Goal: Task Accomplishment & Management: Complete application form

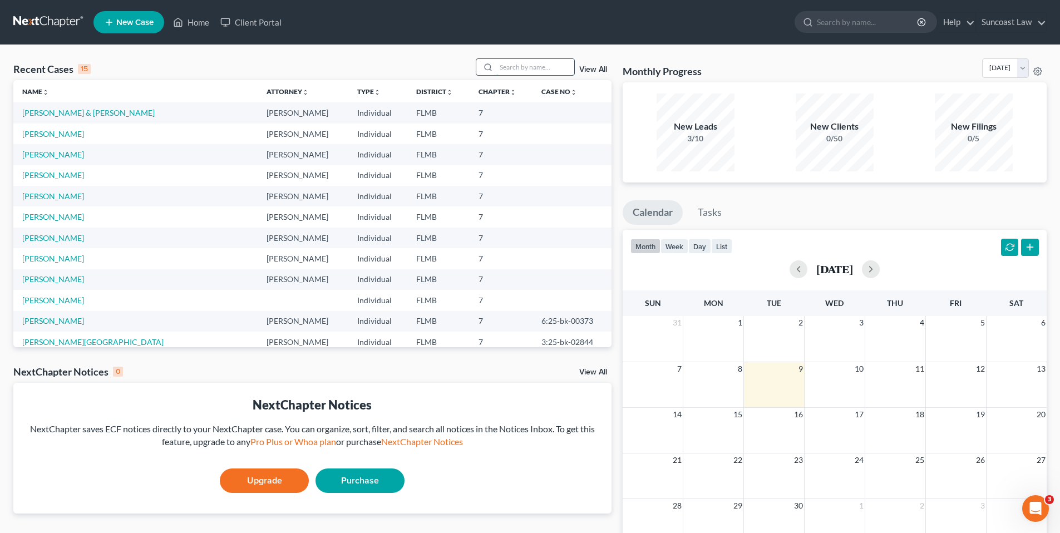
click at [532, 63] on input "search" at bounding box center [536, 67] width 78 height 16
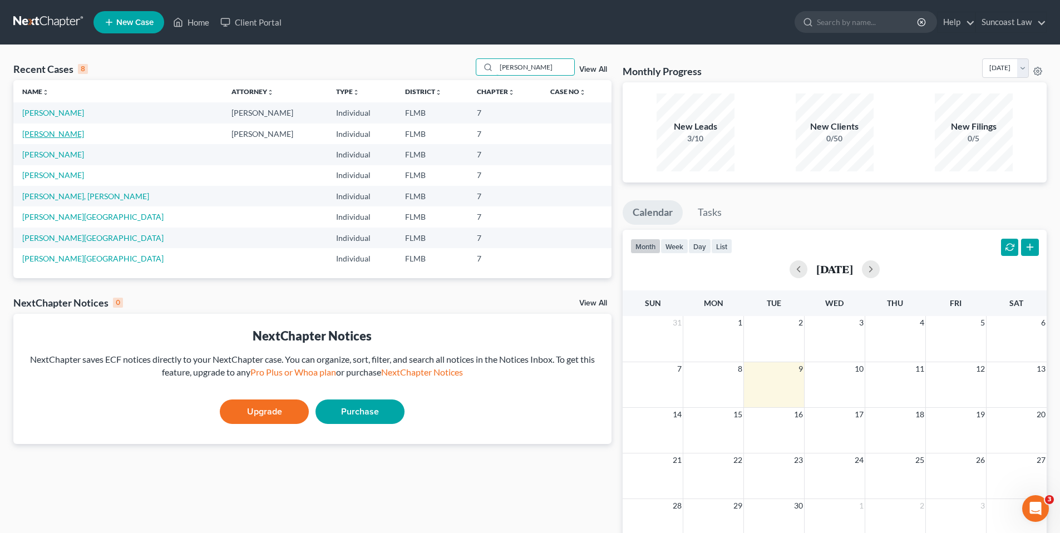
type input "[PERSON_NAME]"
click at [41, 135] on link "[PERSON_NAME]" at bounding box center [53, 133] width 62 height 9
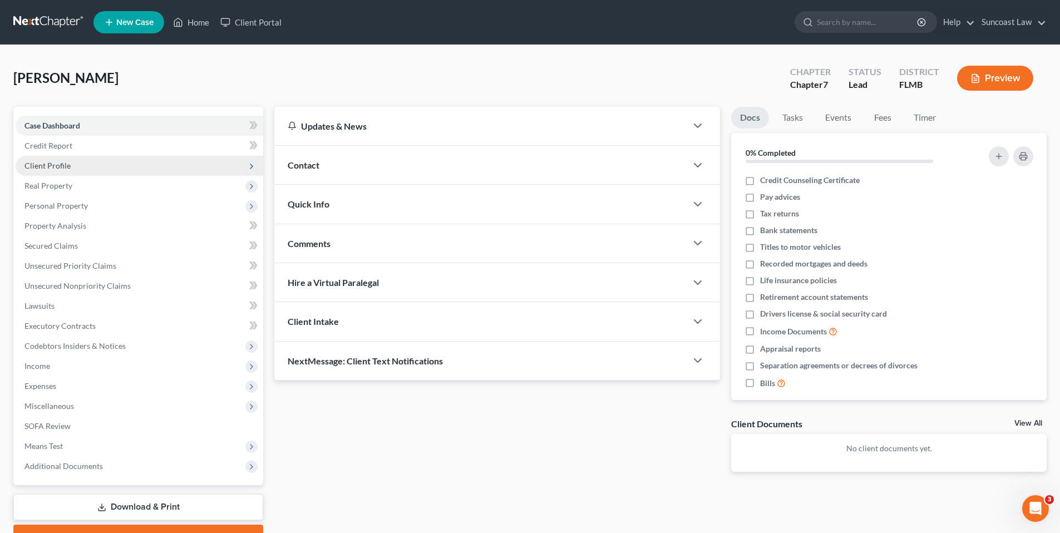
click at [43, 164] on span "Client Profile" at bounding box center [47, 165] width 46 height 9
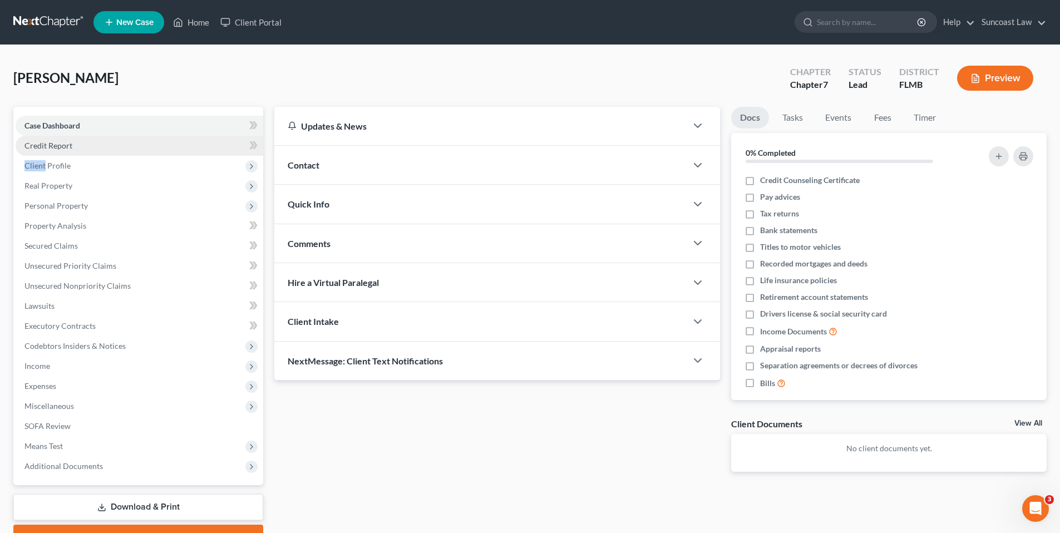
click at [47, 148] on span "Credit Report" at bounding box center [48, 145] width 48 height 9
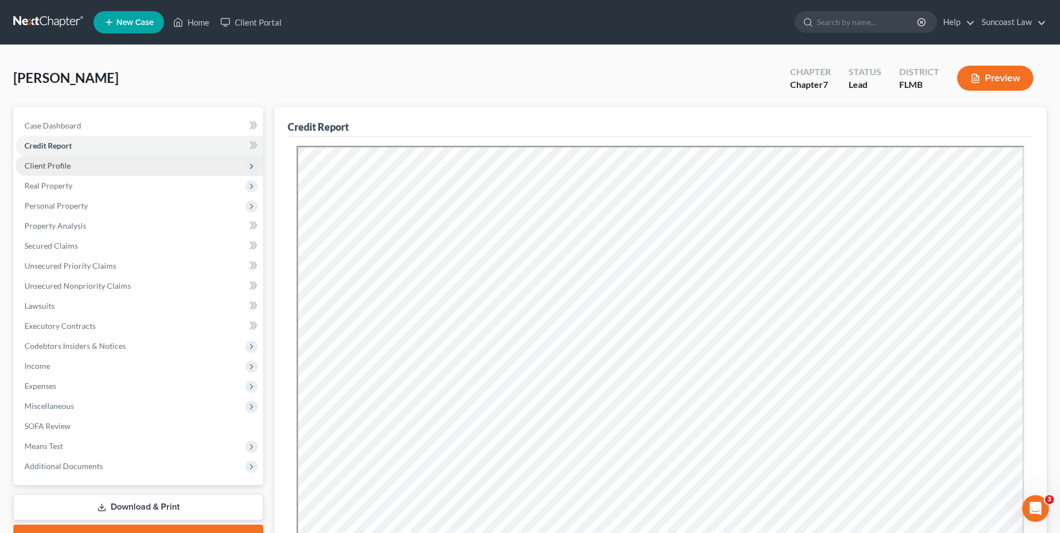
click at [48, 164] on span "Client Profile" at bounding box center [47, 165] width 46 height 9
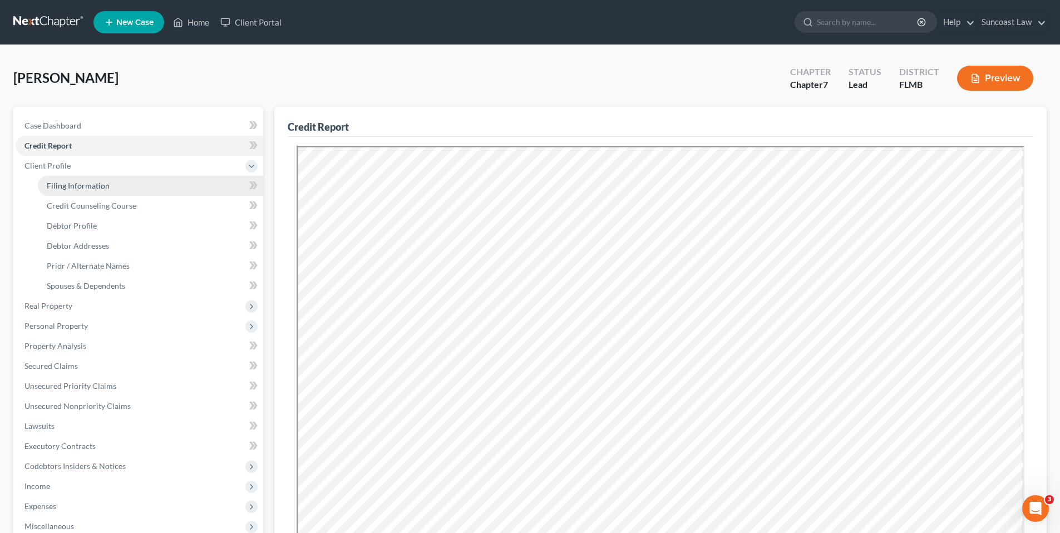
click at [68, 189] on span "Filing Information" at bounding box center [78, 185] width 63 height 9
select select "1"
select select "0"
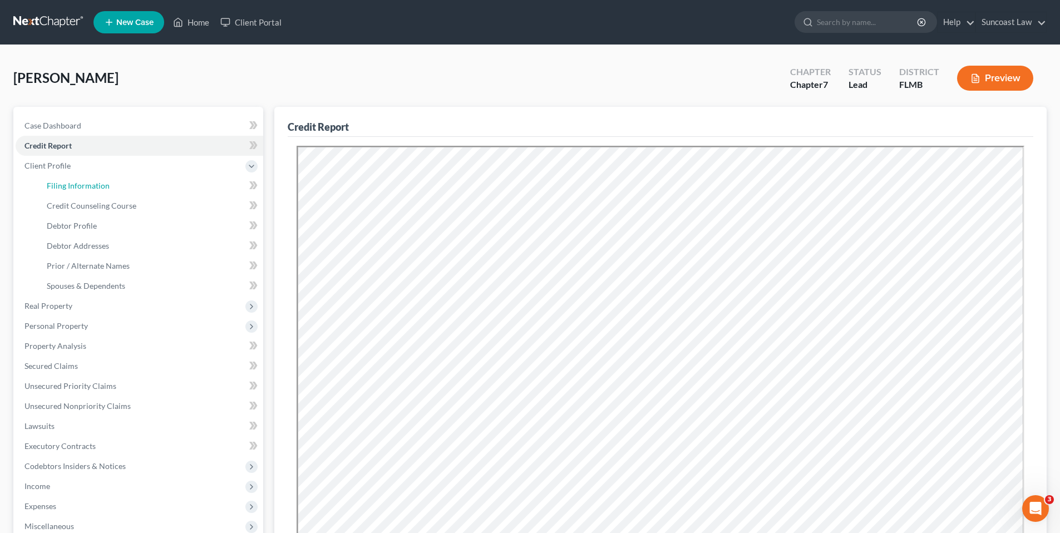
select select "9"
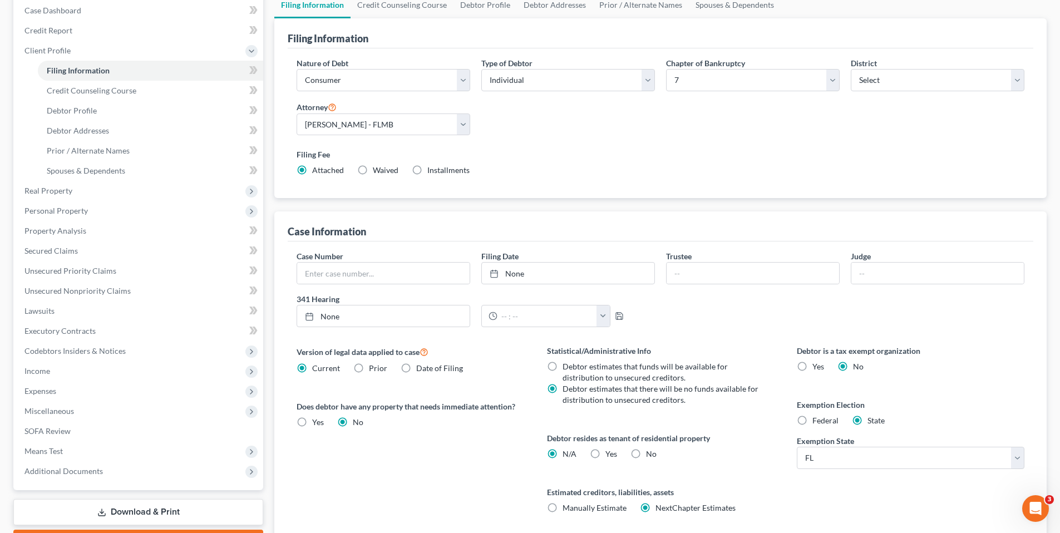
scroll to position [158, 0]
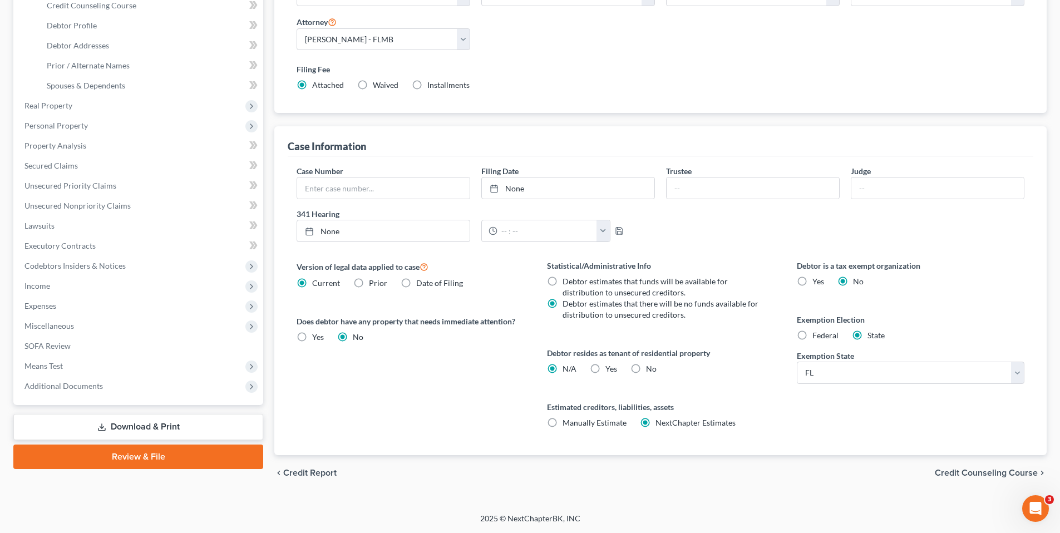
click at [1001, 469] on span "Credit Counseling Course" at bounding box center [986, 473] width 103 height 9
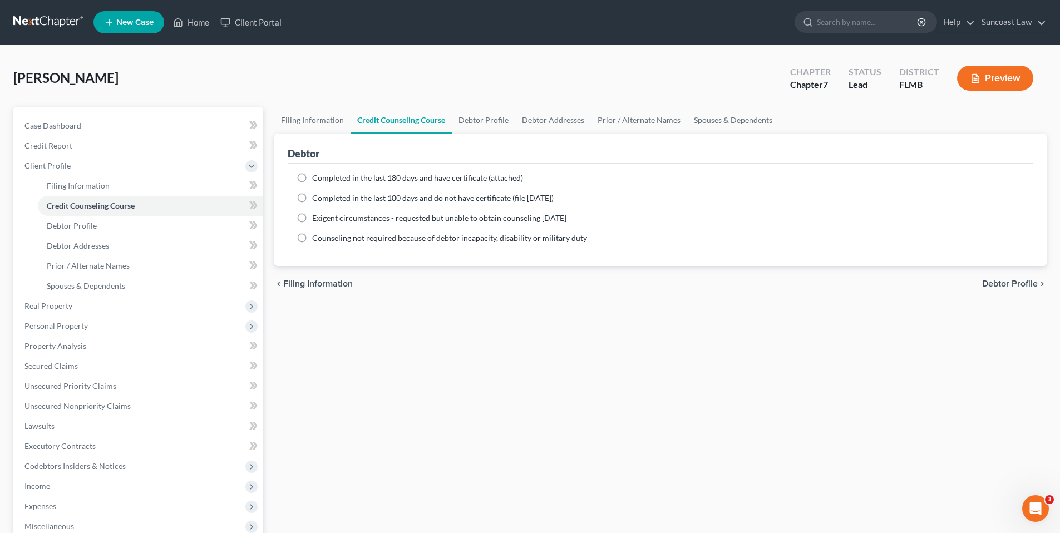
click at [312, 177] on label "Completed in the last 180 days and have certificate (attached)" at bounding box center [417, 178] width 211 height 11
click at [317, 177] on input "Completed in the last 180 days and have certificate (attached)" at bounding box center [320, 176] width 7 height 7
radio input "true"
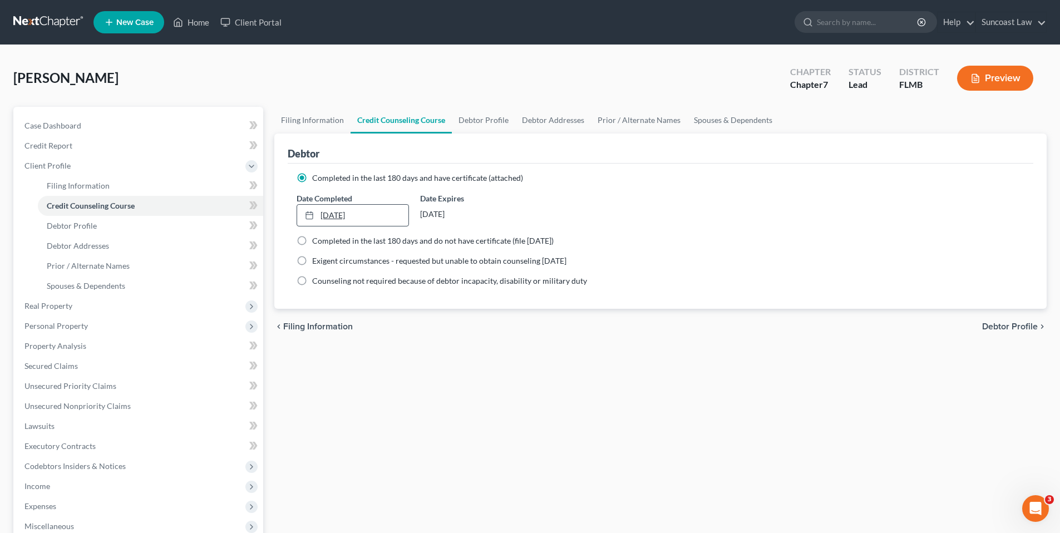
click at [321, 215] on link "[DATE]" at bounding box center [352, 215] width 111 height 21
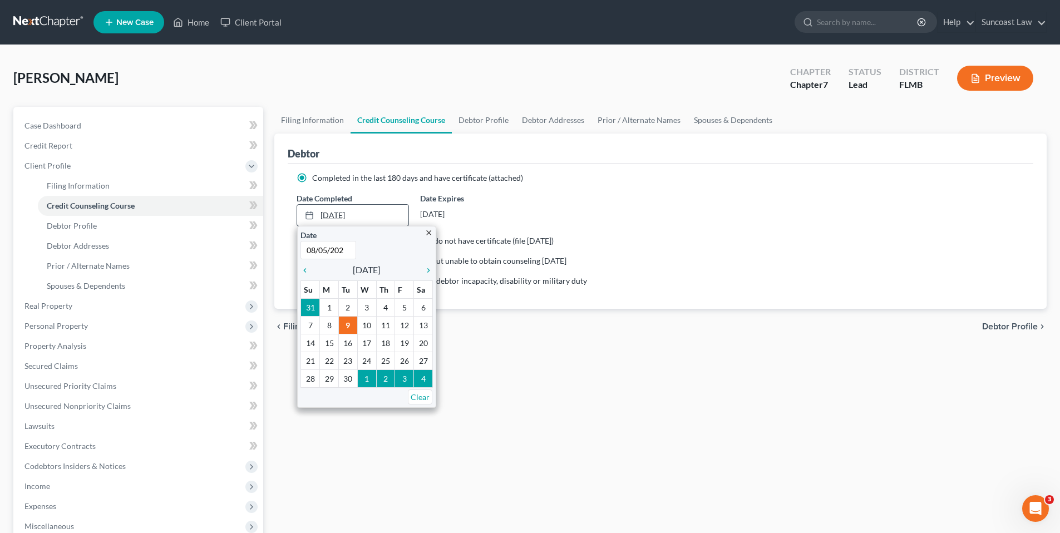
type input "[DATE]"
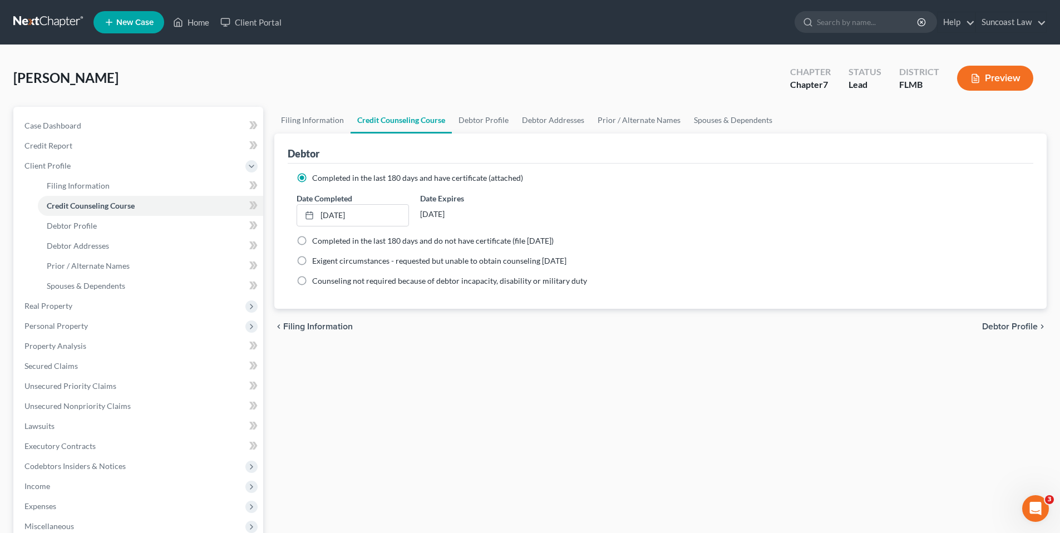
click at [1026, 325] on span "Debtor Profile" at bounding box center [1010, 326] width 56 height 9
select select "0"
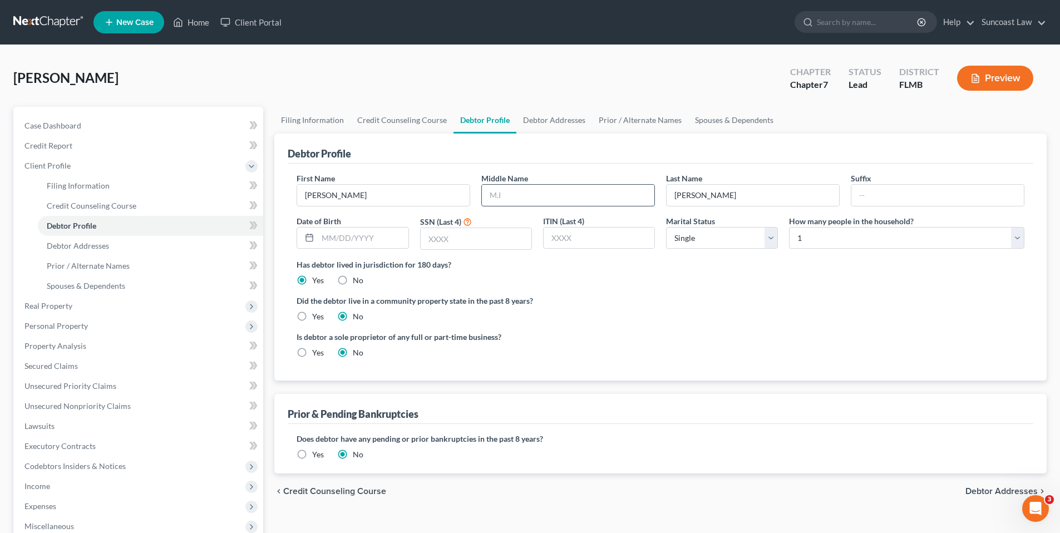
click at [506, 198] on input "text" at bounding box center [568, 195] width 173 height 21
type input "M."
click at [355, 234] on input "text" at bounding box center [363, 238] width 90 height 21
type input "[DATE]"
type input "6141"
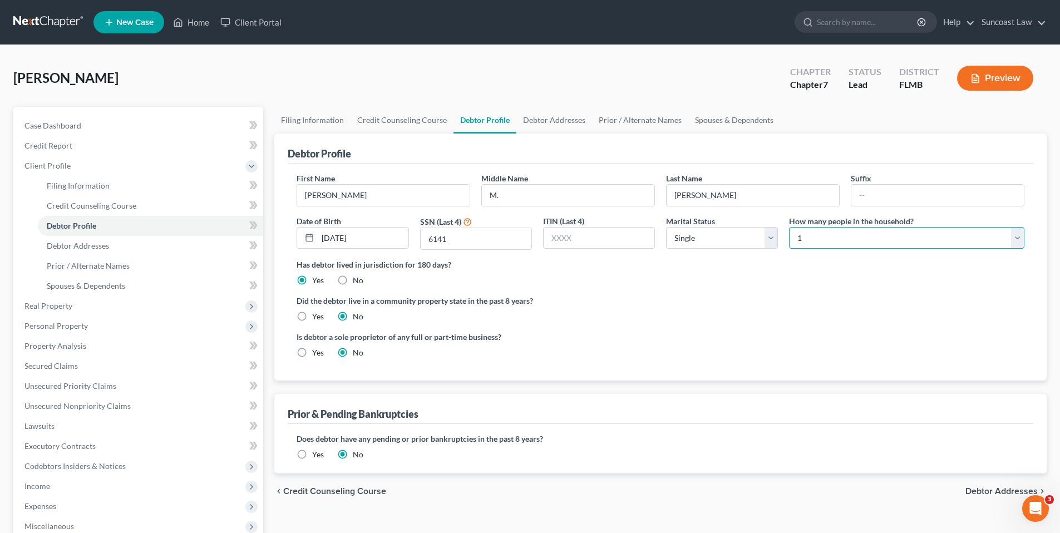
click at [1020, 242] on select "Select 1 2 3 4 5 6 7 8 9 10 11 12 13 14 15 16 17 18 19 20" at bounding box center [906, 238] width 235 height 22
select select "1"
click at [789, 227] on select "Select 1 2 3 4 5 6 7 8 9 10 11 12 13 14 15 16 17 18 19 20" at bounding box center [906, 238] width 235 height 22
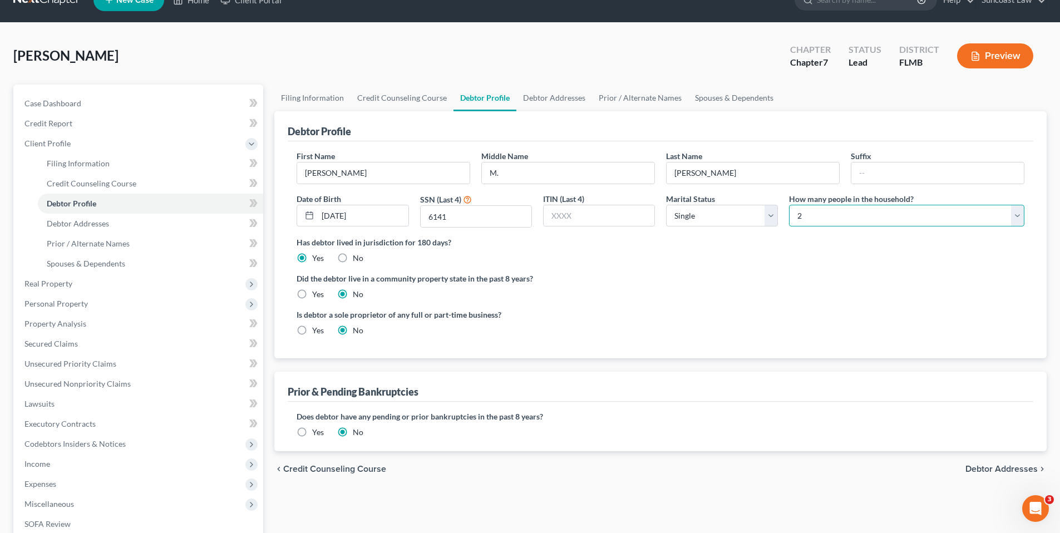
scroll to position [92, 0]
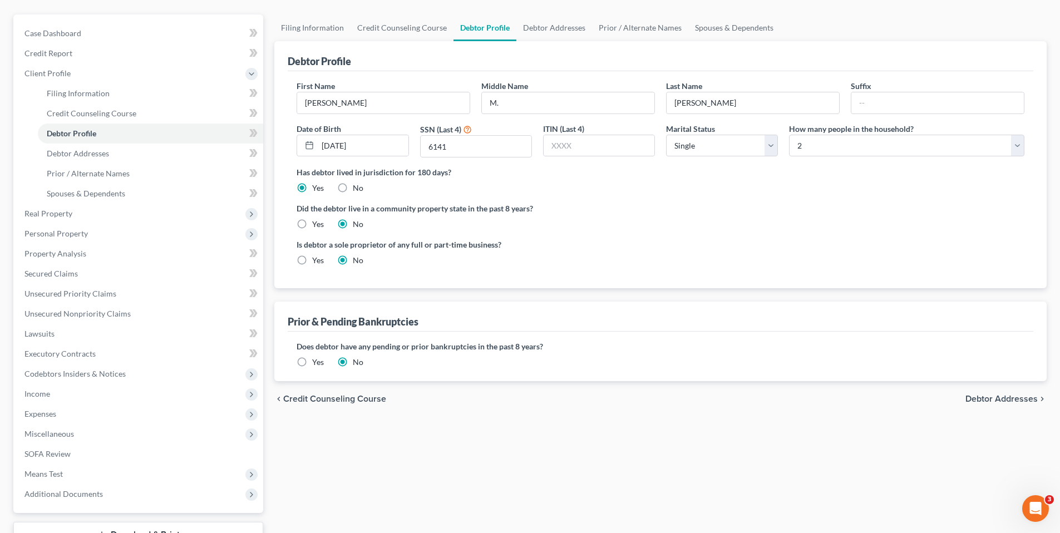
click at [1011, 398] on span "Debtor Addresses" at bounding box center [1002, 399] width 72 height 9
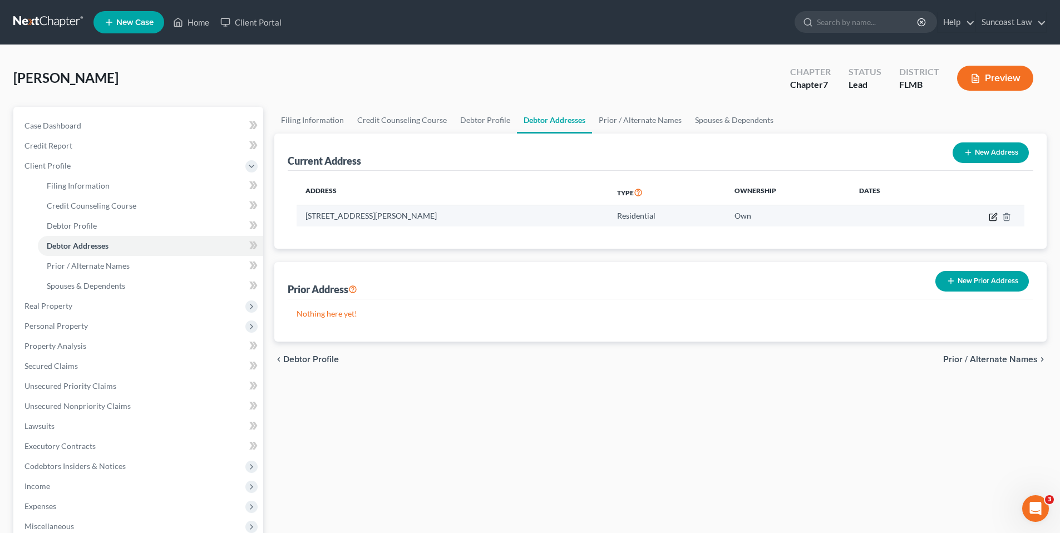
click at [990, 215] on icon "button" at bounding box center [993, 217] width 7 height 7
select select "9"
select select "0"
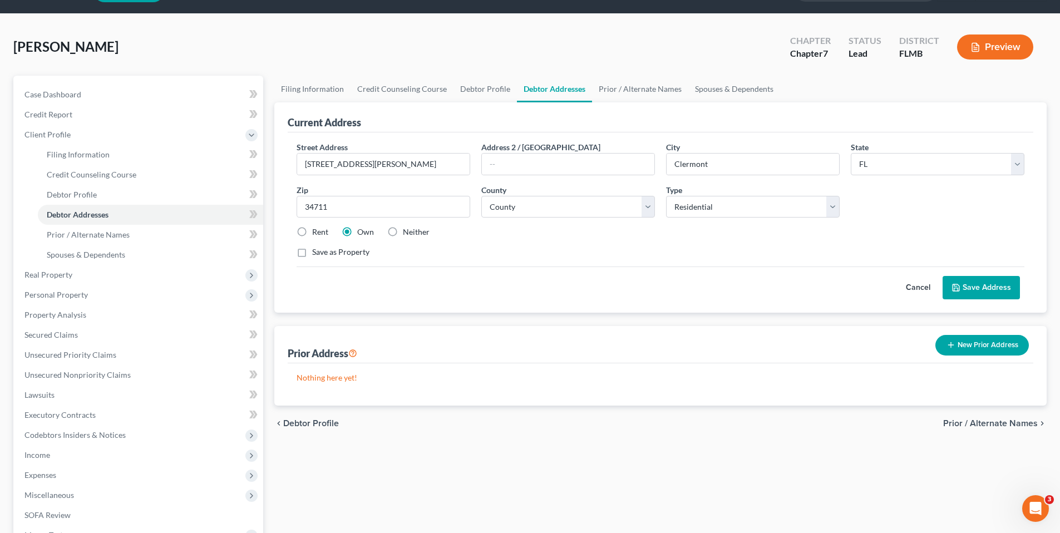
scroll to position [116, 0]
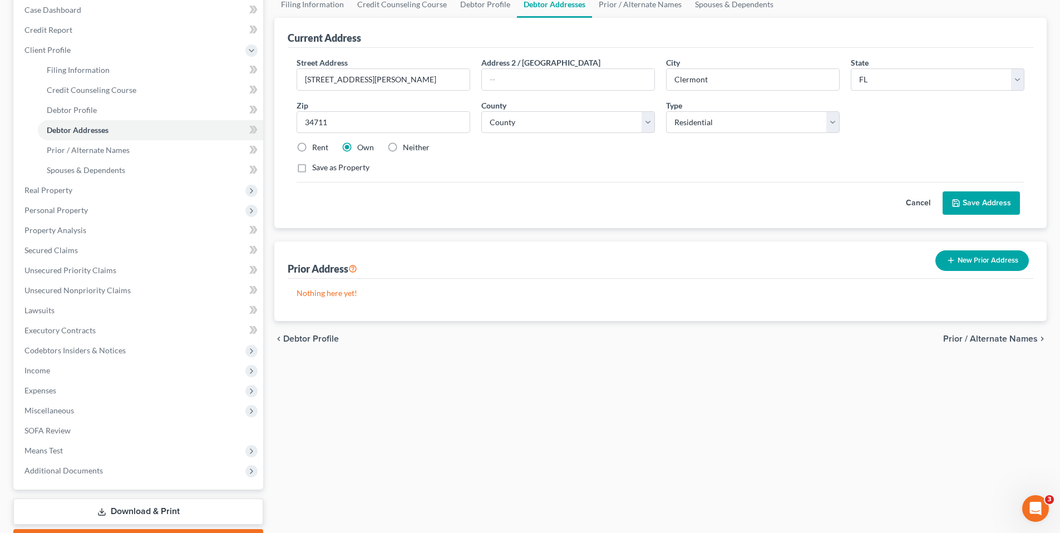
click at [1005, 340] on span "Prior / Alternate Names" at bounding box center [991, 339] width 95 height 9
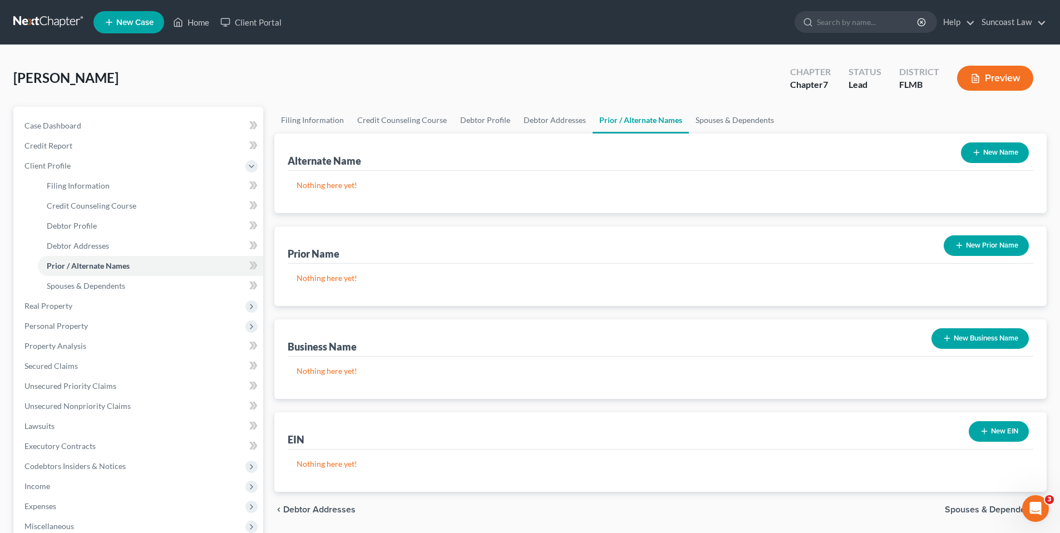
drag, startPoint x: 986, startPoint y: 155, endPoint x: 980, endPoint y: 156, distance: 6.1
click at [986, 155] on button "New Name" at bounding box center [995, 153] width 68 height 21
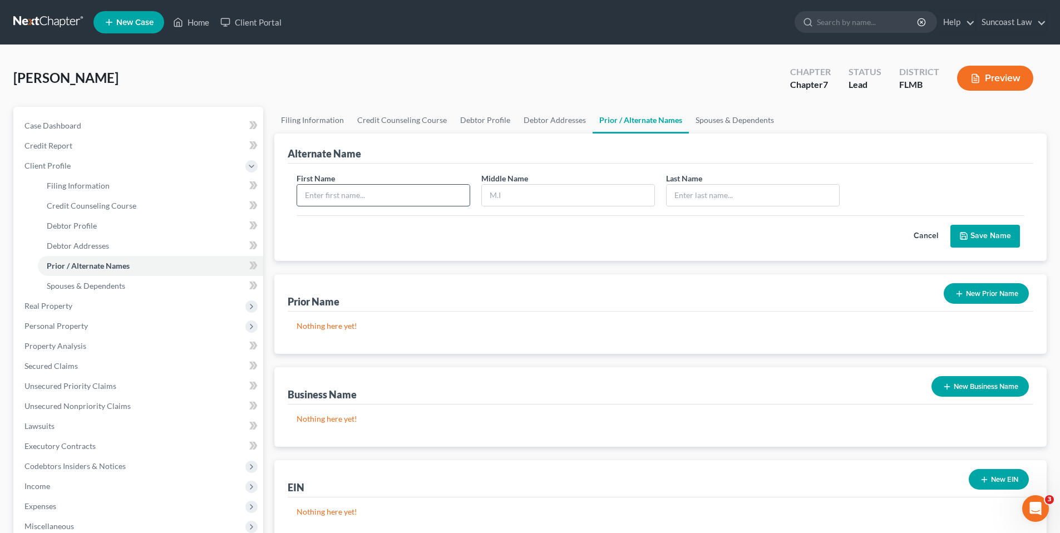
click at [357, 198] on input "text" at bounding box center [383, 195] width 173 height 21
type input "[PERSON_NAME]"
click at [958, 234] on button "Save Name" at bounding box center [986, 236] width 70 height 23
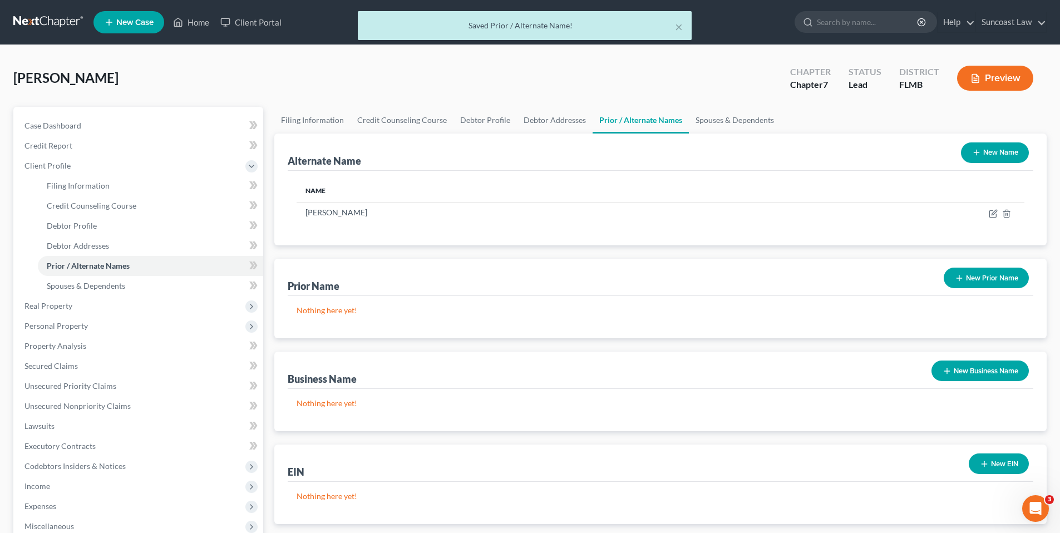
scroll to position [179, 0]
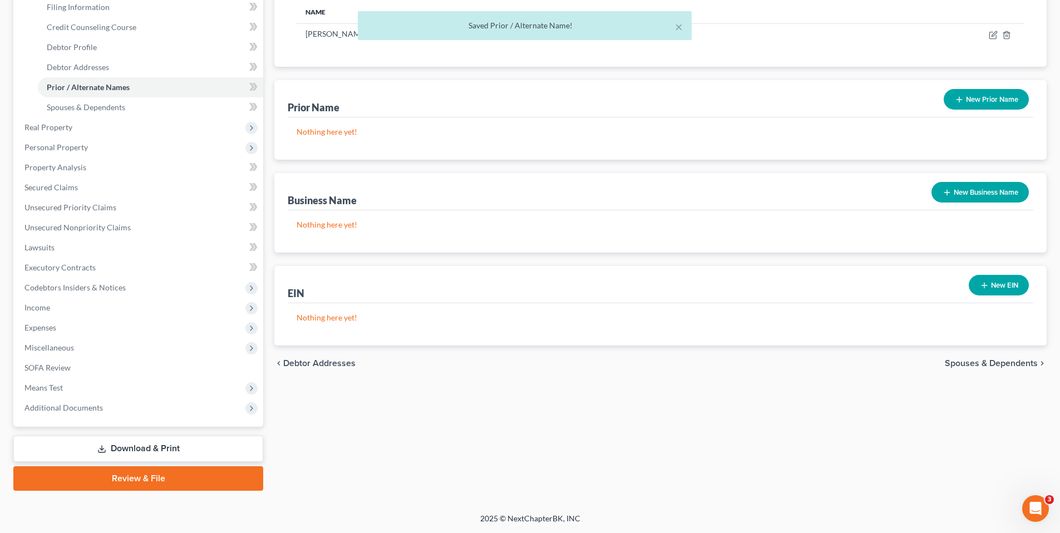
click at [982, 362] on span "Spouses & Dependents" at bounding box center [991, 363] width 93 height 9
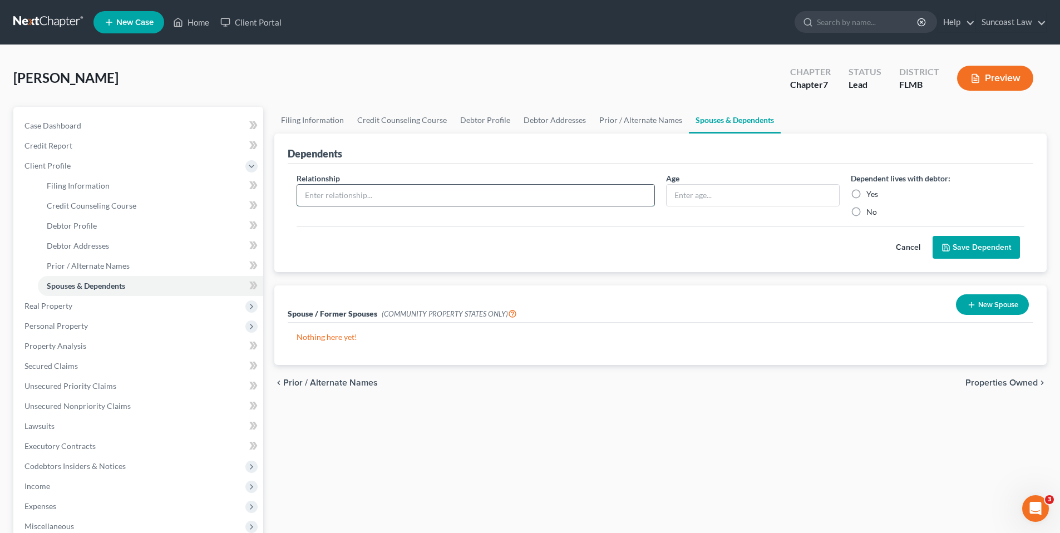
click at [417, 196] on input "text" at bounding box center [475, 195] width 357 height 21
type input "Son JC"
type input "[DEMOGRAPHIC_DATA]"
click at [867, 193] on label "Yes" at bounding box center [873, 194] width 12 height 11
click at [871, 193] on input "Yes" at bounding box center [874, 192] width 7 height 7
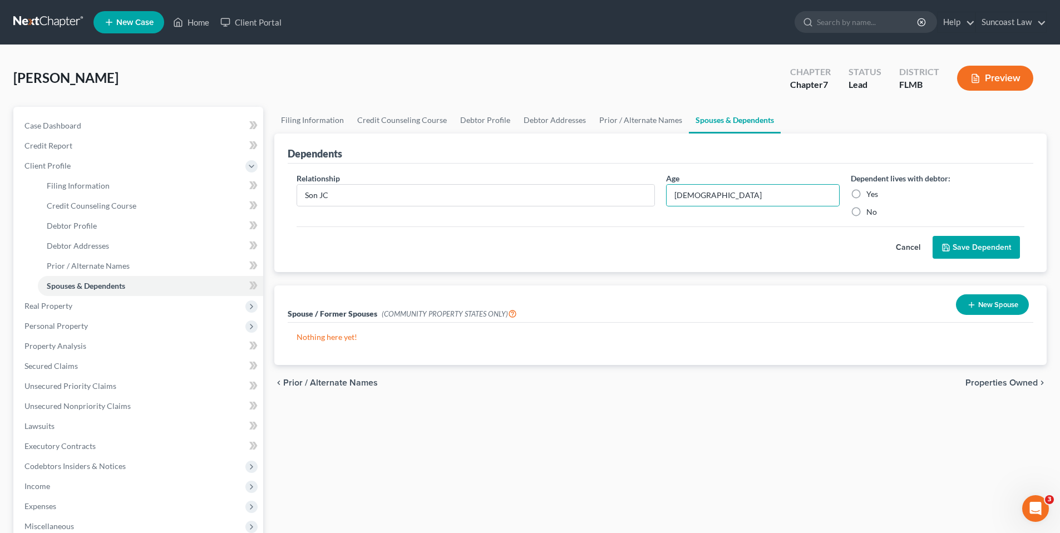
radio input "true"
click at [1001, 248] on button "Save Dependent" at bounding box center [976, 247] width 87 height 23
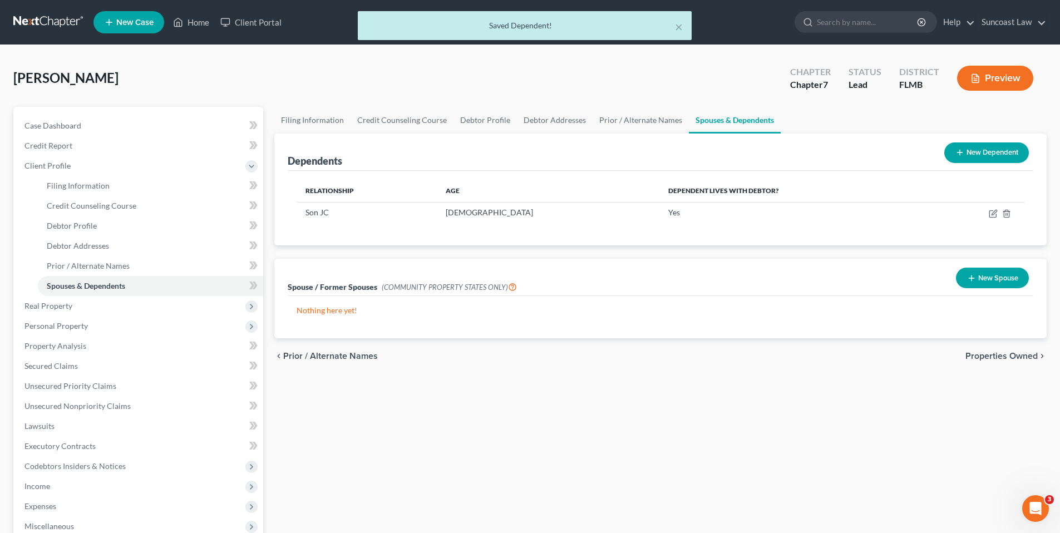
click at [1001, 358] on span "Properties Owned" at bounding box center [1002, 356] width 72 height 9
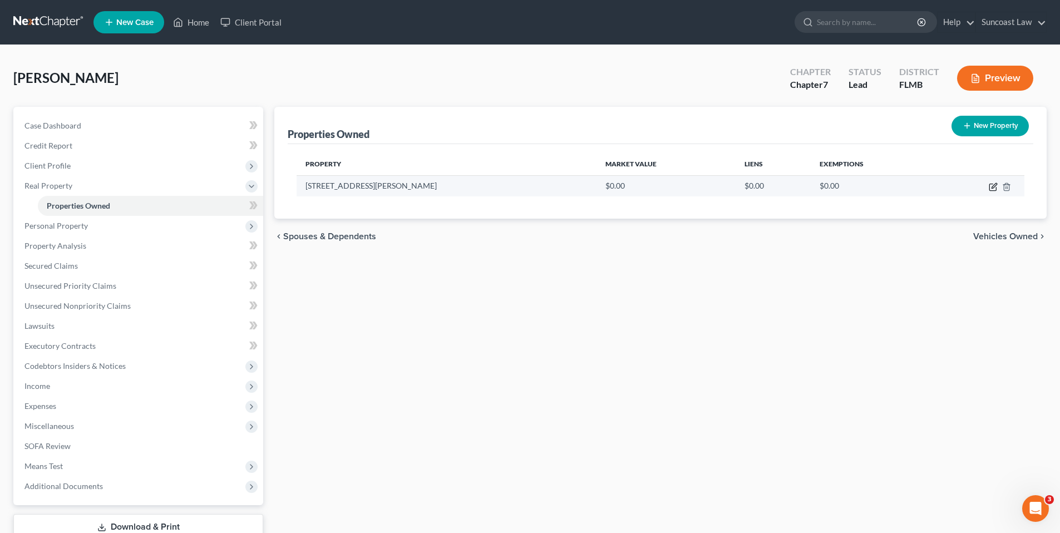
click at [993, 187] on icon "button" at bounding box center [993, 187] width 9 height 9
click at [993, 187] on body "Home New Case Client Portal Suncoast Law [EMAIL_ADDRESS][DOMAIN_NAME] My Accoun…" at bounding box center [530, 306] width 1060 height 612
select select "9"
select select "33"
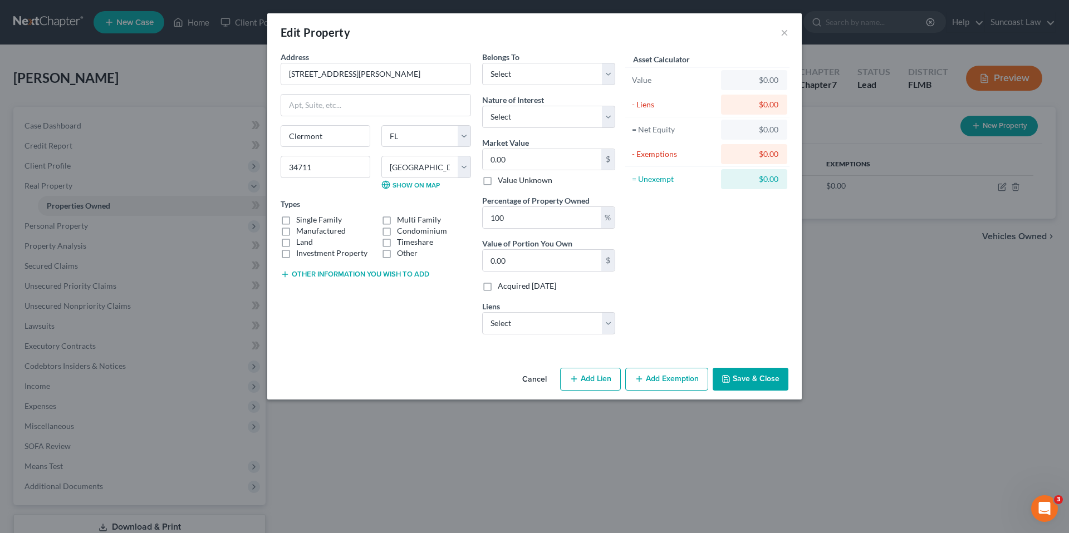
click at [296, 220] on label "Single Family" at bounding box center [319, 219] width 46 height 11
click at [301, 220] on input "Single Family" at bounding box center [304, 217] width 7 height 7
checkbox input "true"
click at [544, 73] on select "Select Debtor 1 Only Debtor 2 Only Debtor 1 And Debtor 2 Only At Least One Of T…" at bounding box center [548, 74] width 133 height 22
select select "0"
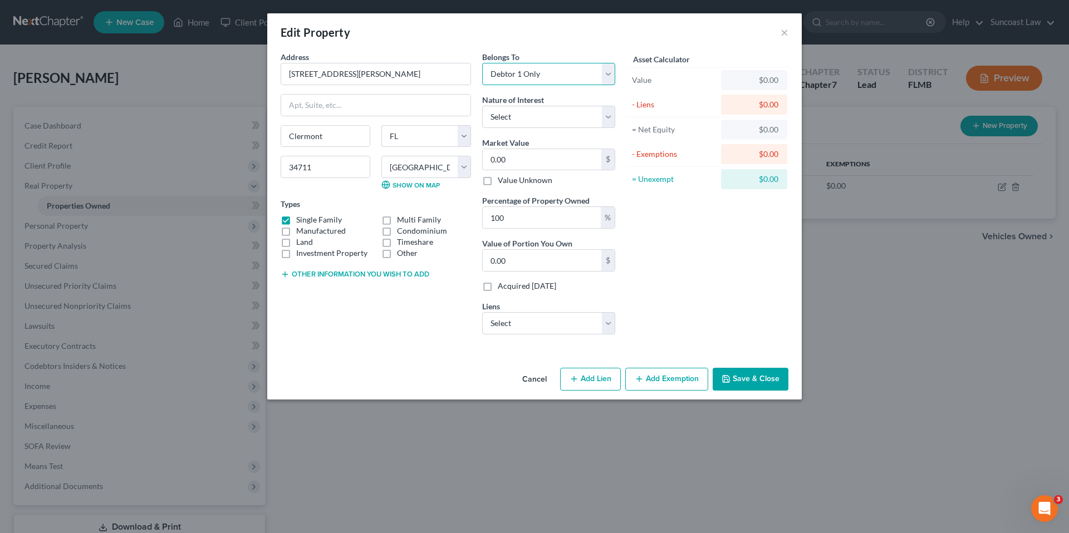
click at [482, 63] on select "Select Debtor 1 Only Debtor 2 Only Debtor 1 And Debtor 2 Only At Least One Of T…" at bounding box center [548, 74] width 133 height 22
click at [538, 117] on select "Select Fee Simple Joint Tenant Life Estate Equitable Interest Future Interest T…" at bounding box center [548, 117] width 133 height 22
select select "0"
click at [482, 106] on select "Select Fee Simple Joint Tenant Life Estate Equitable Interest Future Interest T…" at bounding box center [548, 117] width 133 height 22
click at [539, 332] on select "Select Nstar/[PERSON_NAME] - $337,216.00" at bounding box center [548, 323] width 133 height 22
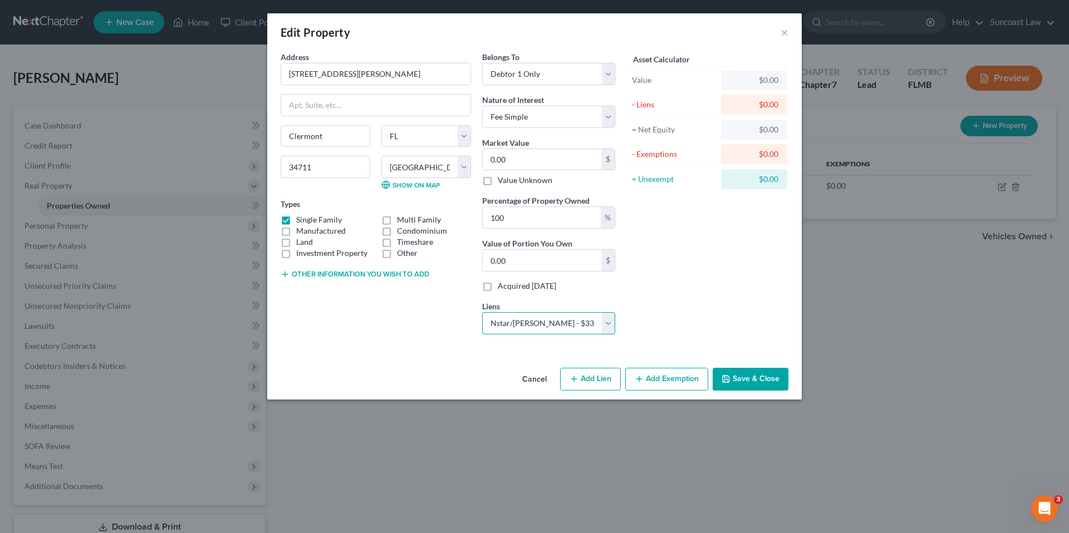
click select "Select Nstar/[PERSON_NAME] - $337,216.00" at bounding box center [548, 323] width 133 height 22
select select "45"
select select "0"
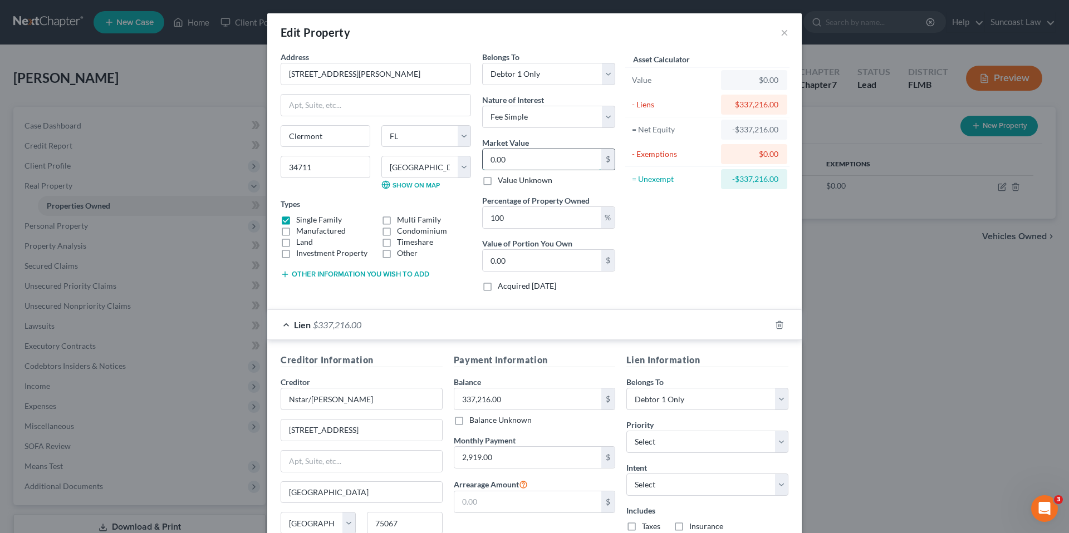
click at [514, 158] on input "0.00" at bounding box center [542, 159] width 119 height 21
type input "4"
type input "4.00"
type input "41"
type input "41.00"
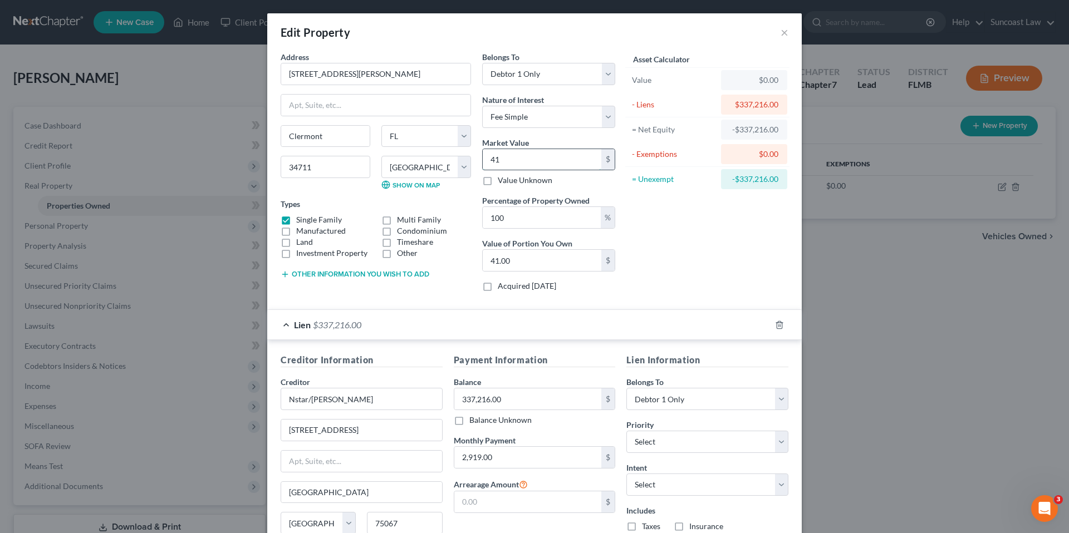
type input "414"
type input "414.00"
type input "41"
type input "41.00"
type input "4"
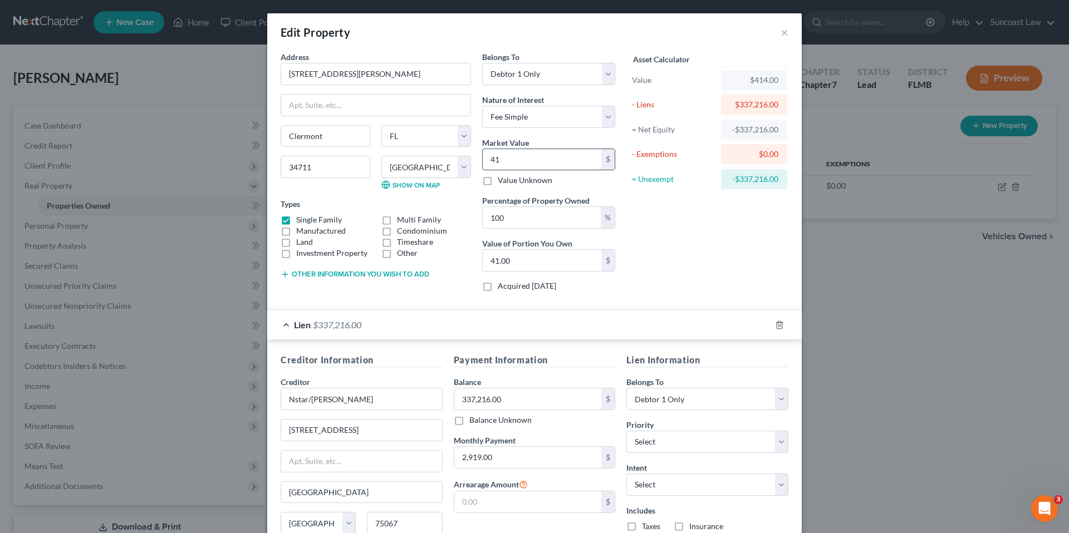
type input "4.00"
type input "0"
type input "3"
type input "3.00"
type input "31"
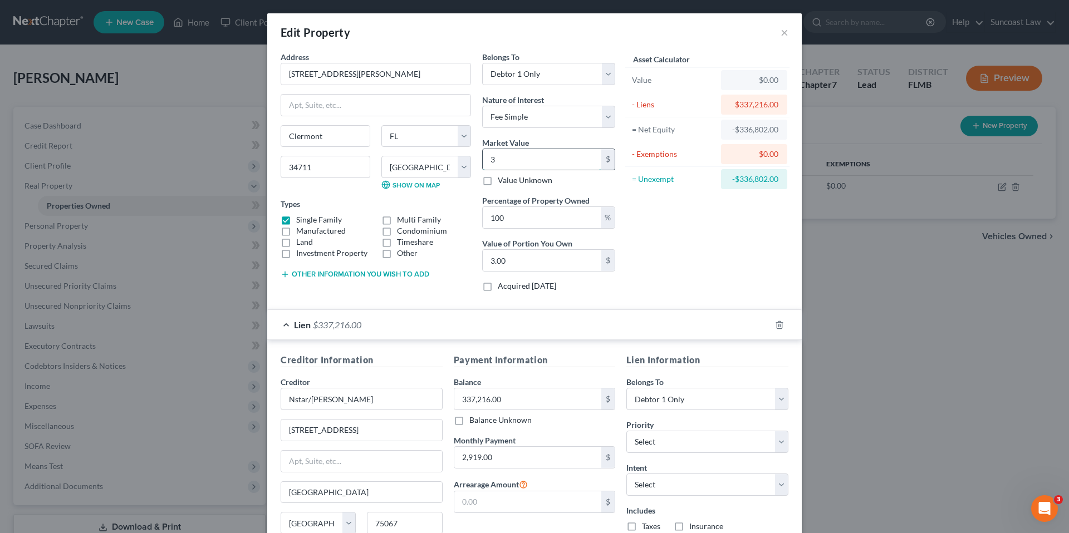
type input "31.00"
type input "314"
type input "314.00"
type input "3146"
type input "3,146.00"
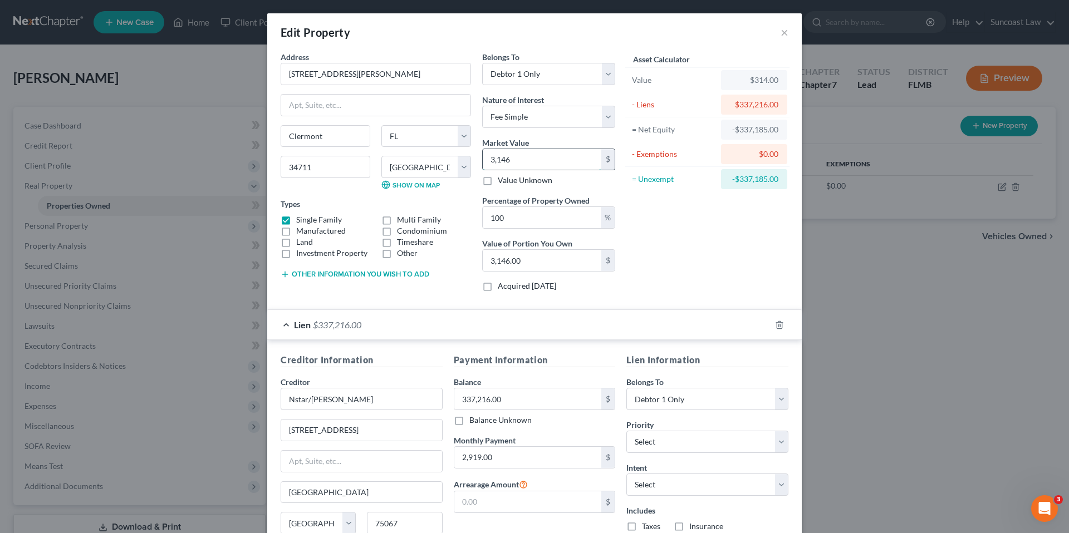
type input "3,1466"
type input "31,466.00"
type input "31,4669"
type input "314,669.00"
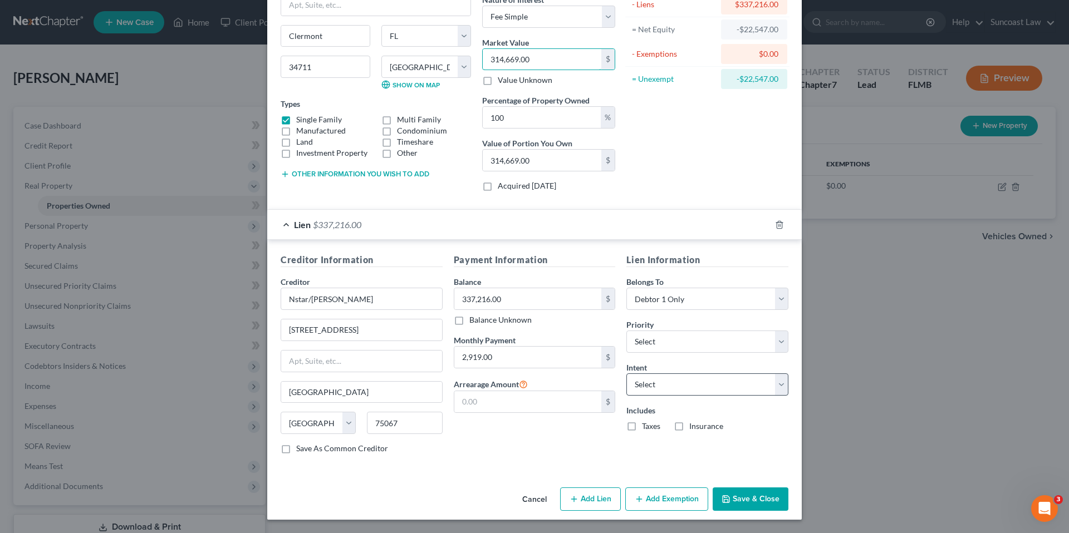
type input "314,669.00"
click at [639, 392] on select "Select Surrender Redeem Reaffirm Avoid Other" at bounding box center [707, 385] width 162 height 22
select select "2"
click at [626, 374] on select "Select Surrender Redeem Reaffirm Avoid Other" at bounding box center [707, 385] width 162 height 22
click at [669, 337] on select "Select 1st 2nd 3rd 4th 5th 6th 7th 8th 9th 10th 11th 12th 13th 14th 15th 16th 1…" at bounding box center [707, 342] width 162 height 22
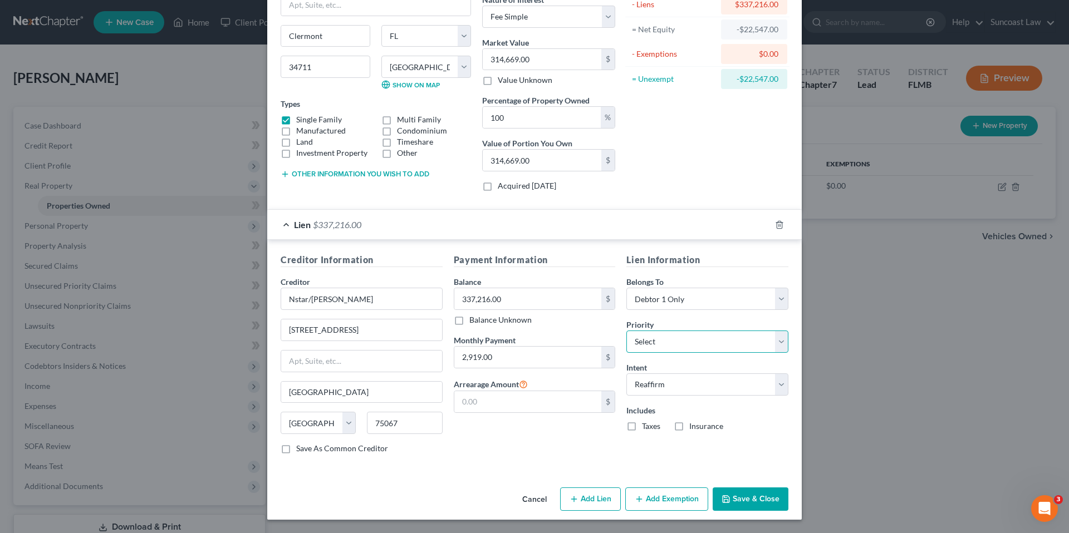
click at [626, 331] on select "Select 1st 2nd 3rd 4th 5th 6th 7th 8th 9th 10th 11th 12th 13th 14th 15th 16th 1…" at bounding box center [707, 342] width 162 height 22
click at [665, 503] on button "Add Exemption" at bounding box center [666, 499] width 83 height 23
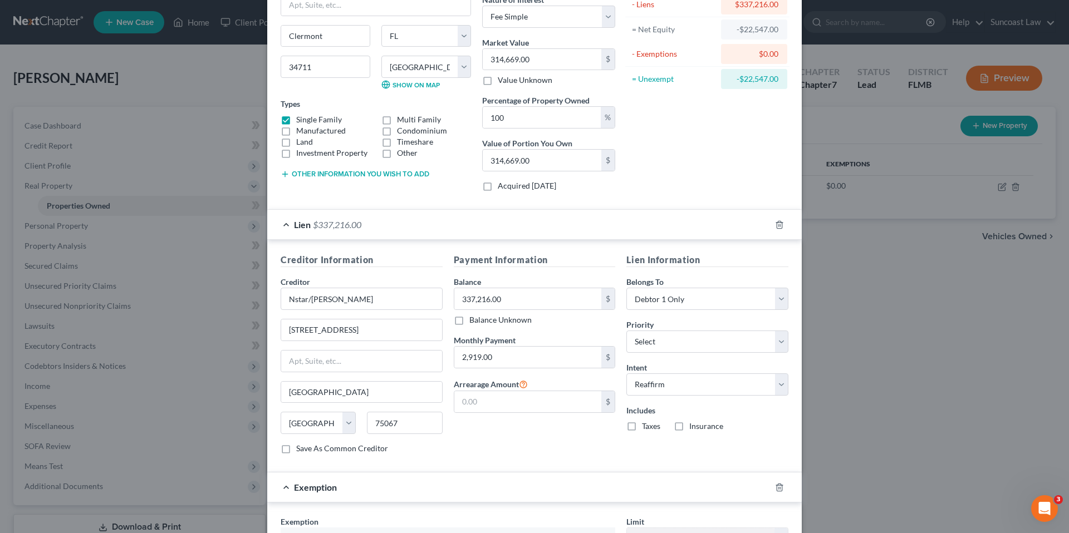
scroll to position [399, 0]
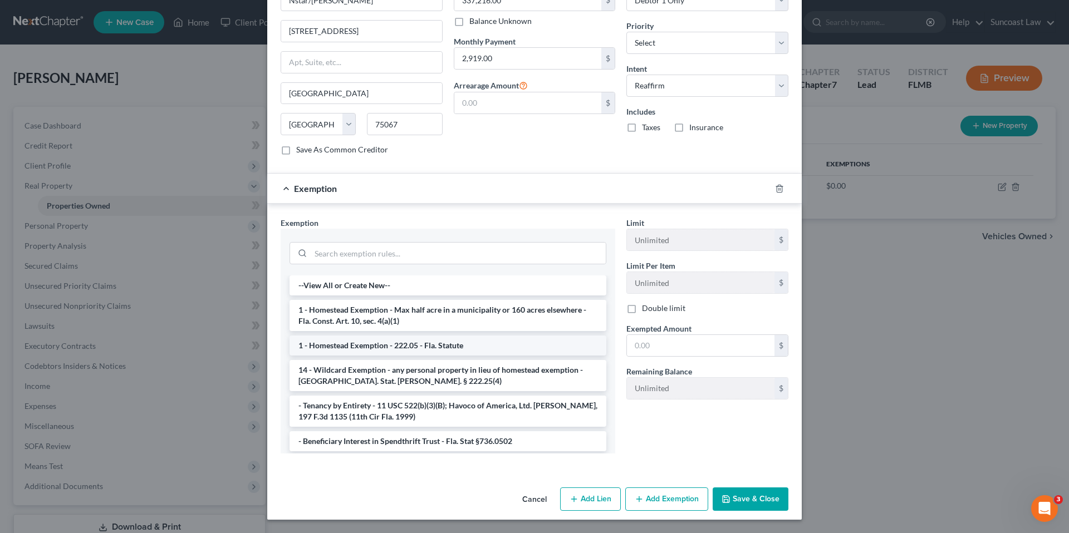
click at [352, 343] on li "1 - Homestead Exemption - 222.05 - Fla. Statute" at bounding box center [447, 346] width 317 height 20
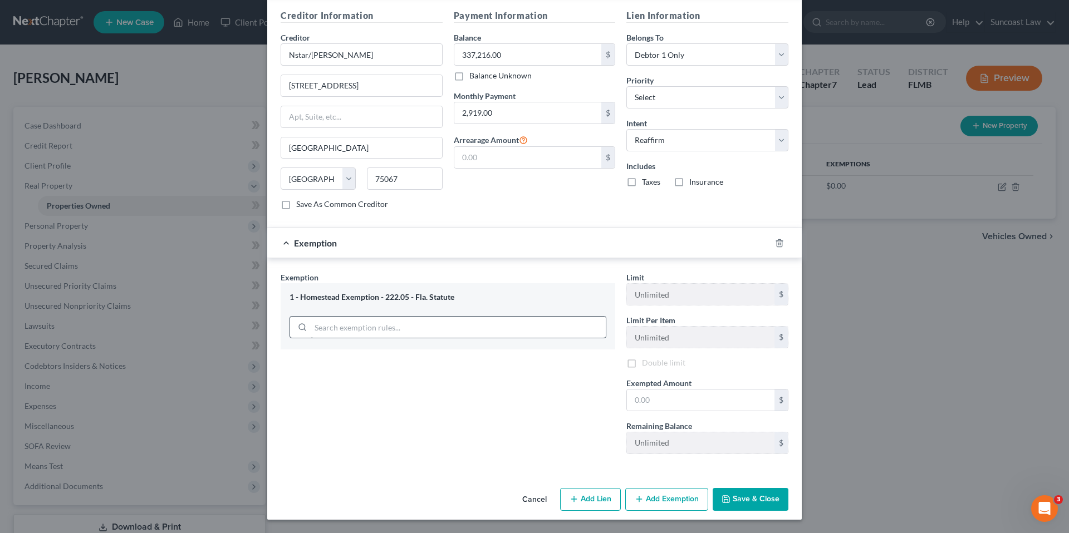
scroll to position [346, 0]
click at [686, 406] on input "text" at bounding box center [701, 400] width 148 height 21
type input "337,216.00"
click at [749, 500] on button "Save & Close" at bounding box center [751, 499] width 76 height 23
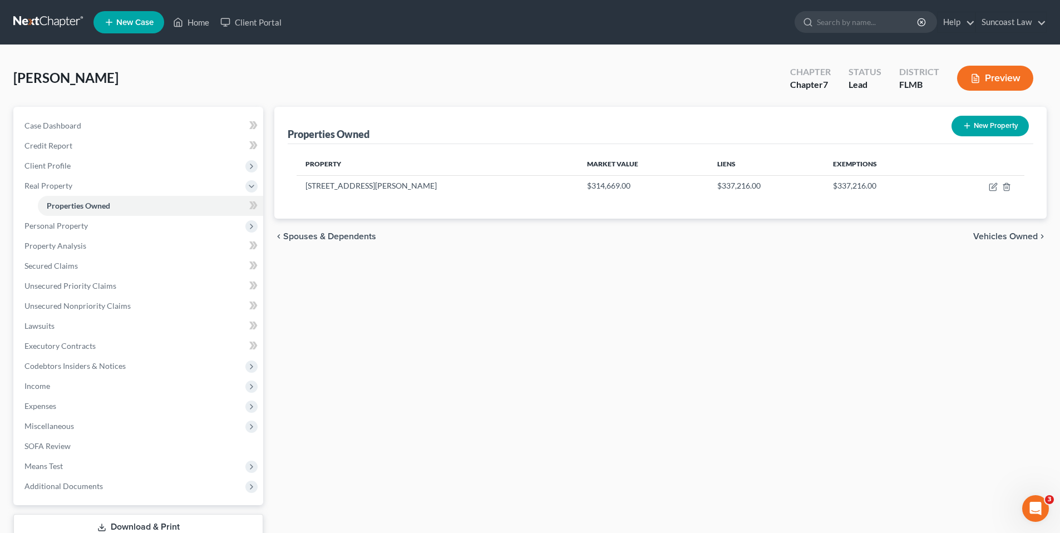
click at [1009, 236] on span "Vehicles Owned" at bounding box center [1006, 236] width 65 height 9
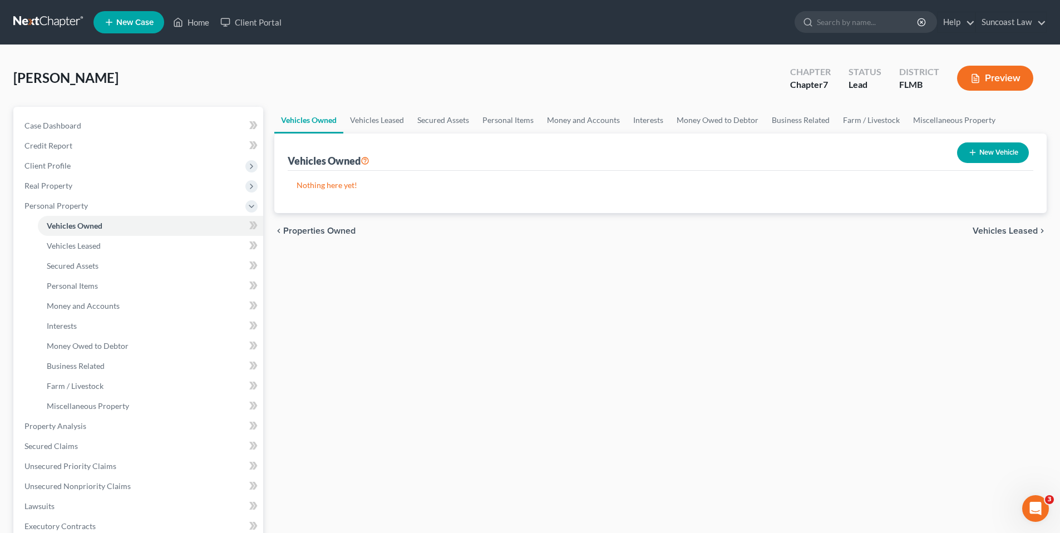
click at [1011, 231] on span "Vehicles Leased" at bounding box center [1005, 231] width 65 height 9
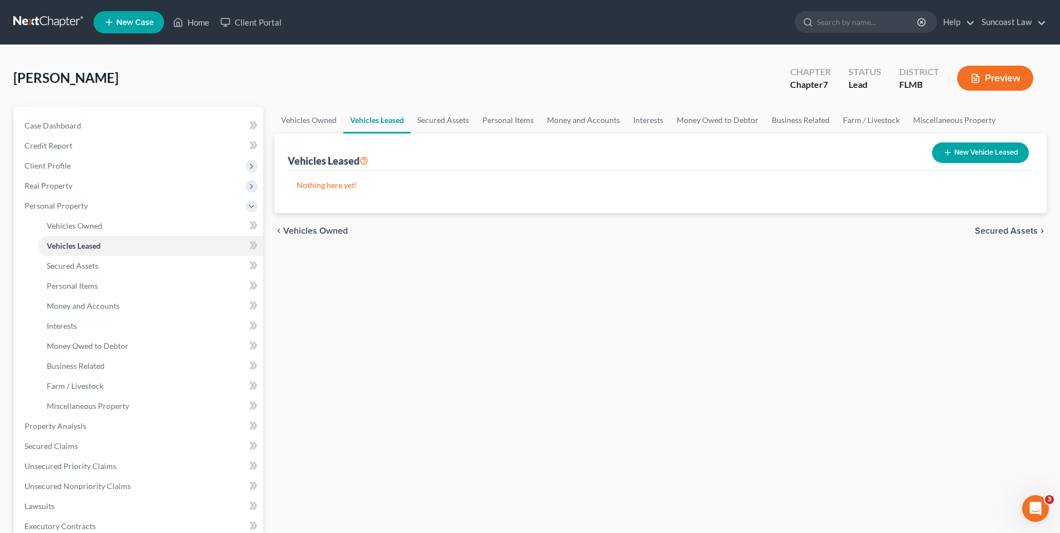
click at [1011, 232] on span "Secured Assets" at bounding box center [1006, 231] width 63 height 9
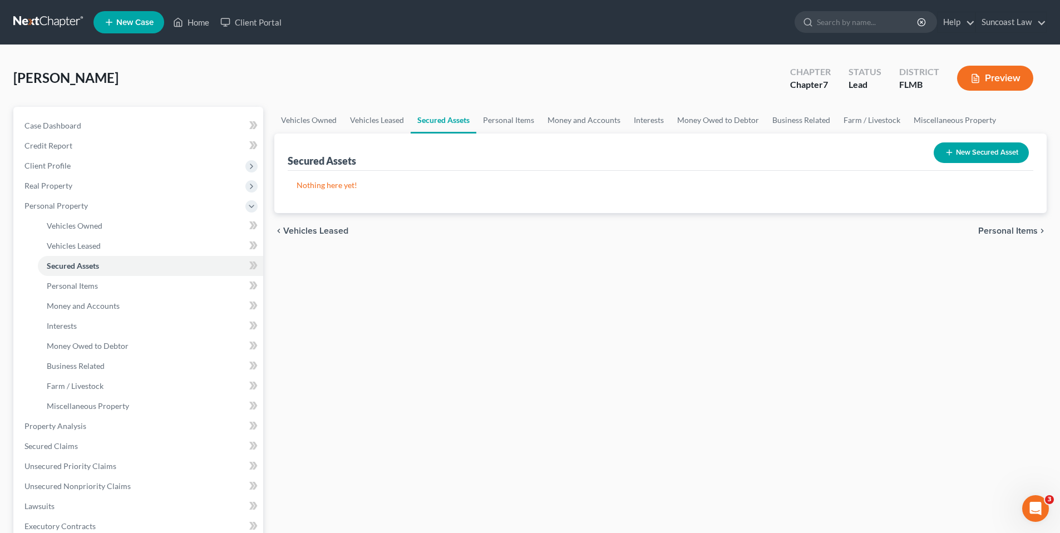
click at [1011, 232] on span "Personal Items" at bounding box center [1009, 231] width 60 height 9
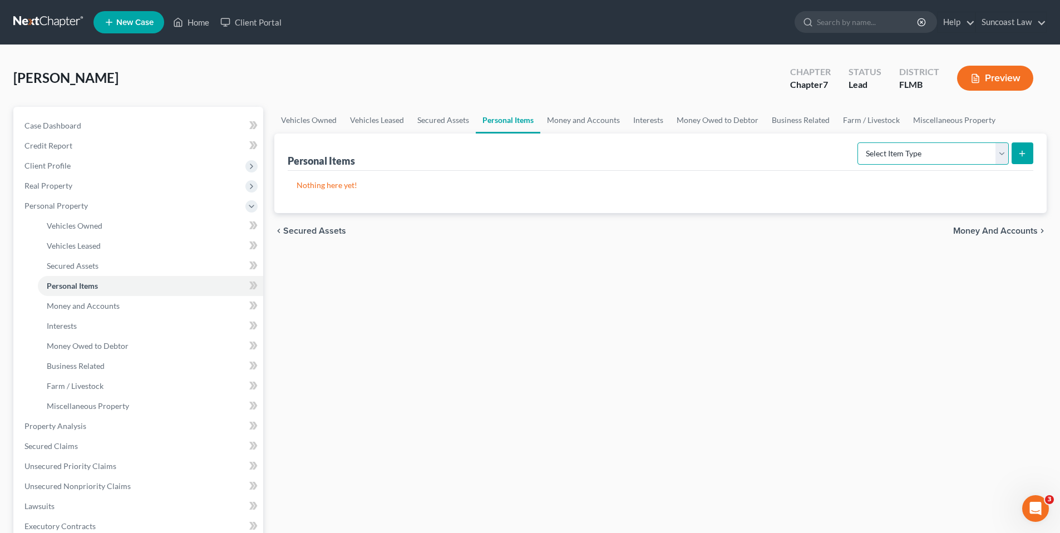
click at [1003, 153] on select "Select Item Type Clothing (A/B: 11) Collectibles Of Value (A/B: 8) Electronics …" at bounding box center [933, 154] width 151 height 22
select select "household_goods"
click at [859, 143] on select "Select Item Type Clothing (A/B: 11) Collectibles Of Value (A/B: 8) Electronics …" at bounding box center [933, 154] width 151 height 22
click at [1026, 155] on icon "submit" at bounding box center [1022, 153] width 9 height 9
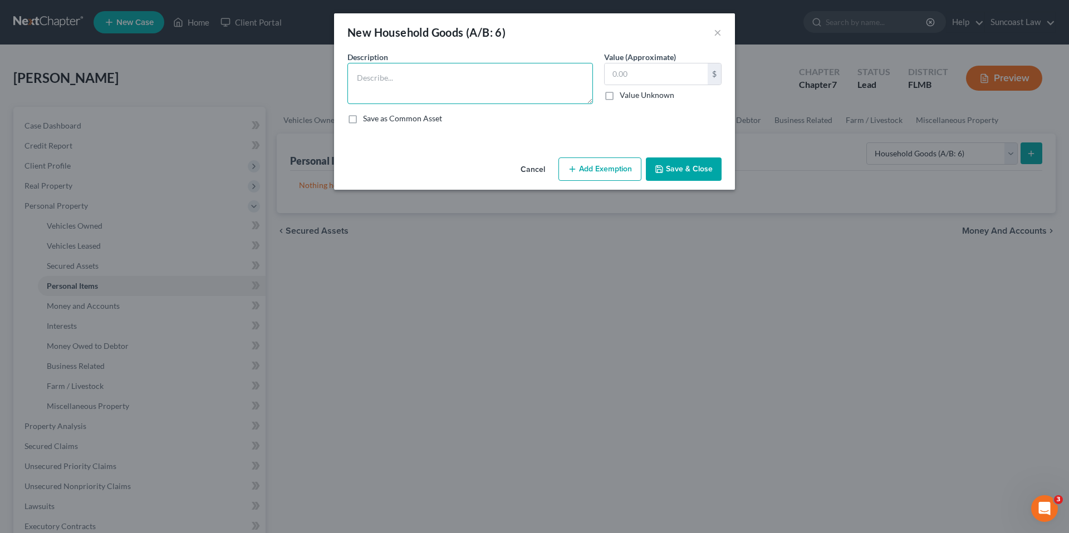
click at [404, 79] on textarea at bounding box center [469, 83] width 245 height 41
type textarea "bed, dresser, kitchen utensils"
click at [669, 78] on input "text" at bounding box center [656, 73] width 103 height 21
type input "200.00"
click at [579, 169] on button "Add Exemption" at bounding box center [599, 169] width 83 height 23
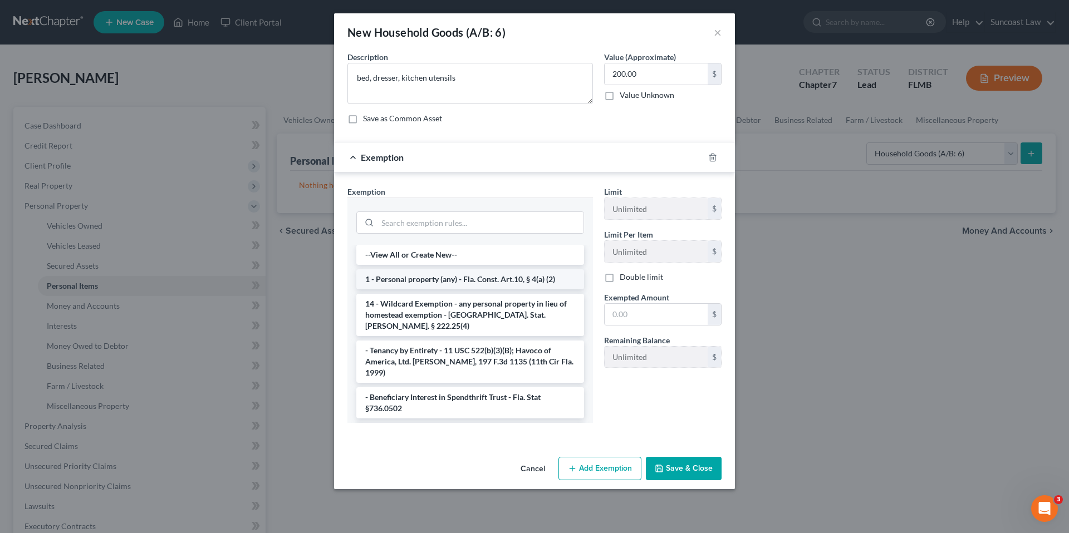
click at [426, 283] on li "1 - Personal property (any) - Fla. Const. Art.10, § 4(a) (2)" at bounding box center [470, 279] width 228 height 20
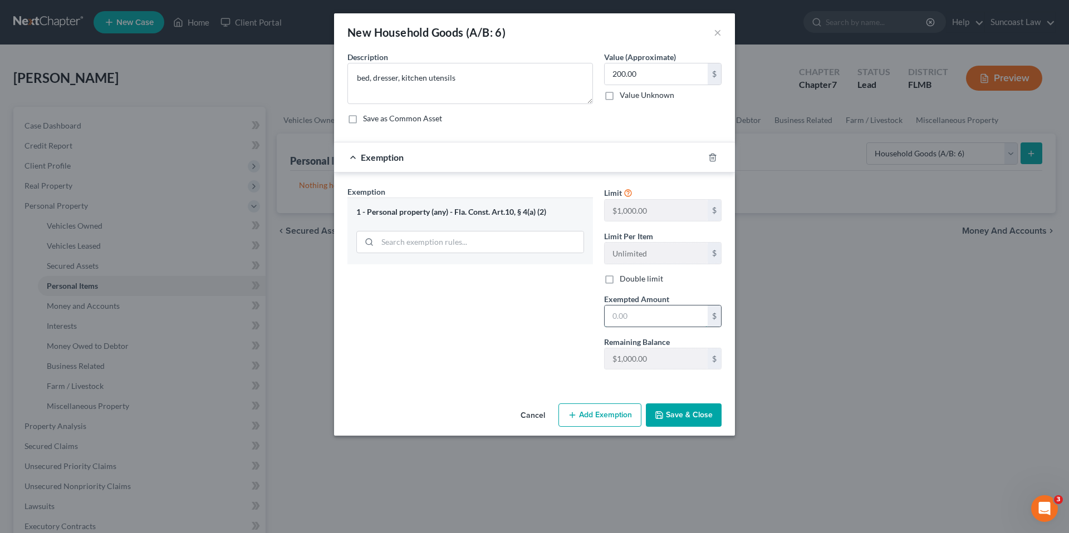
click at [664, 312] on input "text" at bounding box center [656, 316] width 103 height 21
type input "200.00"
click at [685, 421] on button "Save & Close" at bounding box center [684, 415] width 76 height 23
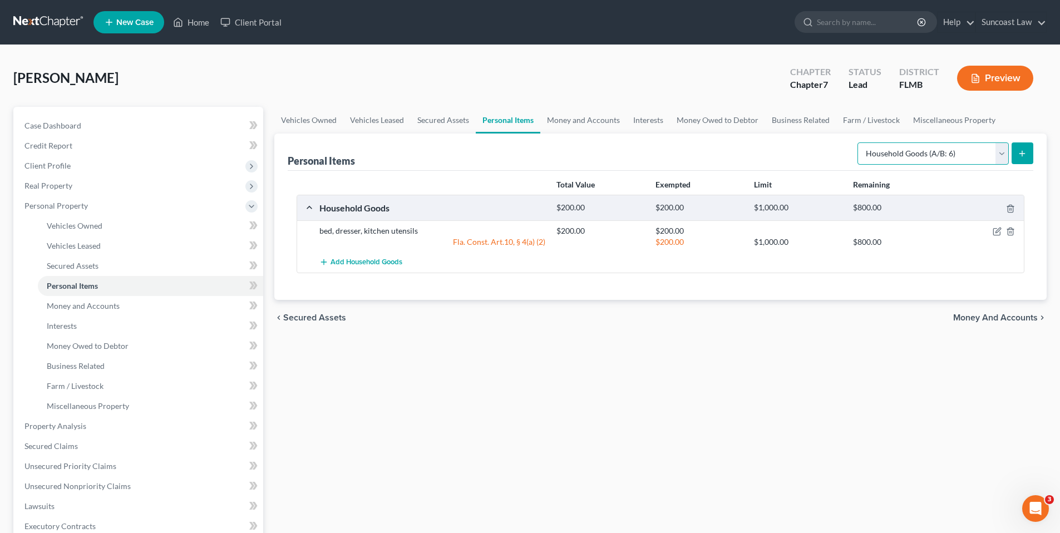
click at [1007, 155] on select "Select Item Type Clothing (A/B: 11) Collectibles Of Value (A/B: 8) Electronics …" at bounding box center [933, 154] width 151 height 22
select select "clothing"
click at [859, 143] on select "Select Item Type Clothing (A/B: 11) Collectibles Of Value (A/B: 8) Electronics …" at bounding box center [933, 154] width 151 height 22
click at [1026, 158] on button "submit" at bounding box center [1023, 154] width 22 height 22
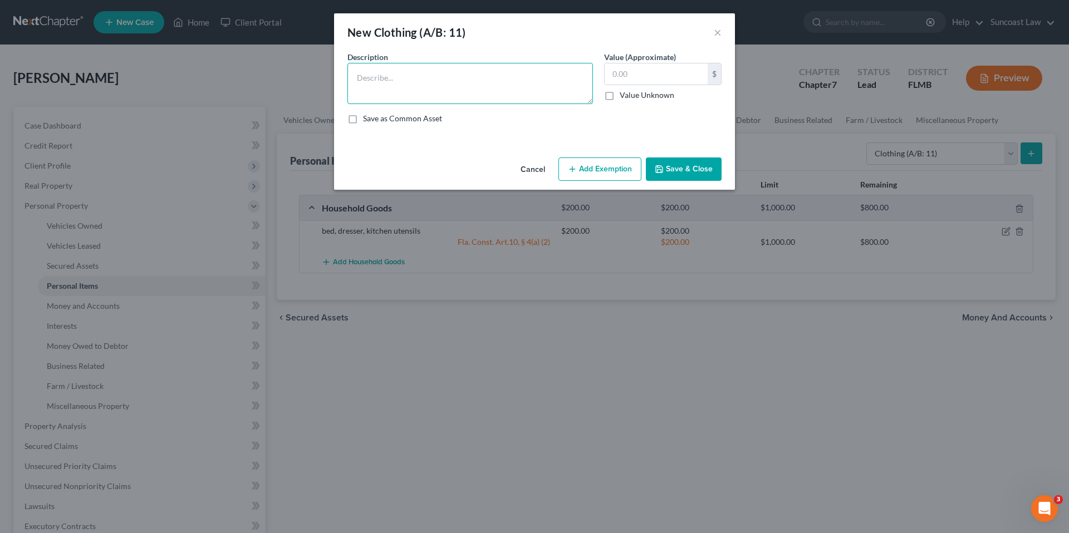
click at [414, 80] on textarea at bounding box center [469, 83] width 245 height 41
type textarea "used clothing"
type input "50.00"
click at [618, 170] on button "Add Exemption" at bounding box center [599, 169] width 83 height 23
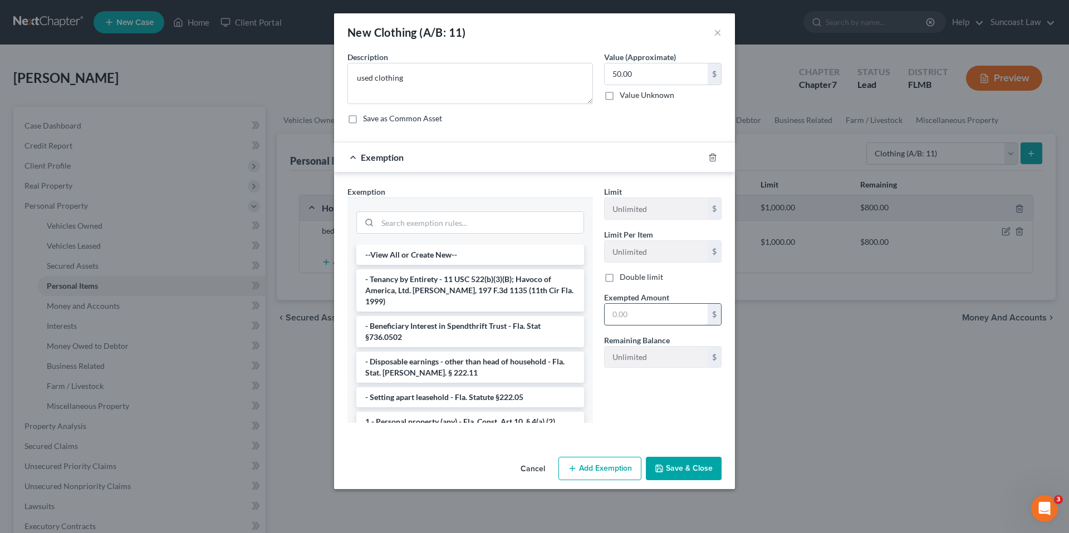
click at [660, 315] on input "text" at bounding box center [656, 314] width 103 height 21
type input "50.00"
drag, startPoint x: 424, startPoint y: 407, endPoint x: 624, endPoint y: 444, distance: 203.2
click at [425, 412] on li "1 - Personal property (any) - Fla. Const. Art.10, § 4(a) (2)" at bounding box center [470, 422] width 228 height 20
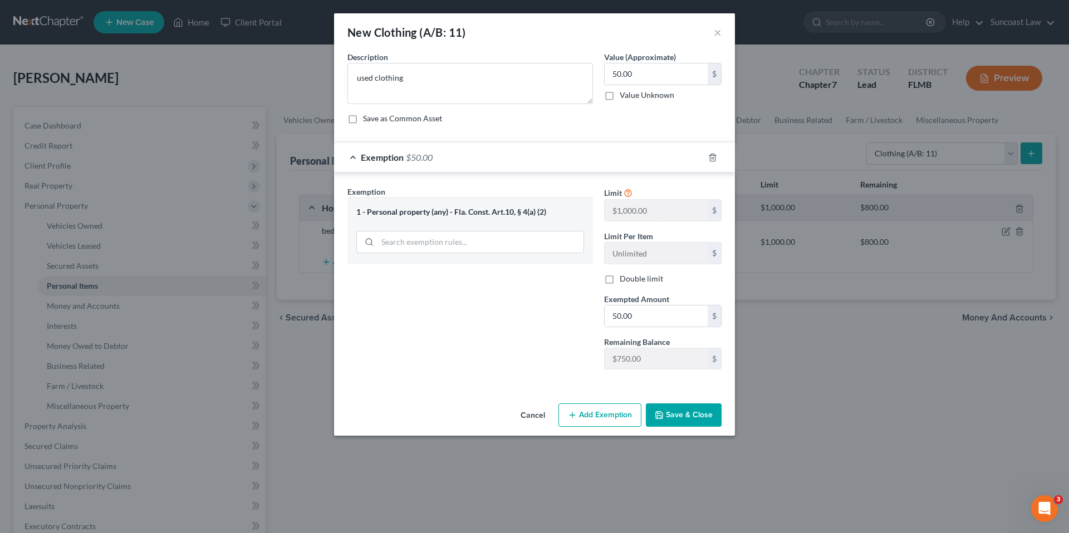
click at [694, 416] on button "Save & Close" at bounding box center [684, 415] width 76 height 23
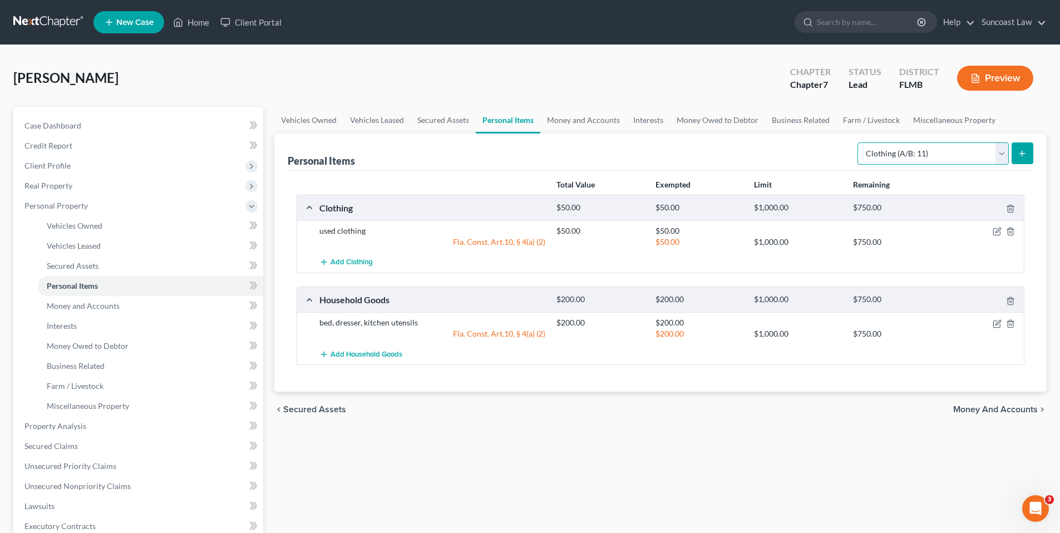
click at [1001, 150] on select "Select Item Type Clothing (A/B: 11) Collectibles Of Value (A/B: 8) Electronics …" at bounding box center [933, 154] width 151 height 22
select select "other"
click at [859, 143] on select "Select Item Type Clothing (A/B: 11) Collectibles Of Value (A/B: 8) Electronics …" at bounding box center [933, 154] width 151 height 22
click at [1022, 156] on icon "submit" at bounding box center [1022, 153] width 9 height 9
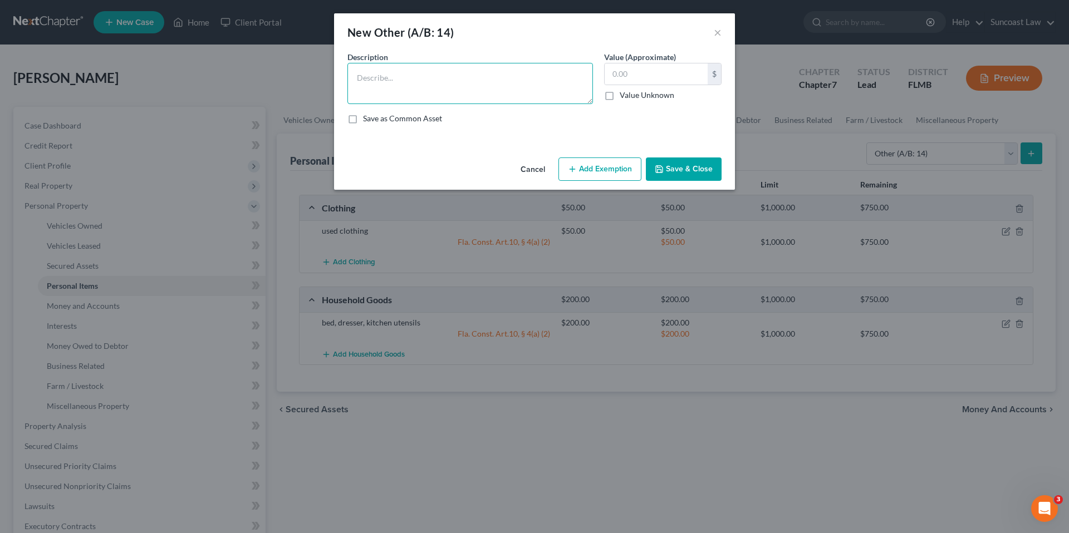
click at [467, 83] on textarea at bounding box center [469, 83] width 245 height 41
type textarea "lawn mower"
type input "115.00"
click at [607, 168] on button "Add Exemption" at bounding box center [599, 169] width 83 height 23
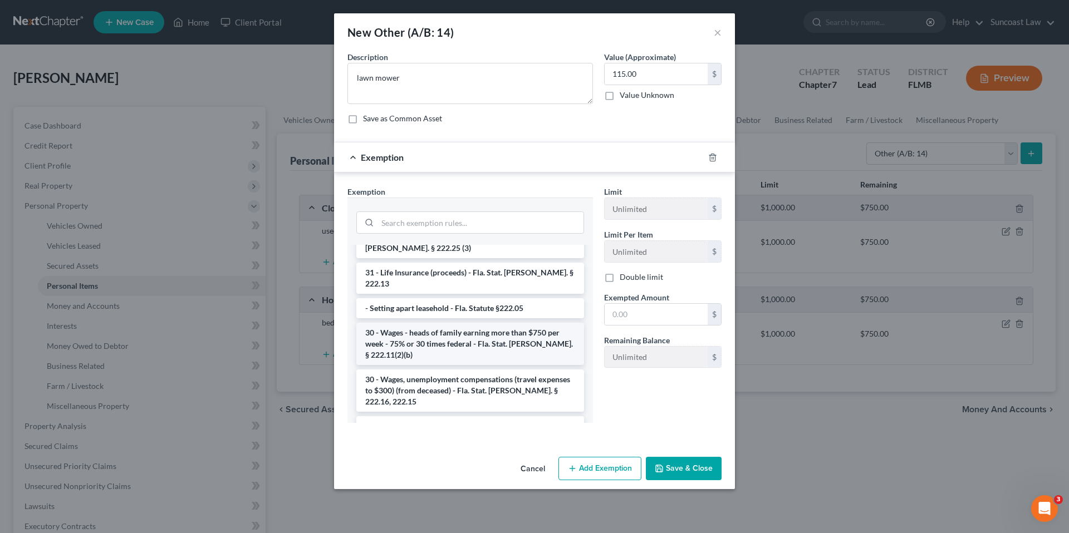
scroll to position [935, 0]
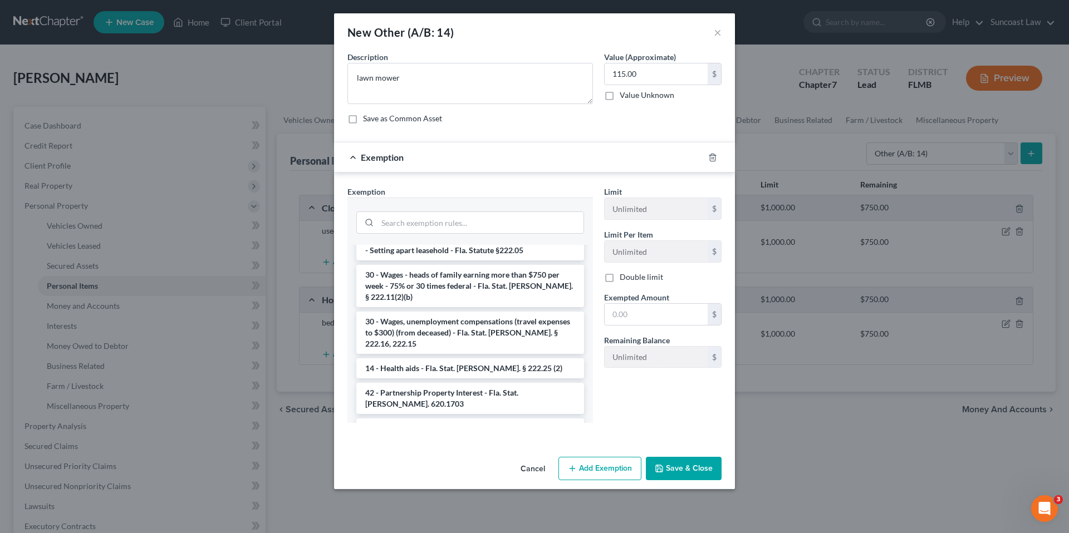
click at [430, 443] on li "1 - Personal property (any) - Fla. Const. Art.10, § 4(a) (2)" at bounding box center [470, 453] width 228 height 20
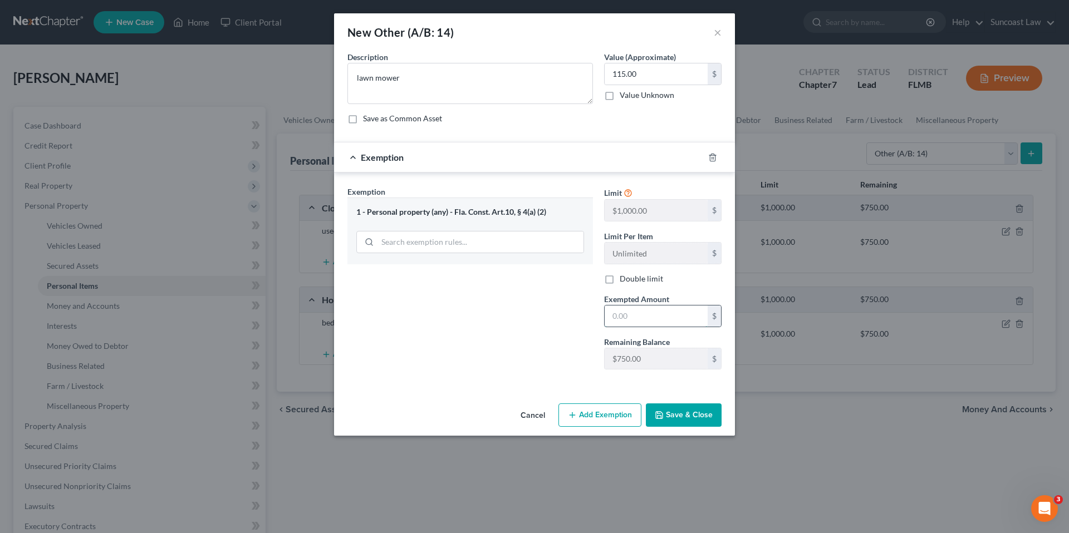
click at [637, 318] on input "text" at bounding box center [656, 316] width 103 height 21
type input "115.00"
click at [698, 419] on button "Save & Close" at bounding box center [684, 415] width 76 height 23
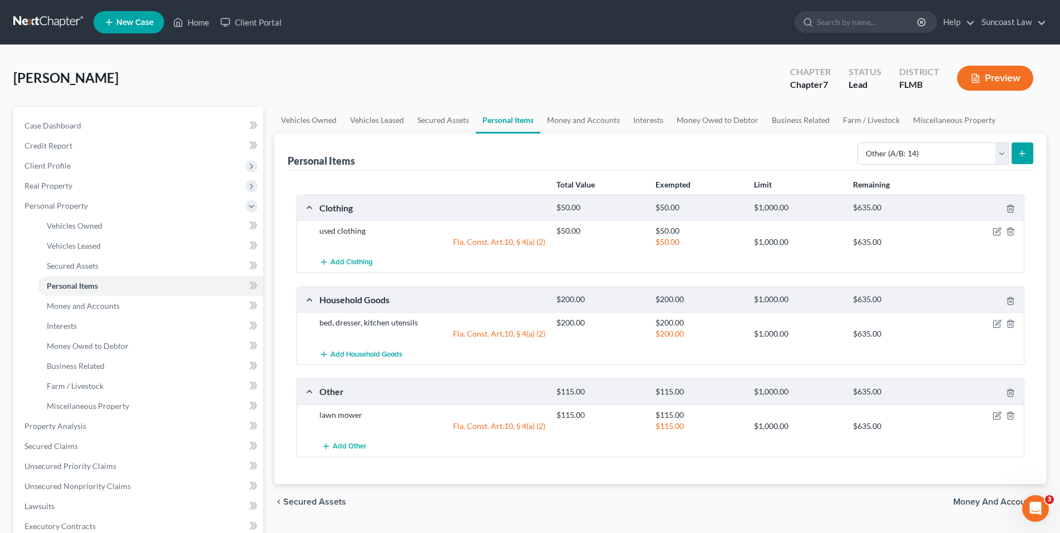
click at [975, 505] on span "Money and Accounts" at bounding box center [996, 502] width 85 height 9
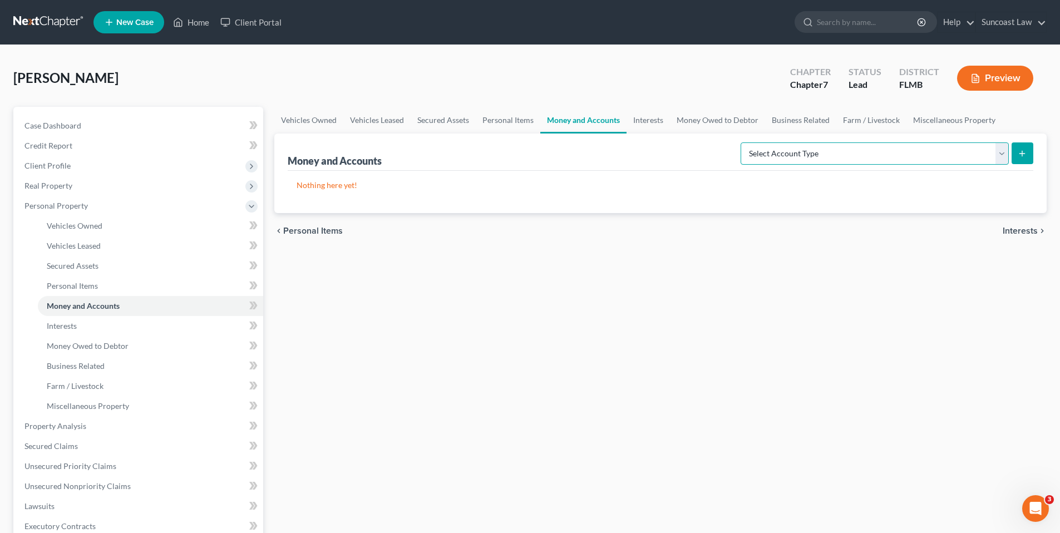
click at [1004, 155] on select "Select Account Type Brokerage (A/B: 18, SOFA: 20) Cash on Hand (A/B: 16) Certif…" at bounding box center [875, 154] width 268 height 22
select select "checking"
click at [744, 143] on select "Select Account Type Brokerage (A/B: 18, SOFA: 20) Cash on Hand (A/B: 16) Certif…" at bounding box center [875, 154] width 268 height 22
click at [1021, 151] on icon "submit" at bounding box center [1022, 153] width 9 height 9
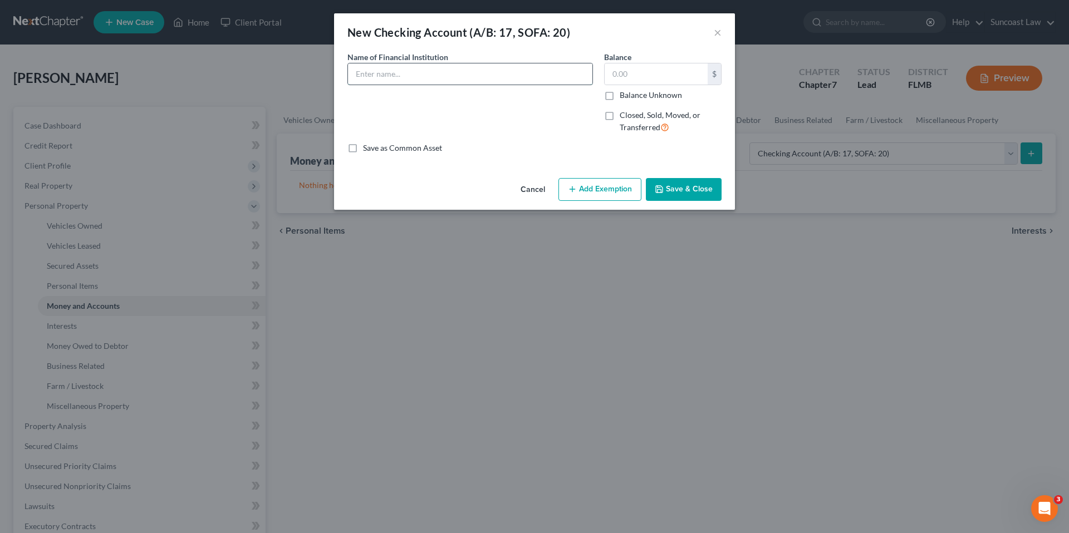
click at [401, 66] on input "text" at bounding box center [470, 73] width 244 height 21
type input "TD Bank *3284"
click at [636, 66] on input "text" at bounding box center [656, 73] width 103 height 21
type input "4,174.00"
click at [606, 193] on button "Add Exemption" at bounding box center [599, 189] width 83 height 23
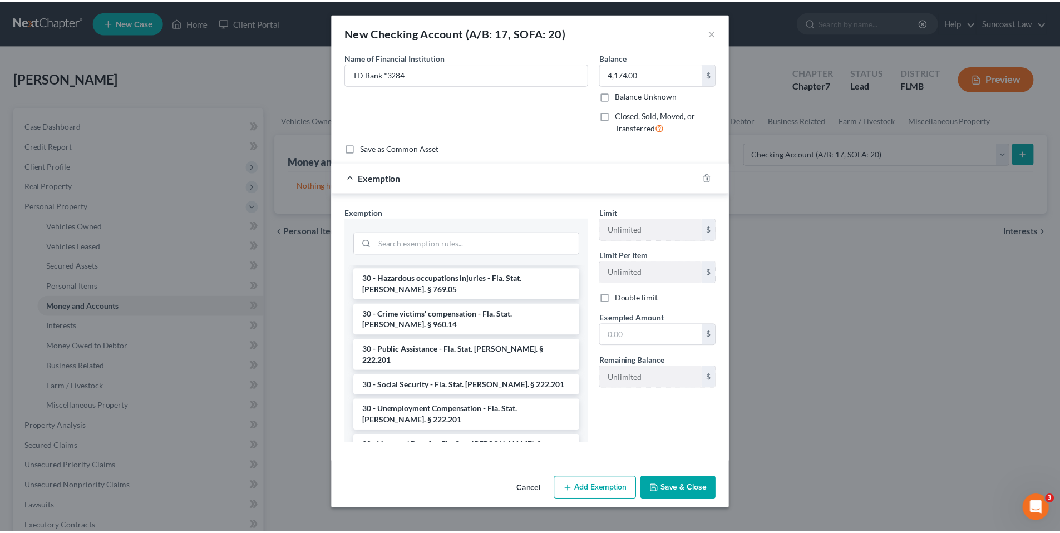
scroll to position [832, 0]
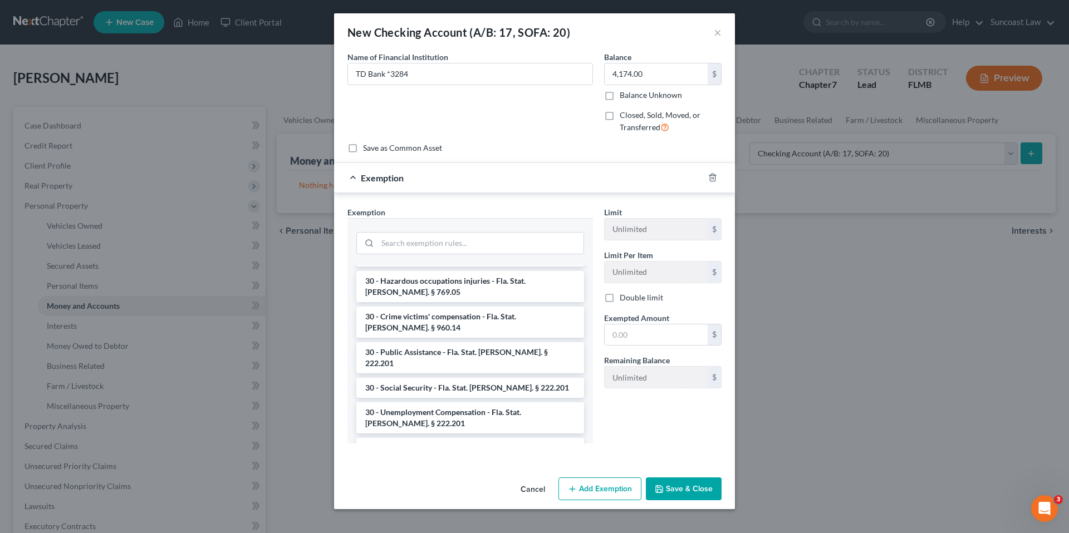
click at [437, 509] on li "30 - Wages - for heads of family earning up to $750 per week - Fla. Stat. [PERS…" at bounding box center [470, 524] width 228 height 31
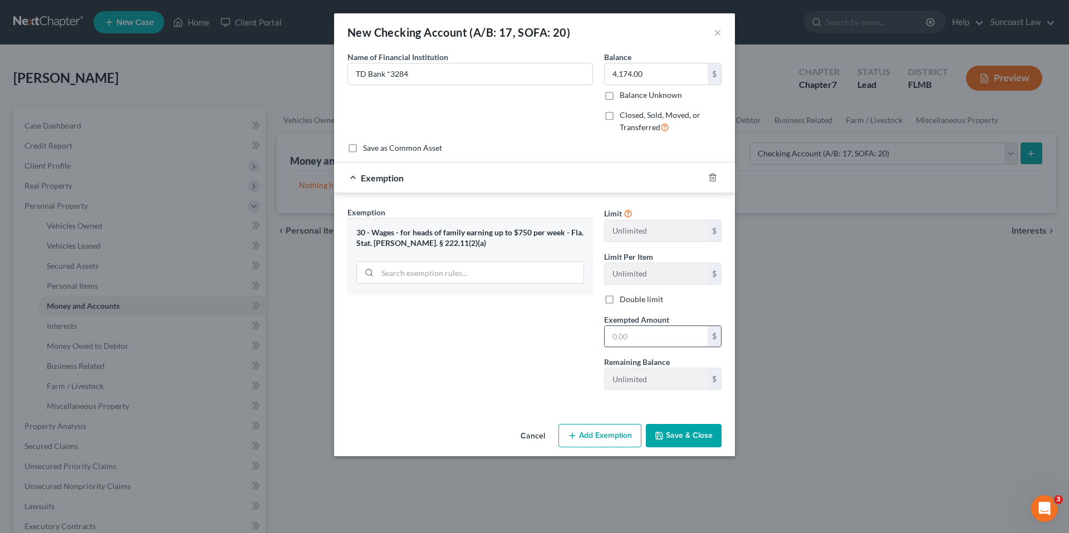
click at [635, 337] on input "text" at bounding box center [656, 336] width 103 height 21
type input "4,174.00"
click at [692, 435] on button "Save & Close" at bounding box center [684, 435] width 76 height 23
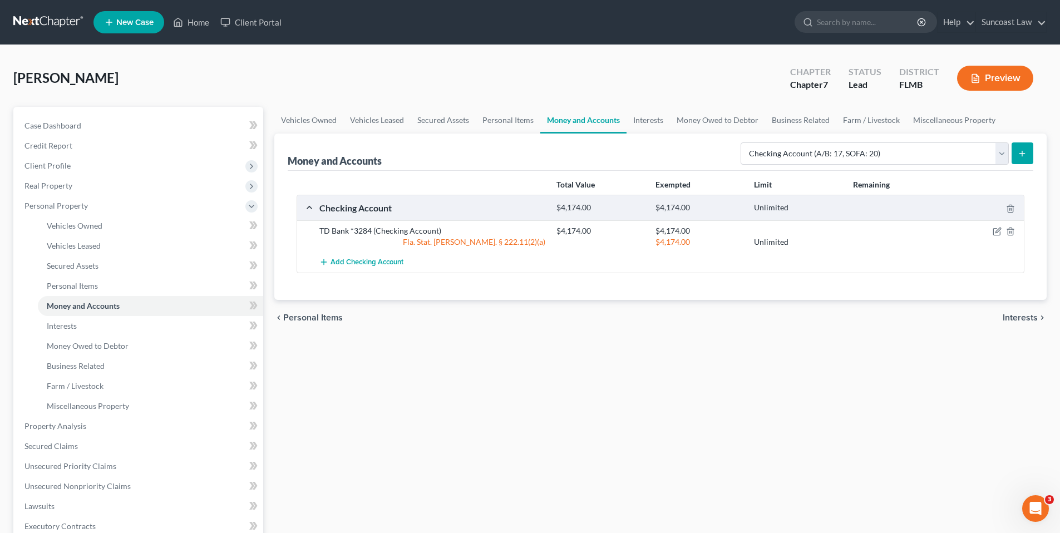
click at [1012, 319] on span "Interests" at bounding box center [1020, 317] width 35 height 9
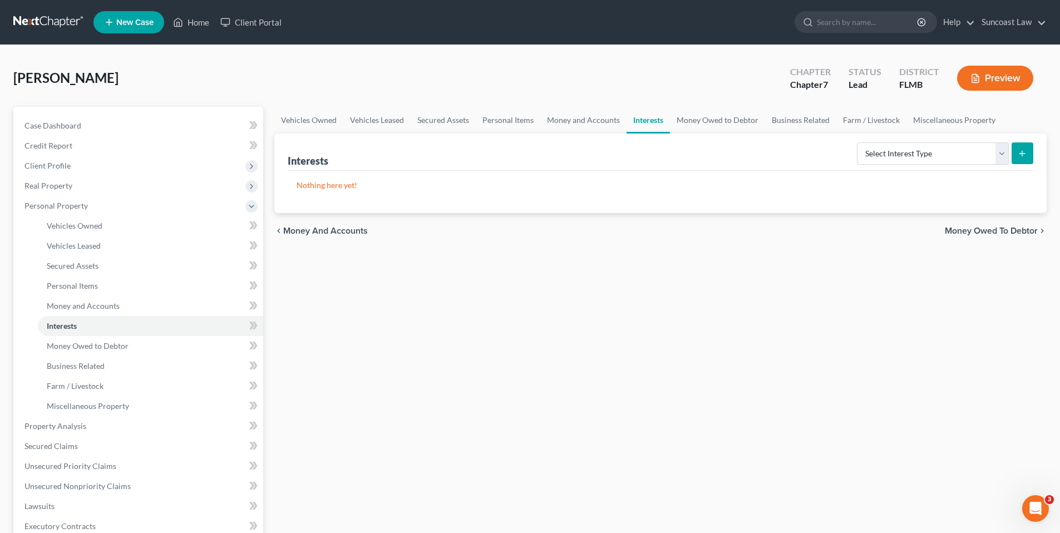
click at [959, 230] on span "Money Owed to Debtor" at bounding box center [991, 231] width 93 height 9
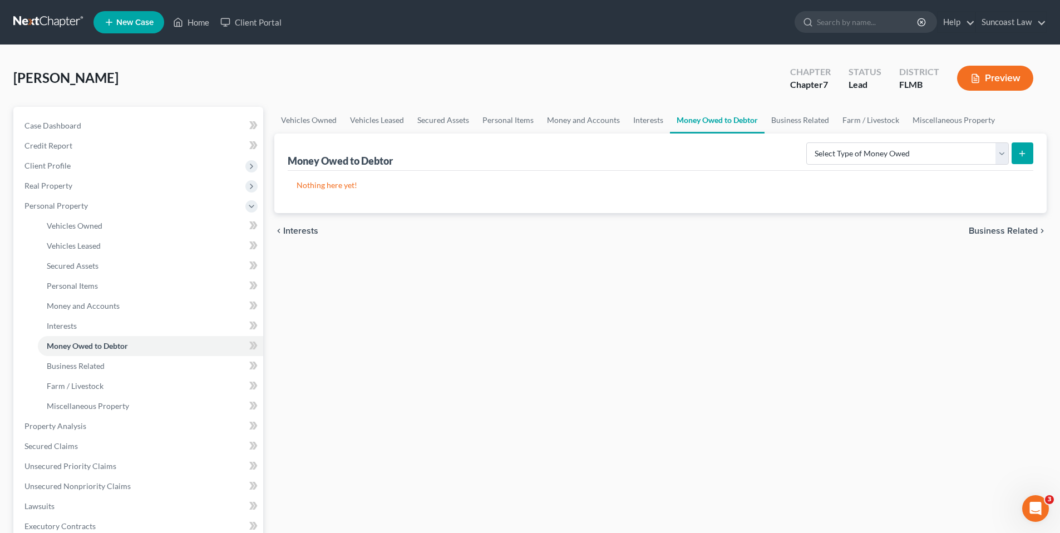
click at [979, 234] on span "Business Related" at bounding box center [1003, 231] width 69 height 9
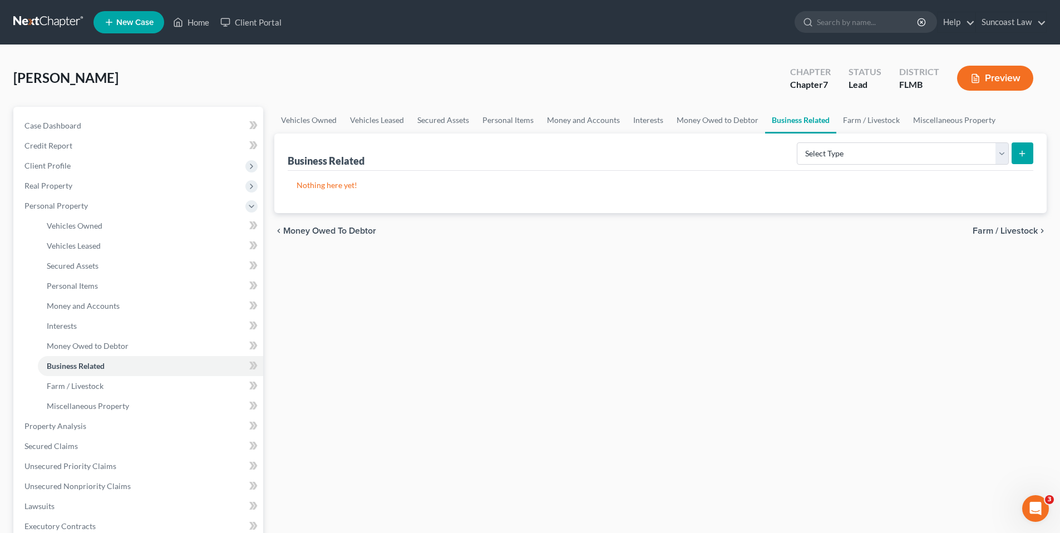
click at [986, 231] on span "Farm / Livestock" at bounding box center [1005, 231] width 65 height 9
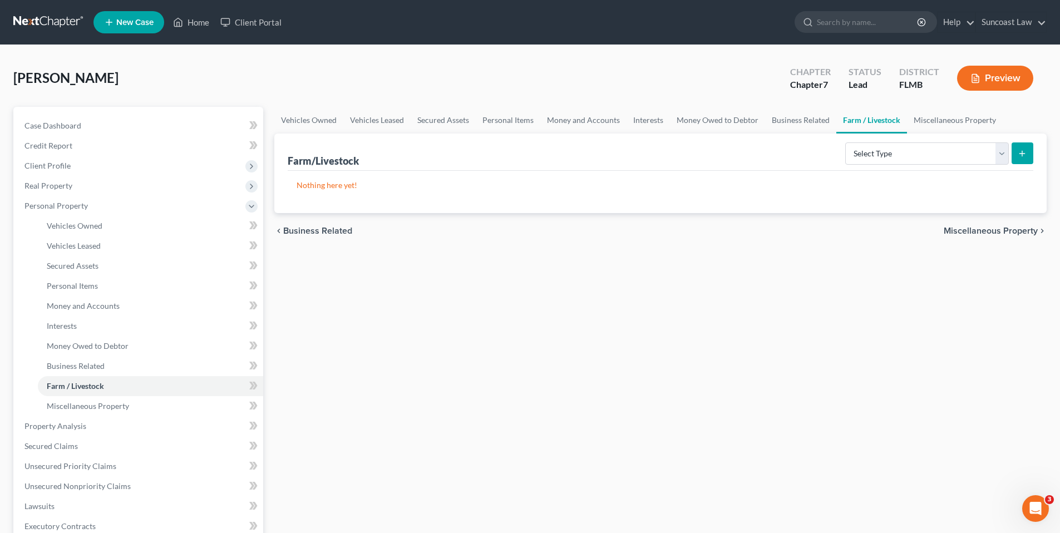
click at [985, 232] on span "Miscellaneous Property" at bounding box center [991, 231] width 94 height 9
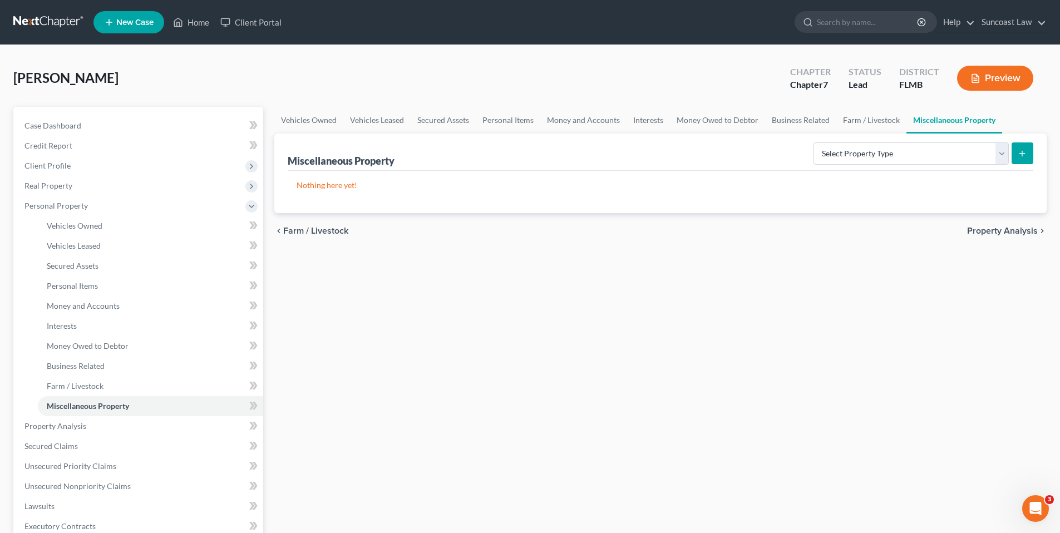
click at [985, 232] on span "Property Analysis" at bounding box center [1002, 231] width 71 height 9
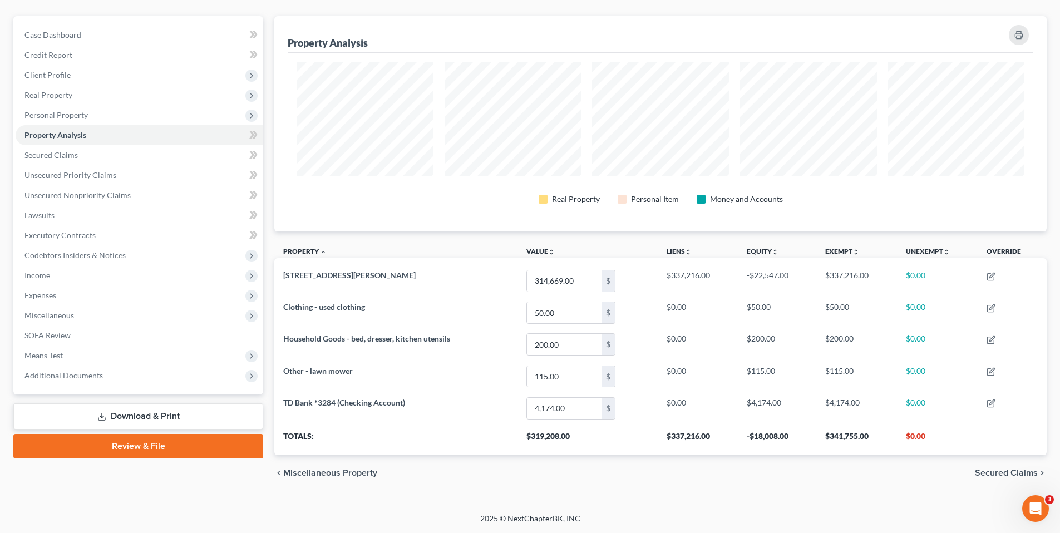
click at [1008, 474] on span "Secured Claims" at bounding box center [1006, 473] width 63 height 9
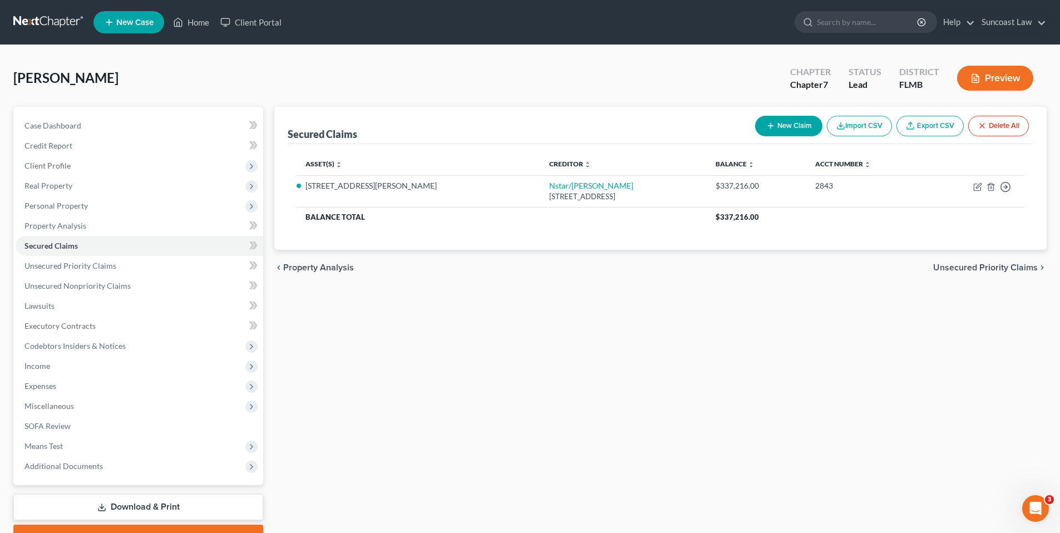
click at [994, 269] on span "Unsecured Priority Claims" at bounding box center [985, 267] width 105 height 9
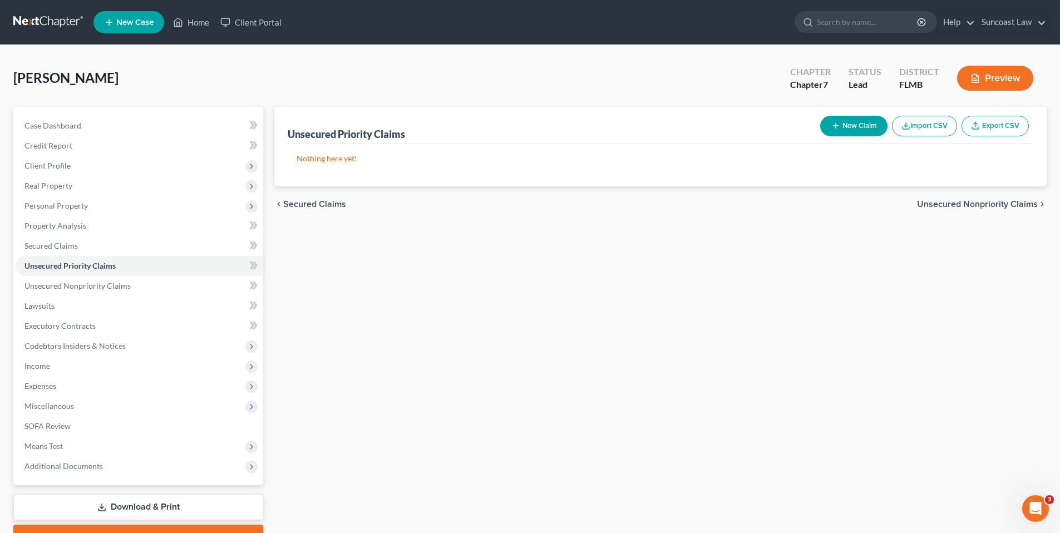
click at [949, 207] on span "Unsecured Nonpriority Claims" at bounding box center [977, 204] width 121 height 9
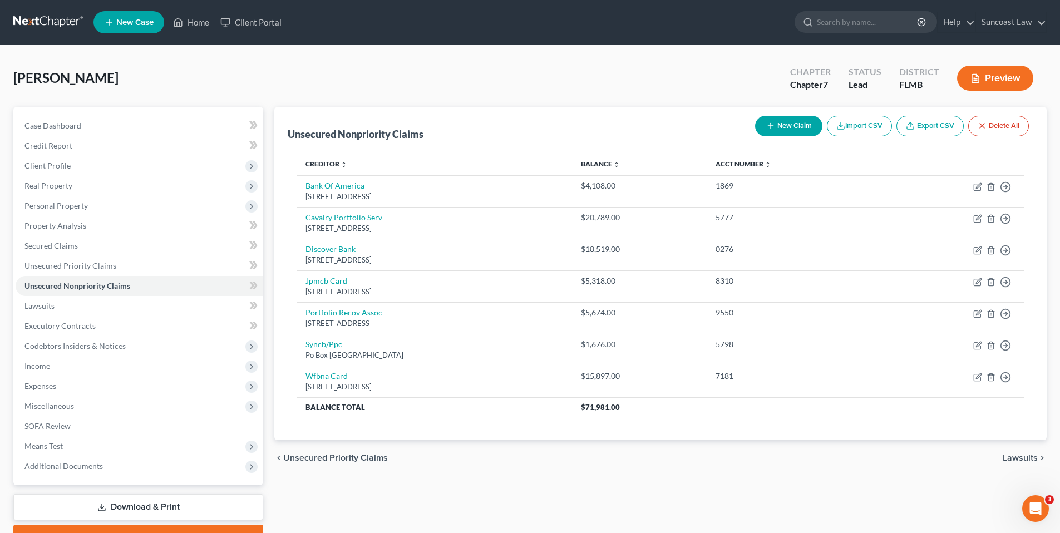
click at [1009, 457] on span "Lawsuits" at bounding box center [1020, 458] width 35 height 9
click at [1009, 458] on div "Unsecured Nonpriority Claims New Claim Import CSV Export CSV Delete All Credito…" at bounding box center [661, 328] width 784 height 443
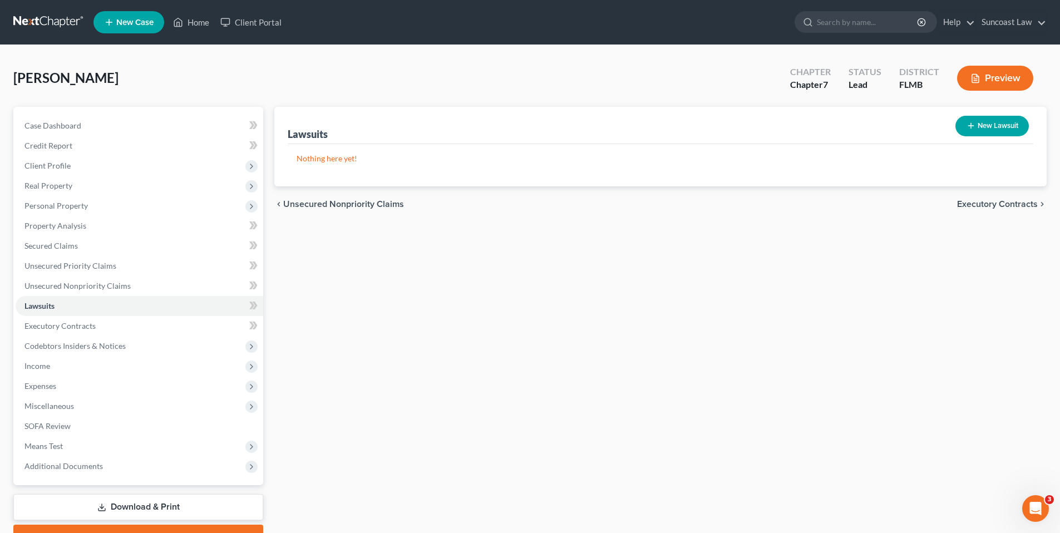
click at [1013, 125] on button "New Lawsuit" at bounding box center [992, 126] width 73 height 21
select select "0"
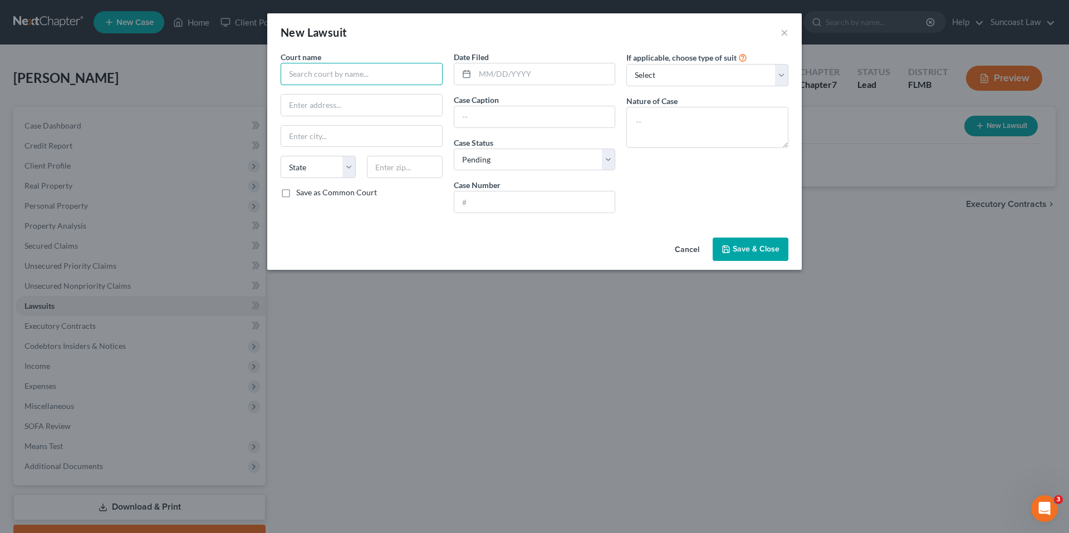
click at [329, 73] on input "text" at bounding box center [362, 74] width 162 height 22
type input "Lake County Counrt"
type input "[DATE]"
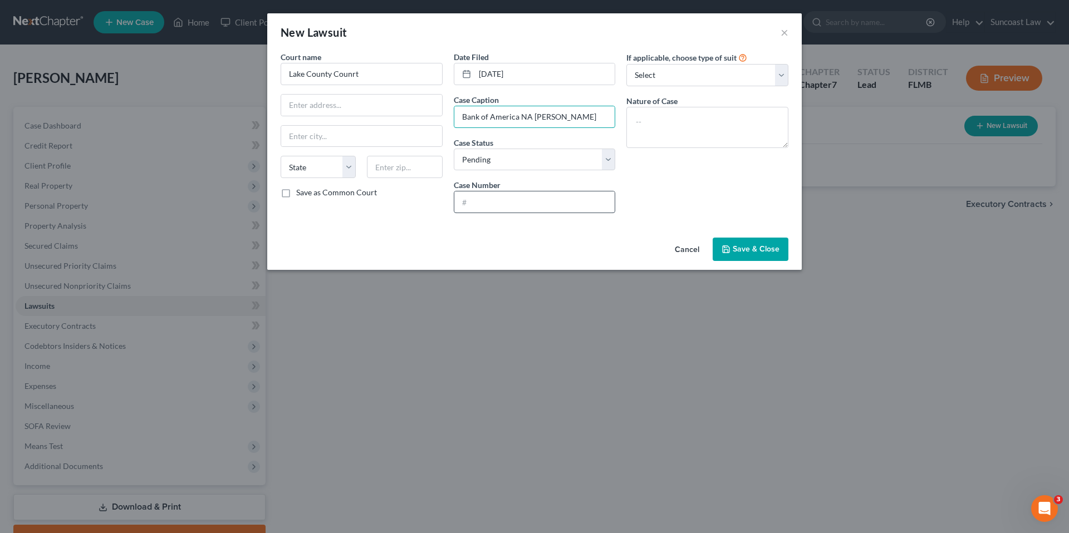
type input "Bank of America NA [PERSON_NAME]"
click at [503, 200] on input "text" at bounding box center [534, 201] width 161 height 21
type input "2025-SC-007610"
click at [746, 238] on button "Save & Close" at bounding box center [751, 249] width 76 height 23
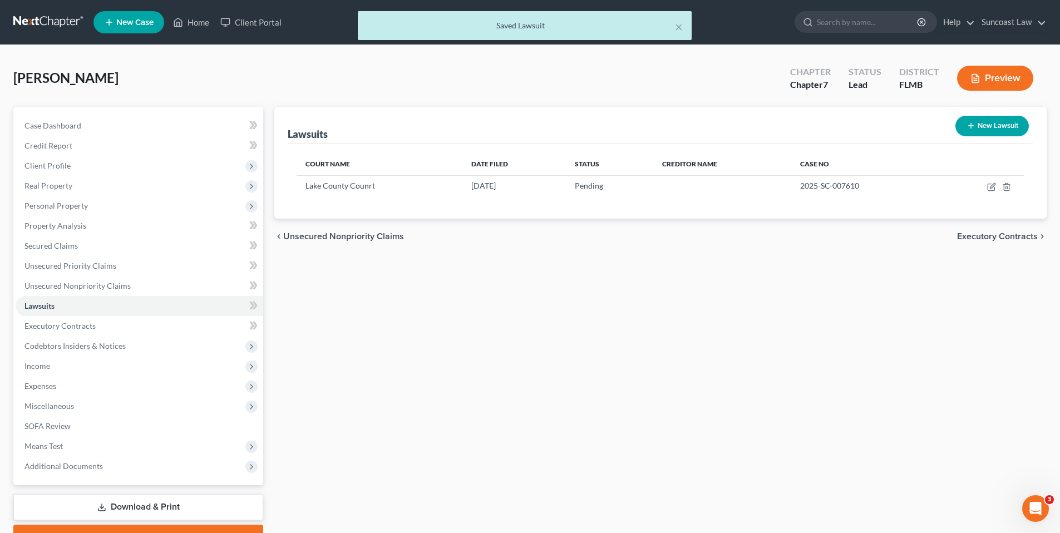
click at [994, 233] on span "Executory Contracts" at bounding box center [997, 236] width 81 height 9
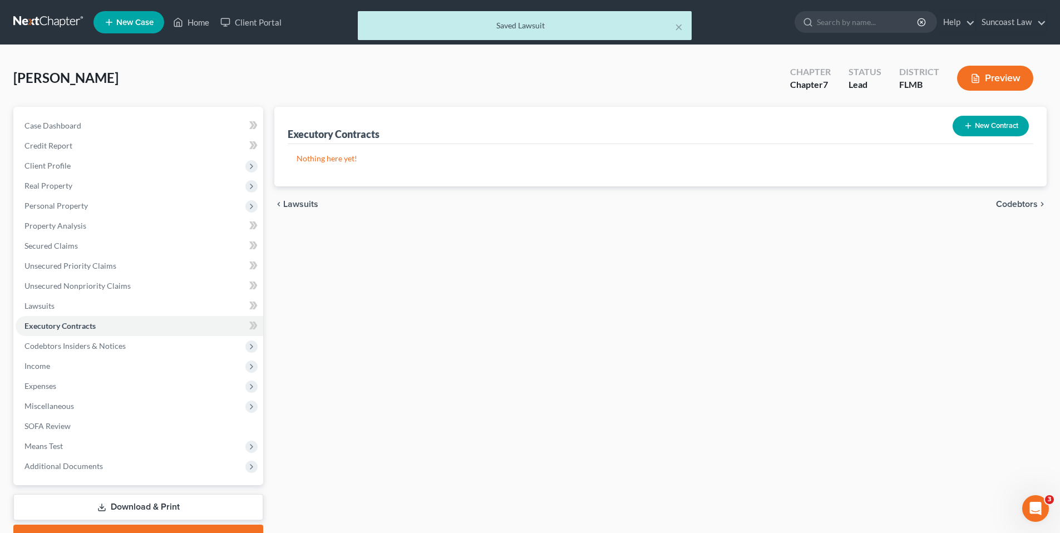
click at [1018, 205] on span "Codebtors" at bounding box center [1017, 204] width 42 height 9
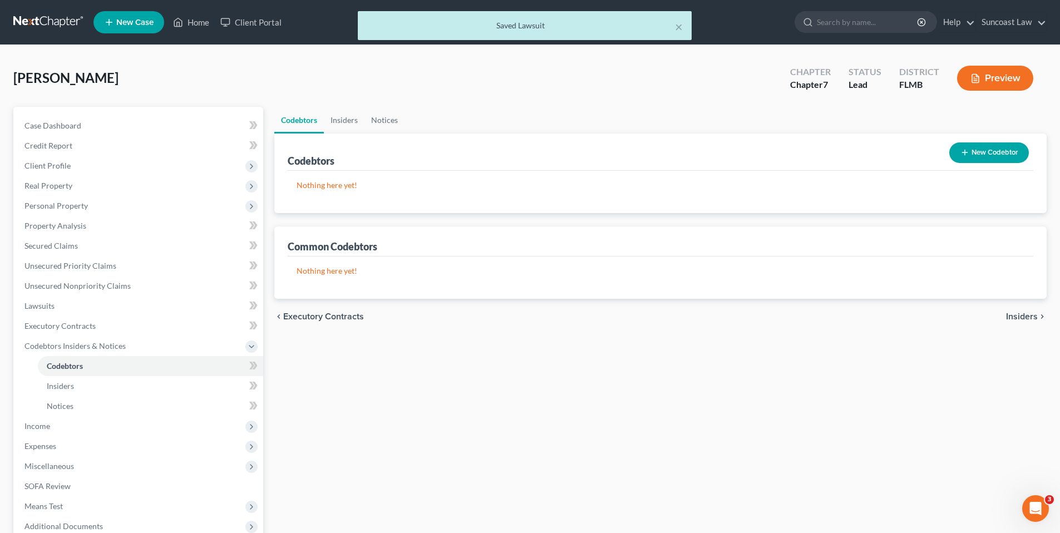
click at [1029, 317] on span "Insiders" at bounding box center [1022, 316] width 32 height 9
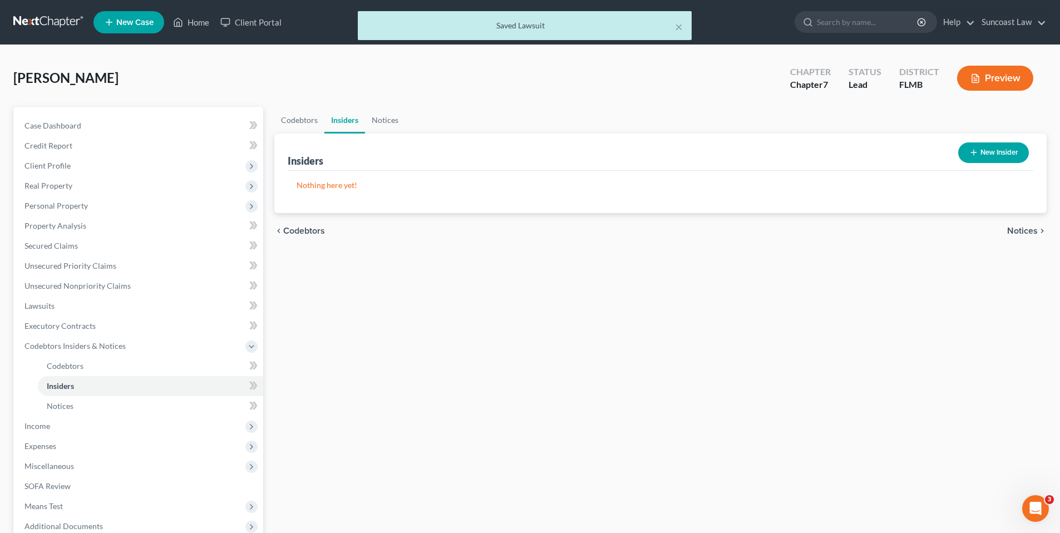
click at [1019, 230] on span "Notices" at bounding box center [1023, 231] width 31 height 9
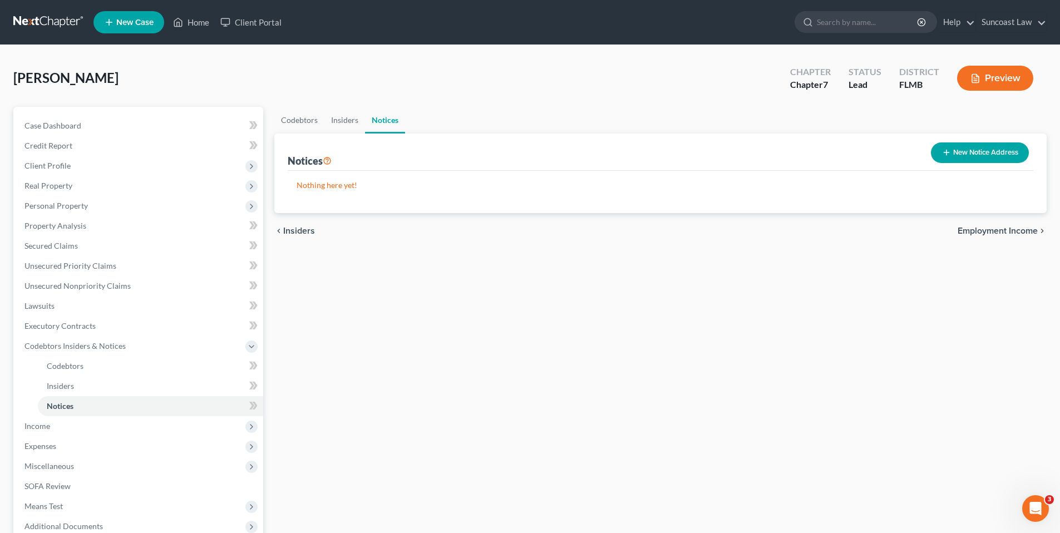
click at [991, 229] on span "Employment Income" at bounding box center [998, 231] width 80 height 9
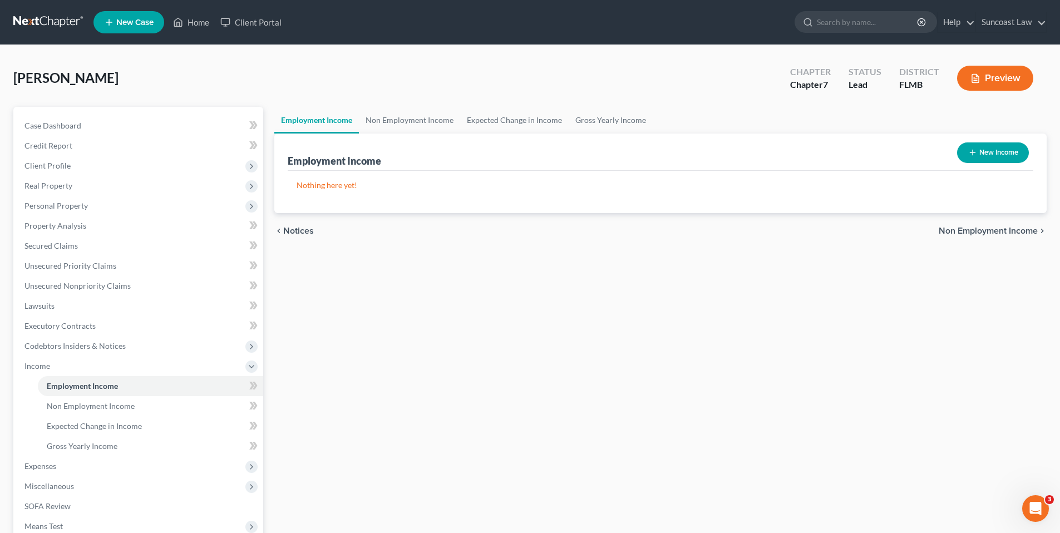
click at [961, 230] on span "Non Employment Income" at bounding box center [988, 231] width 99 height 9
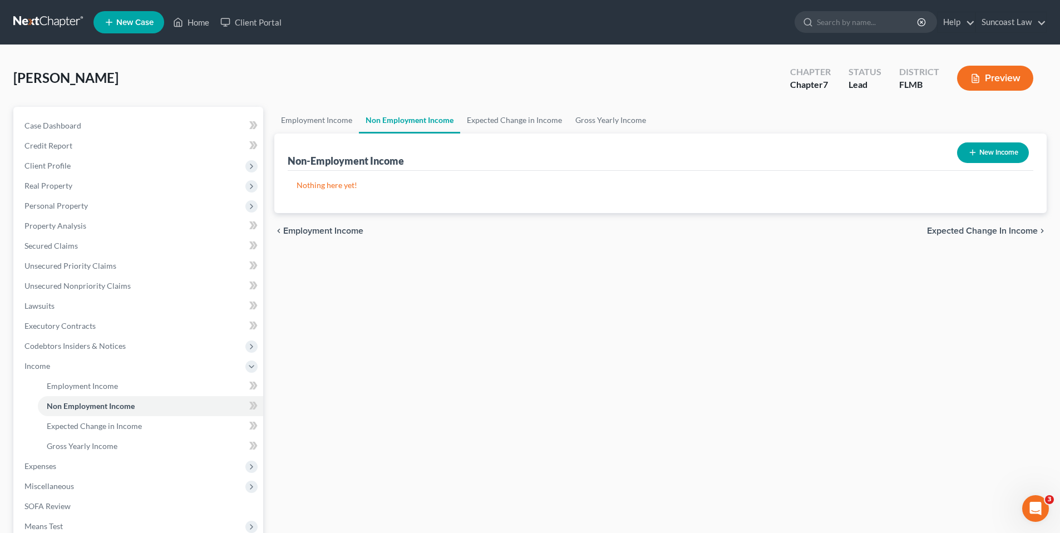
click at [989, 156] on button "New Income" at bounding box center [993, 153] width 72 height 21
select select "0"
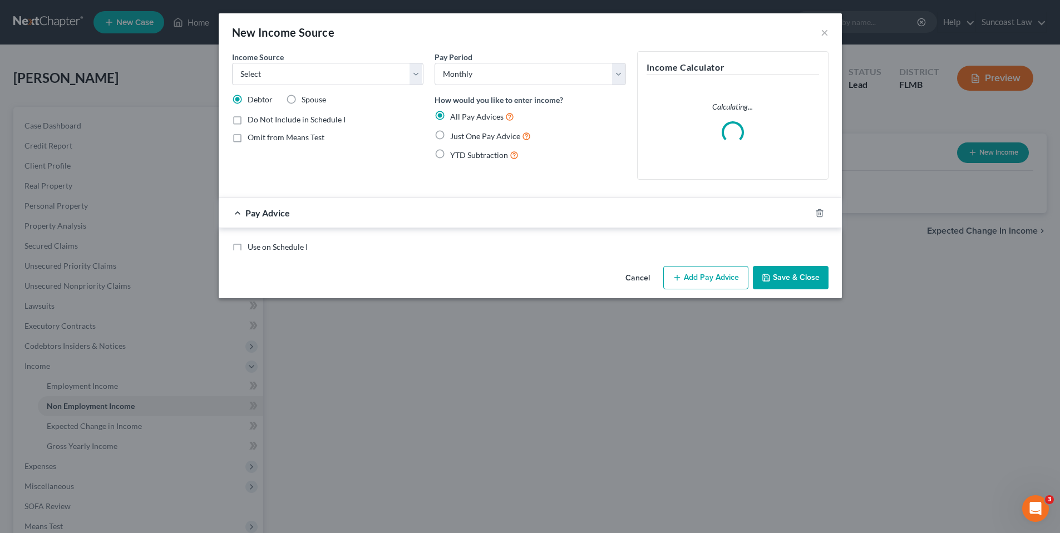
click at [989, 156] on div "New Income Source × Income Source * Select Unemployment Disability (from employ…" at bounding box center [530, 266] width 1060 height 533
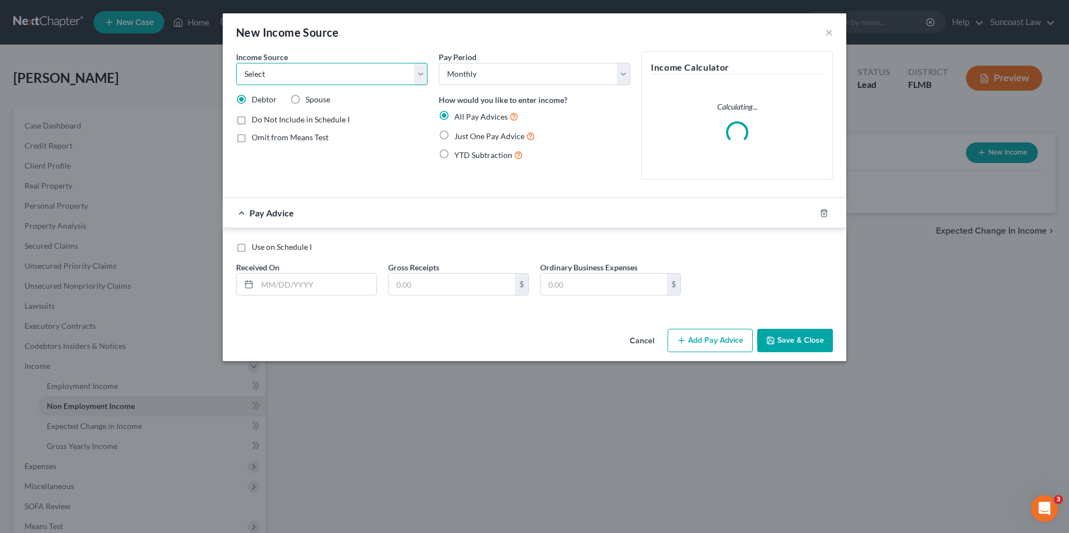
click at [265, 73] on select "Select Unemployment Disability (from employer) Pension Retirement Social Securi…" at bounding box center [331, 74] width 191 height 22
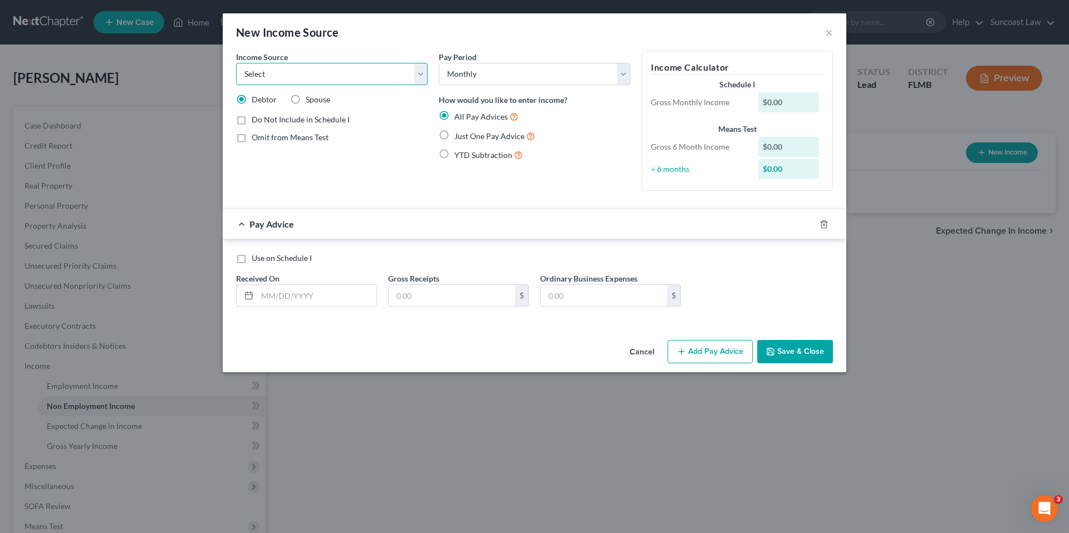
select select "4"
click at [236, 63] on select "Select Unemployment Disability (from employer) Pension Retirement Social Securi…" at bounding box center [331, 74] width 191 height 22
click at [454, 136] on label "Just One Pay Advice" at bounding box center [494, 136] width 81 height 13
click at [459, 136] on input "Just One Pay Advice" at bounding box center [462, 133] width 7 height 7
radio input "true"
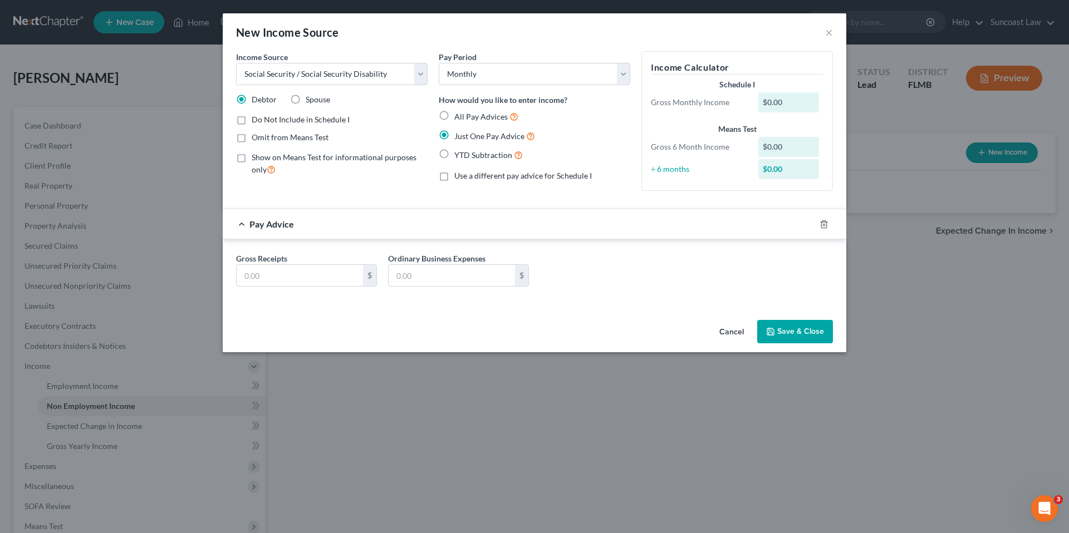
click at [252, 139] on label "Omit from Means Test" at bounding box center [290, 137] width 77 height 11
click at [256, 139] on input "Omit from Means Test" at bounding box center [259, 135] width 7 height 7
checkbox input "true"
click at [276, 276] on input "text" at bounding box center [300, 275] width 126 height 21
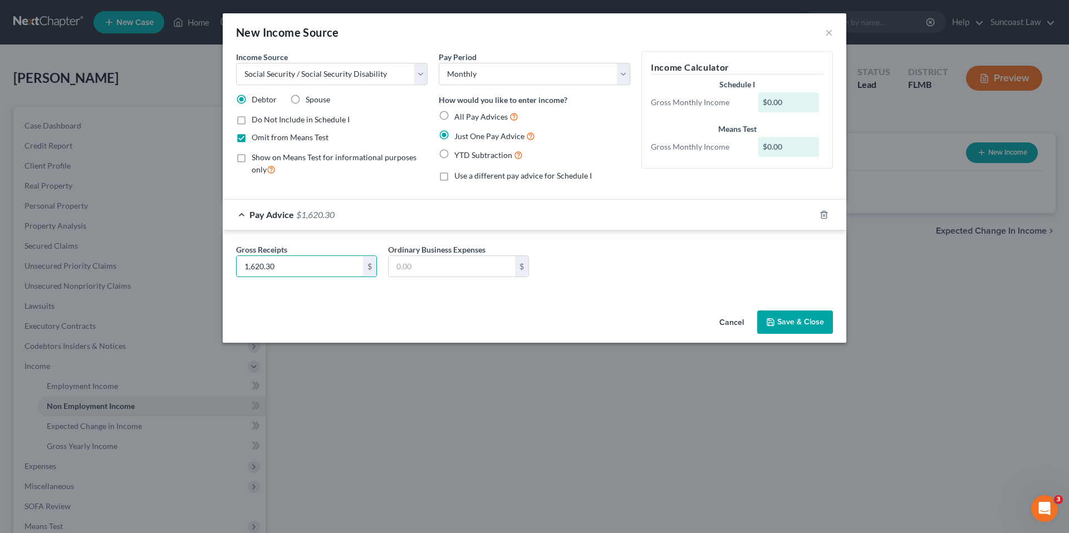
type input "1,620.30"
click at [804, 322] on button "Save & Close" at bounding box center [795, 322] width 76 height 23
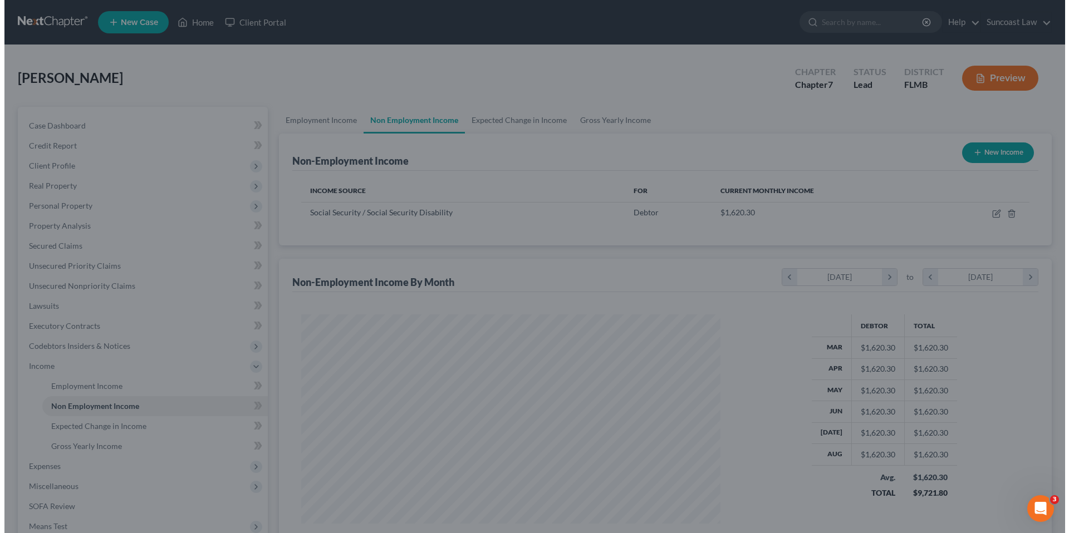
scroll to position [556439, 556209]
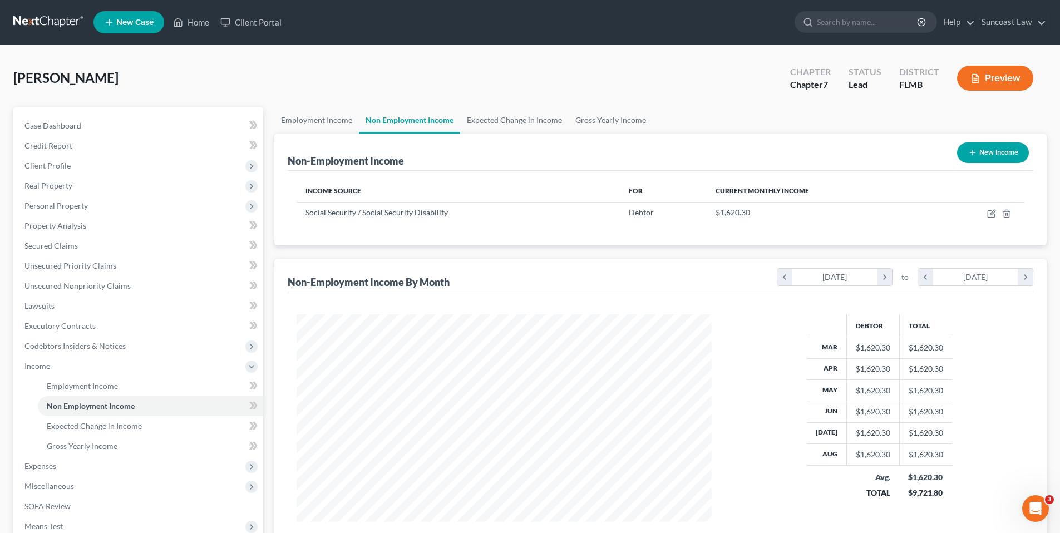
click at [1020, 154] on button "New Income" at bounding box center [993, 153] width 72 height 21
select select "0"
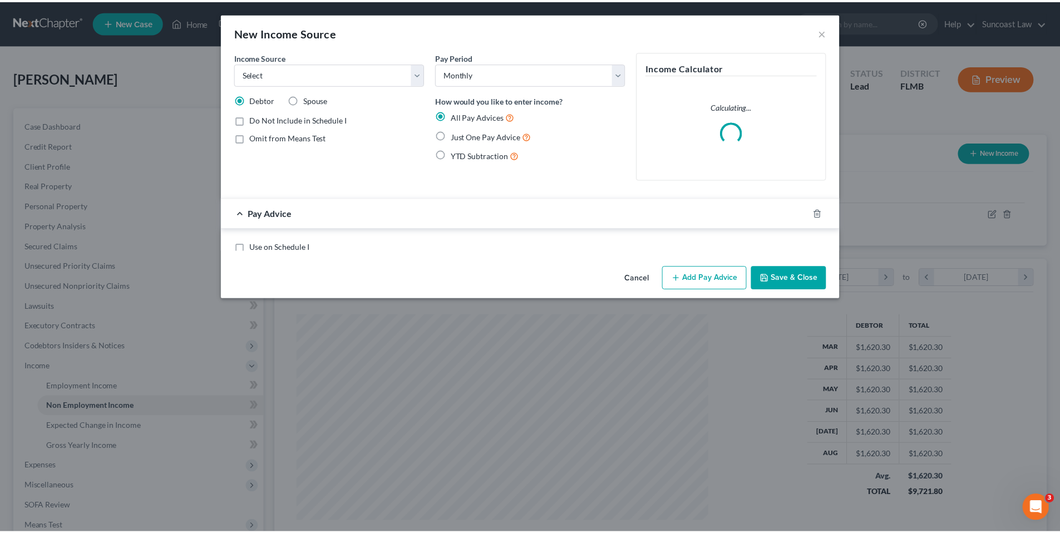
scroll to position [209, 441]
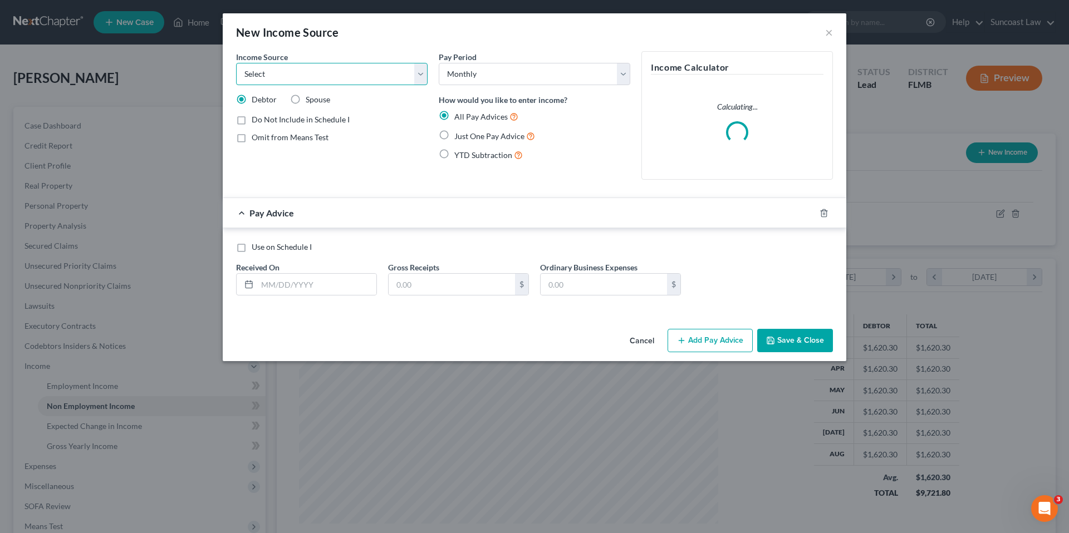
click at [347, 84] on select "Select Unemployment Disability (from employer) Pension Retirement Social Securi…" at bounding box center [331, 74] width 191 height 22
select select "4"
click at [236, 63] on select "Select Unemployment Disability (from employer) Pension Retirement Social Securi…" at bounding box center [331, 74] width 191 height 22
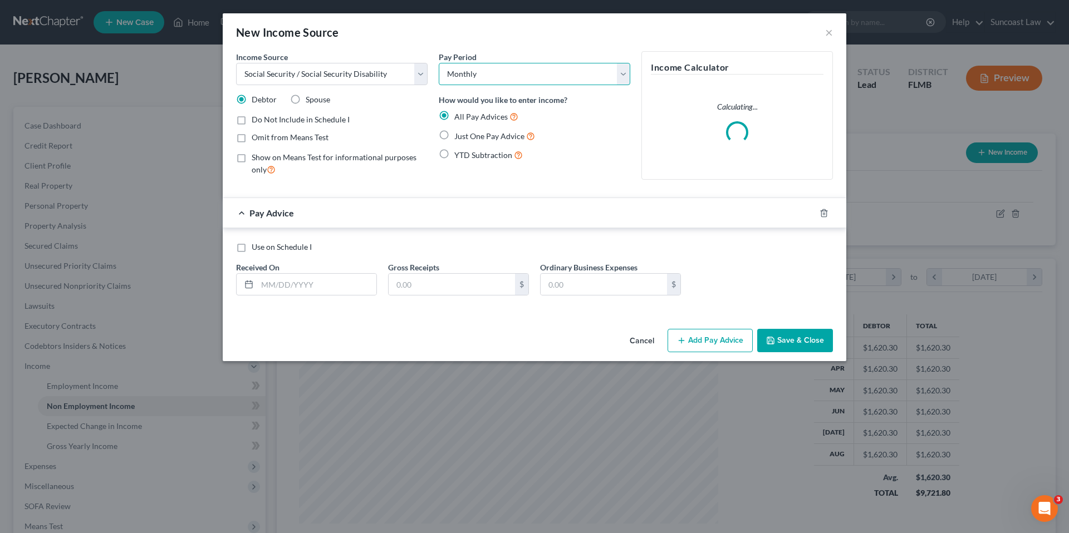
click at [483, 77] on select "Select Monthly Twice Monthly Every Other Week Weekly" at bounding box center [534, 74] width 191 height 22
click at [439, 63] on select "Select Monthly Twice Monthly Every Other Week Weekly" at bounding box center [534, 74] width 191 height 22
click at [454, 138] on label "Just One Pay Advice" at bounding box center [494, 136] width 81 height 13
click at [459, 137] on input "Just One Pay Advice" at bounding box center [462, 133] width 7 height 7
radio input "true"
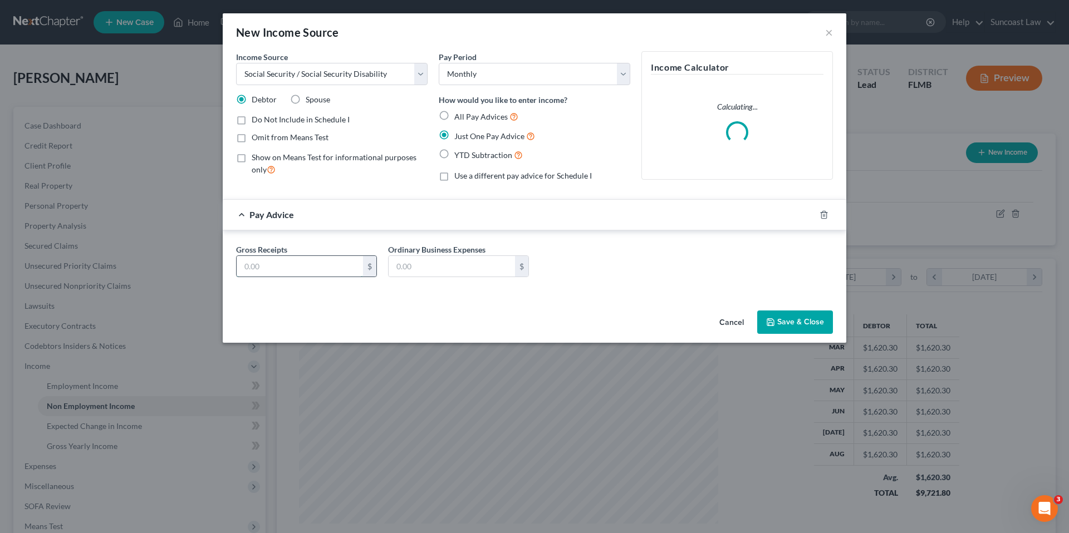
click at [276, 268] on input "text" at bounding box center [300, 266] width 126 height 21
type input "810.10"
click at [807, 325] on button "Save & Close" at bounding box center [795, 322] width 76 height 23
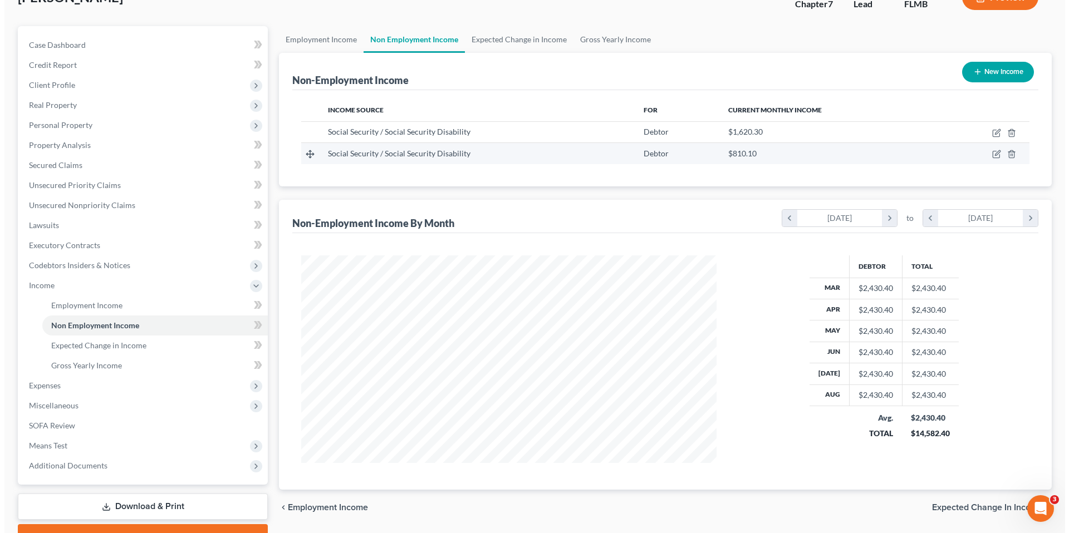
scroll to position [0, 0]
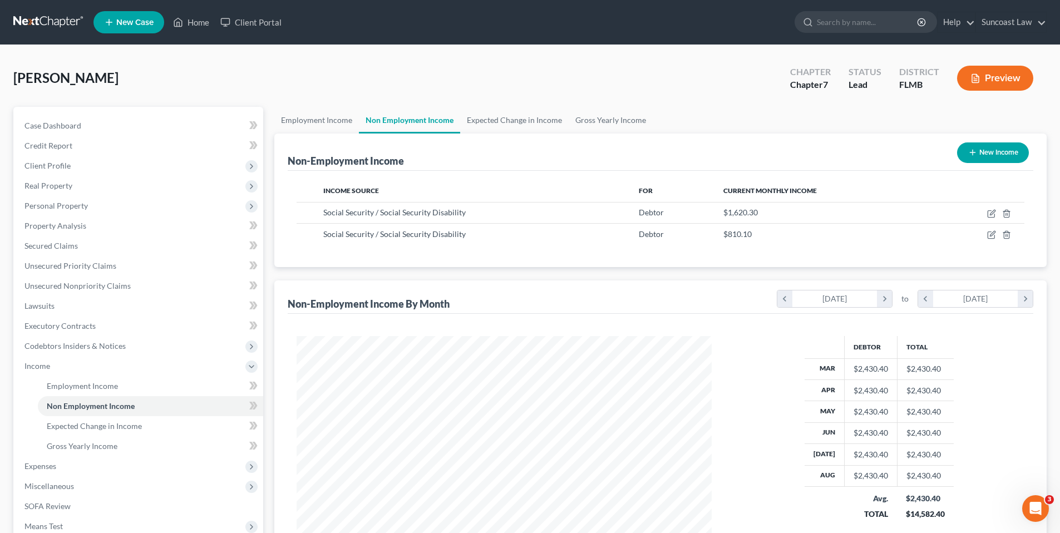
click at [1002, 153] on button "New Income" at bounding box center [993, 153] width 72 height 21
select select "0"
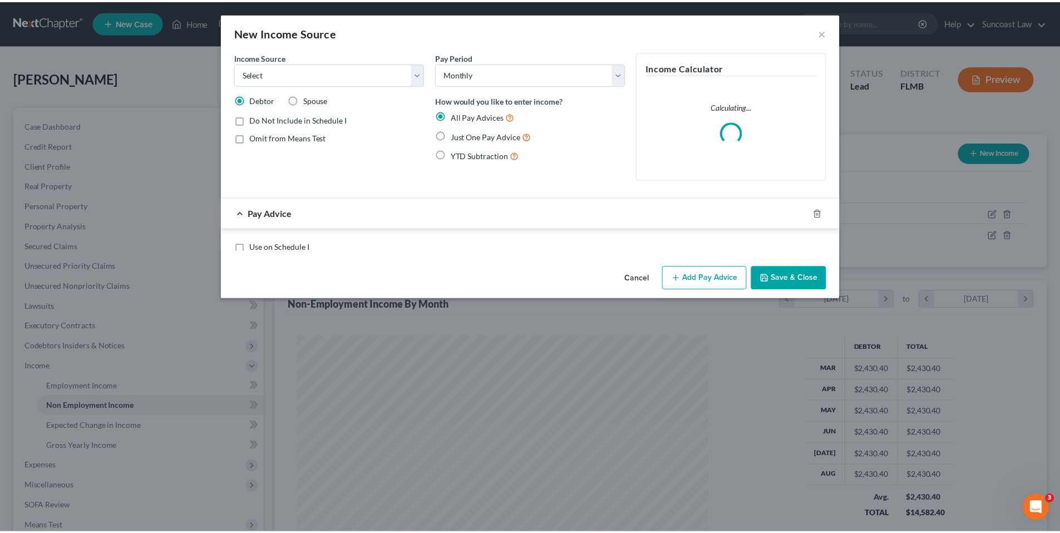
scroll to position [209, 441]
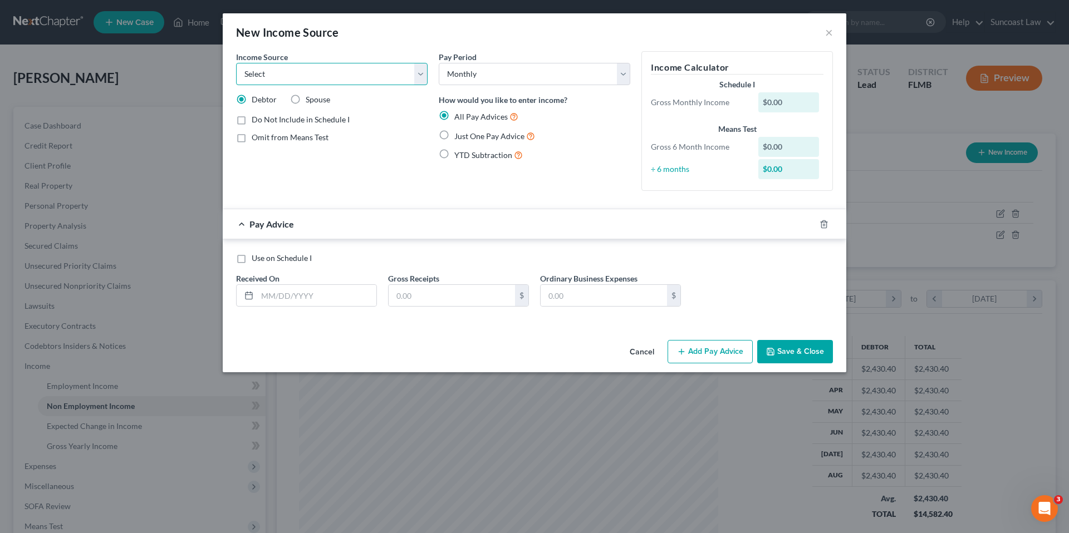
click at [371, 83] on select "Select Unemployment Disability (from employer) Pension Retirement Social Securi…" at bounding box center [331, 74] width 191 height 22
select select "2"
click at [236, 63] on select "Select Unemployment Disability (from employer) Pension Retirement Social Securi…" at bounding box center [331, 74] width 191 height 22
click at [454, 136] on label "Just One Pay Advice" at bounding box center [494, 136] width 81 height 13
click at [459, 136] on input "Just One Pay Advice" at bounding box center [462, 133] width 7 height 7
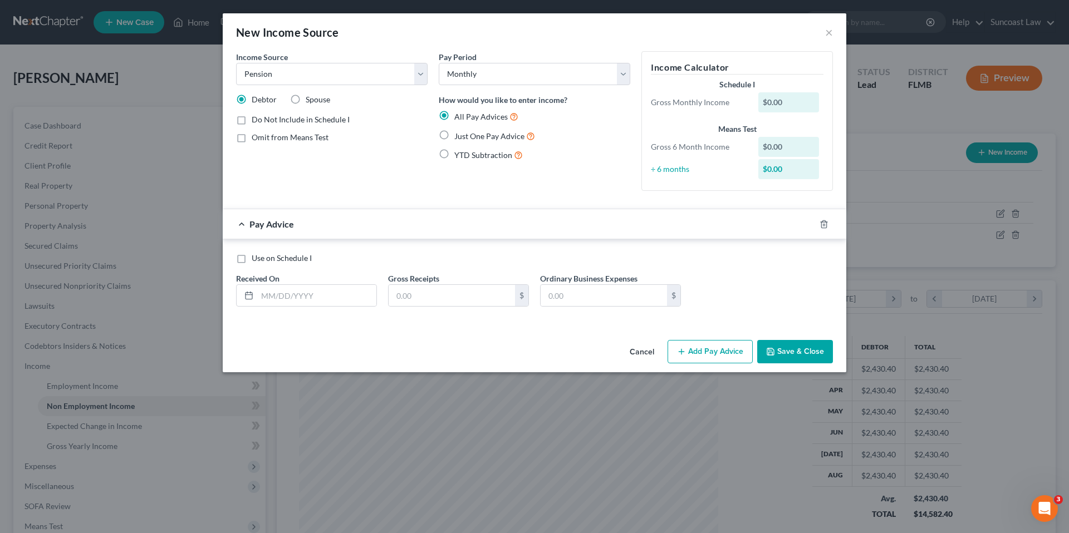
radio input "true"
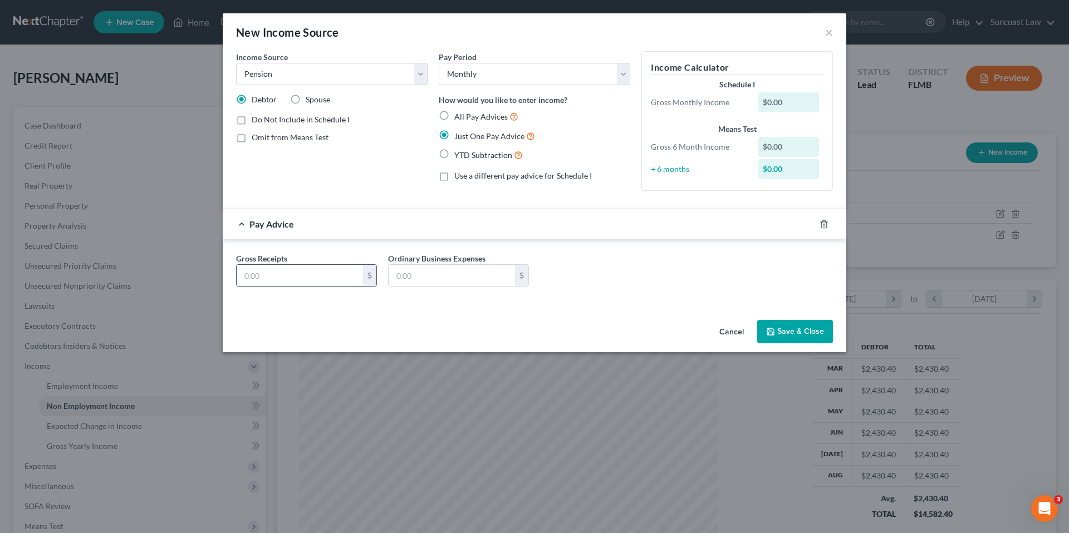
click at [272, 279] on input "text" at bounding box center [300, 275] width 126 height 21
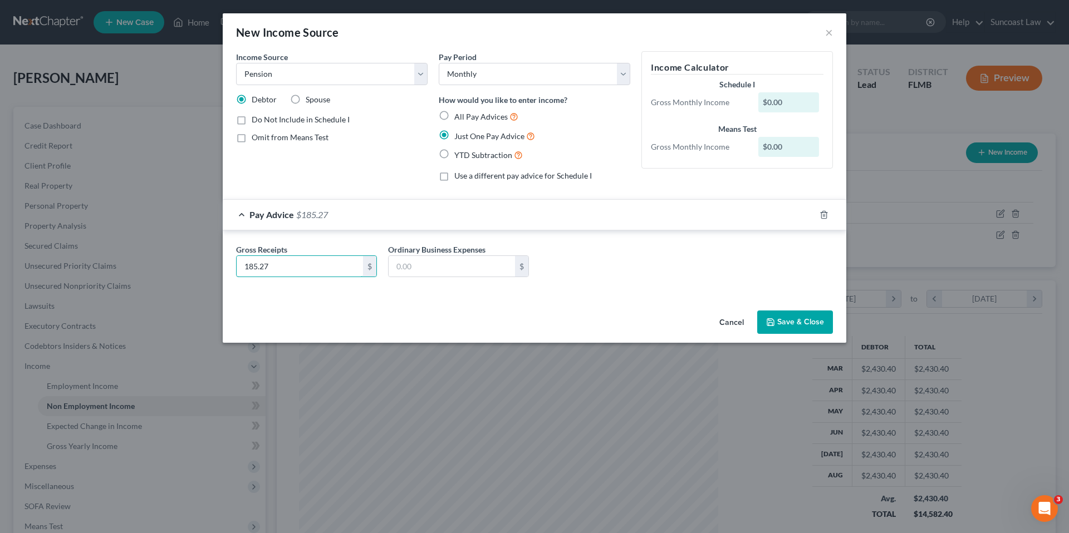
type input "185.27"
click at [794, 322] on button "Save & Close" at bounding box center [795, 322] width 76 height 23
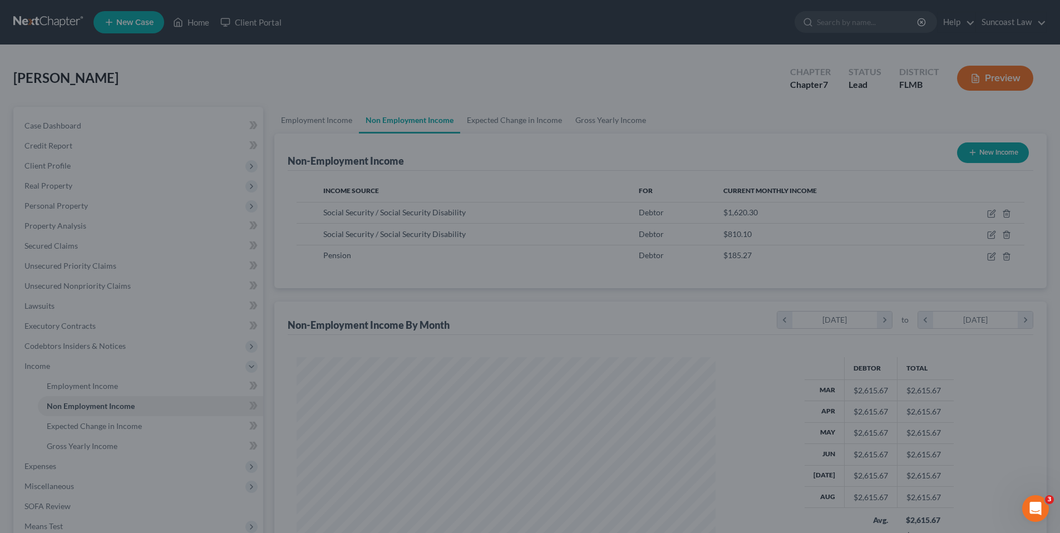
scroll to position [556439, 556209]
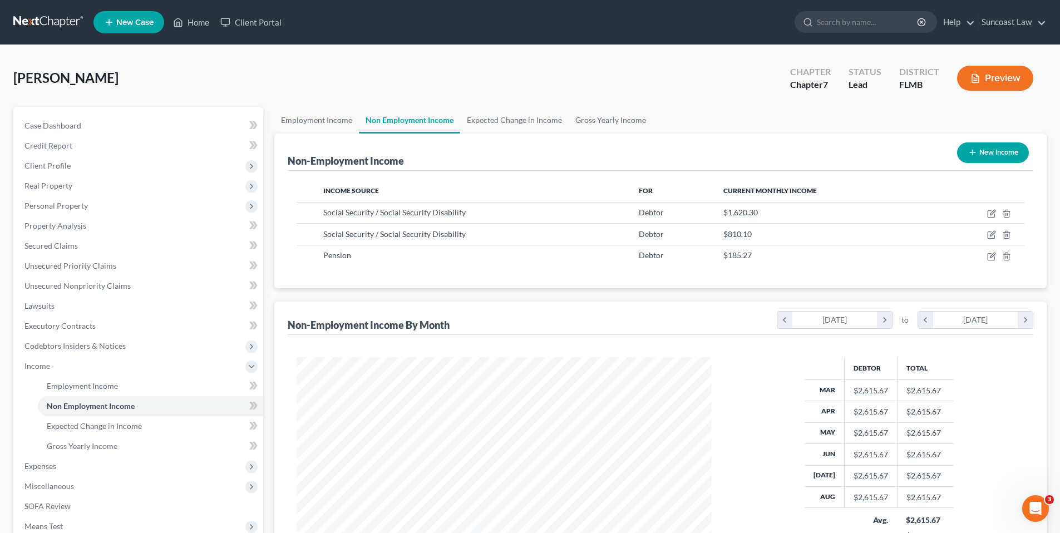
click at [1001, 155] on button "New Income" at bounding box center [993, 153] width 72 height 21
select select "0"
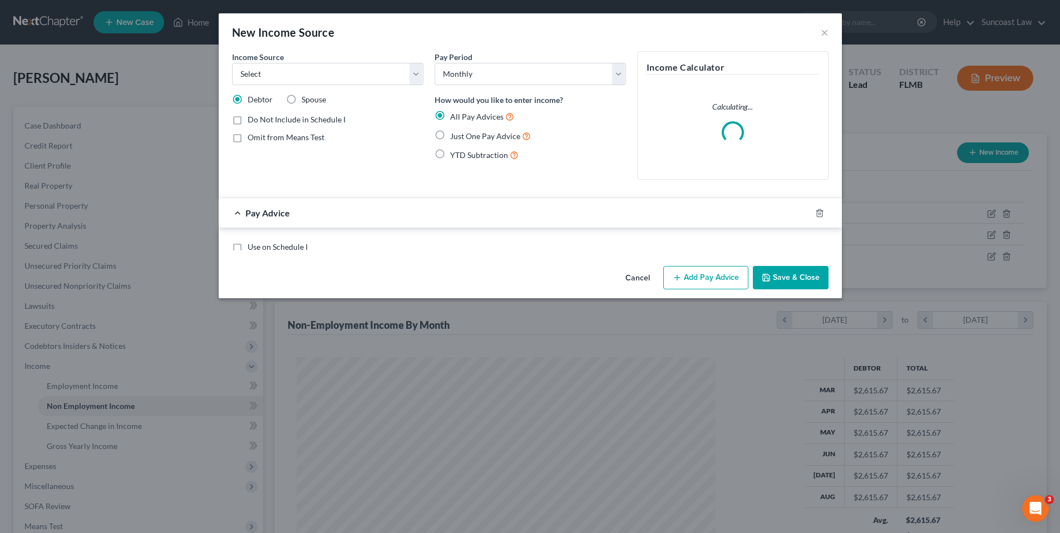
scroll to position [209, 441]
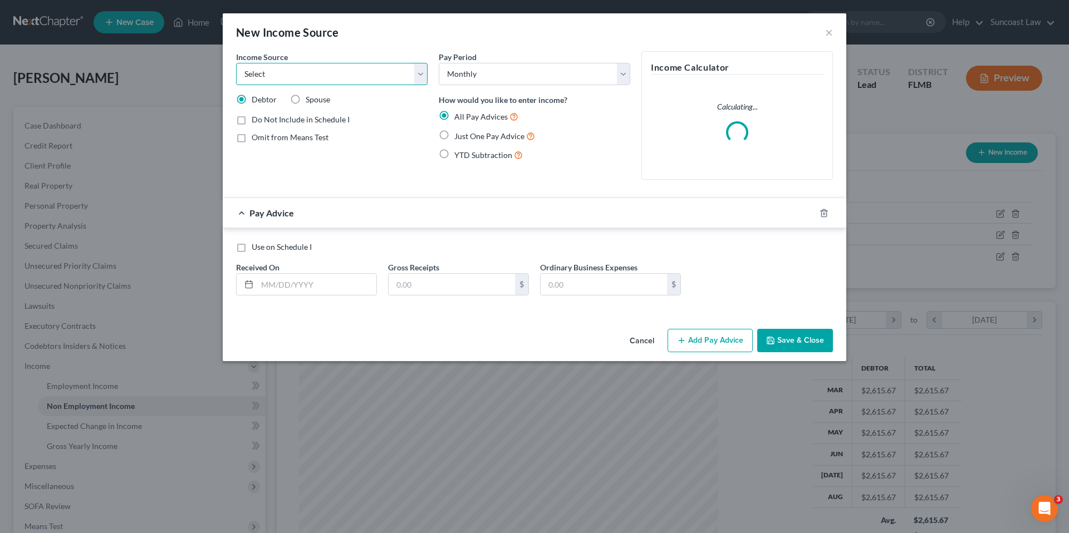
click at [350, 80] on select "Select Unemployment Disability (from employer) Pension Retirement Social Securi…" at bounding box center [331, 74] width 191 height 22
select select "2"
click at [236, 63] on select "Select Unemployment Disability (from employer) Pension Retirement Social Securi…" at bounding box center [331, 74] width 191 height 22
drag, startPoint x: 441, startPoint y: 135, endPoint x: 452, endPoint y: 134, distance: 10.7
click at [454, 136] on label "Just One Pay Advice" at bounding box center [494, 136] width 81 height 13
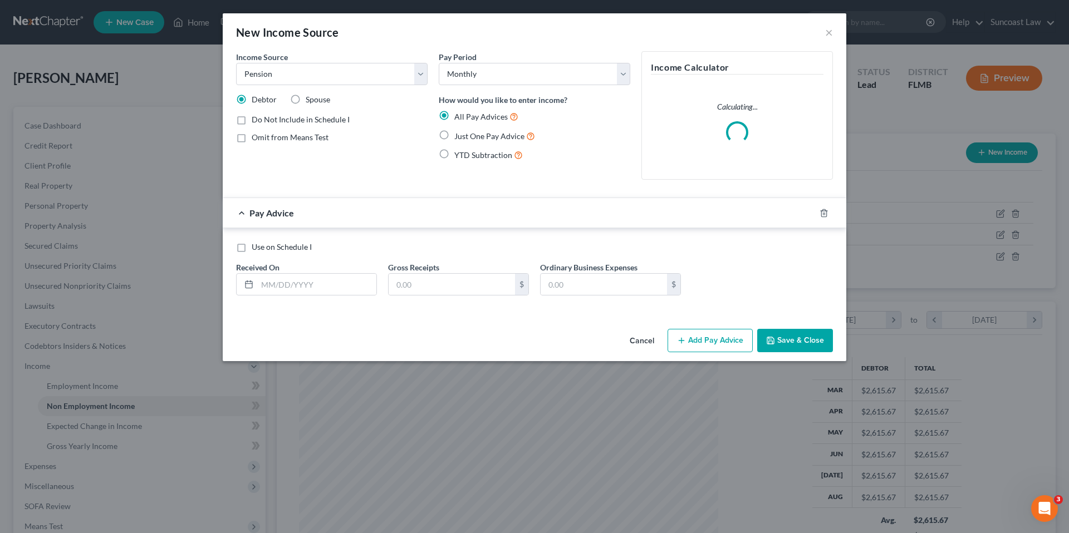
click at [459, 136] on input "Just One Pay Advice" at bounding box center [462, 133] width 7 height 7
radio input "true"
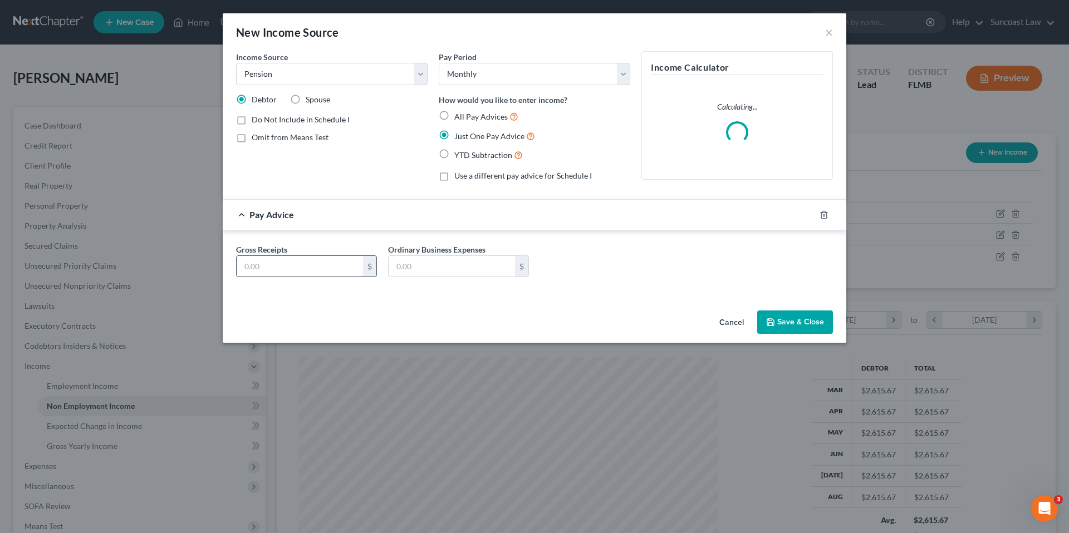
click at [263, 274] on input "text" at bounding box center [300, 266] width 126 height 21
type input "228.09"
click at [787, 316] on button "Save & Close" at bounding box center [795, 322] width 76 height 23
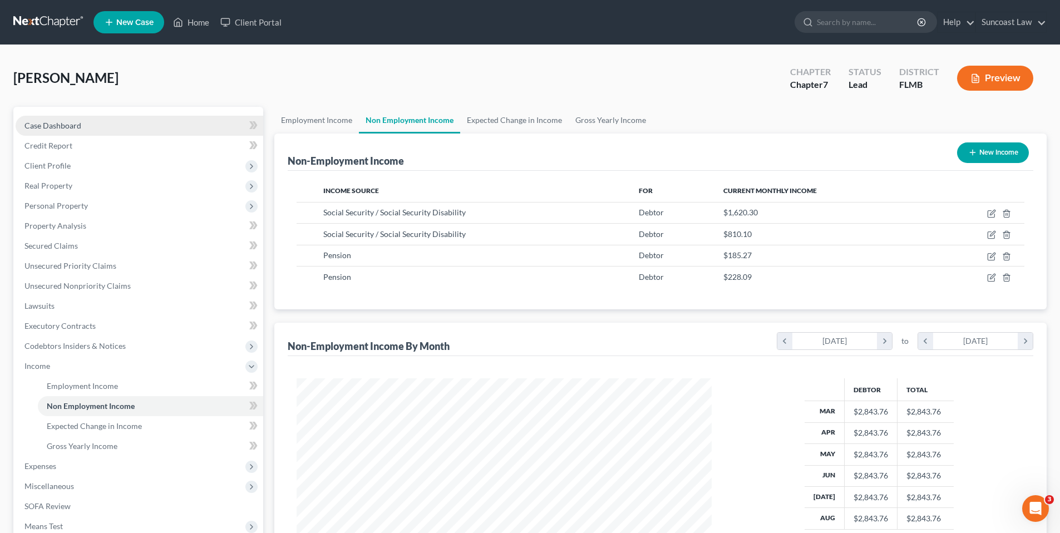
scroll to position [158, 0]
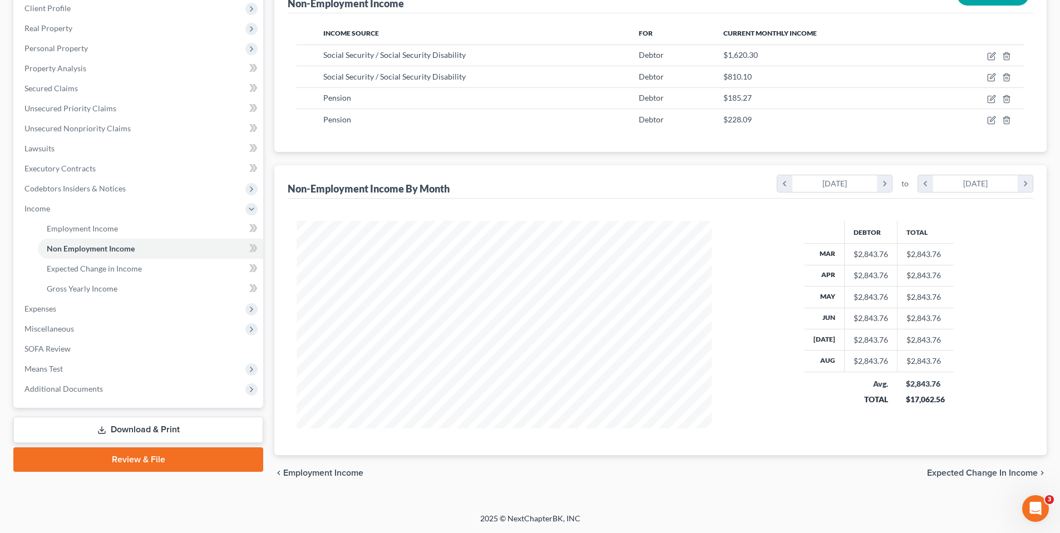
click at [957, 474] on span "Expected Change in Income" at bounding box center [982, 473] width 111 height 9
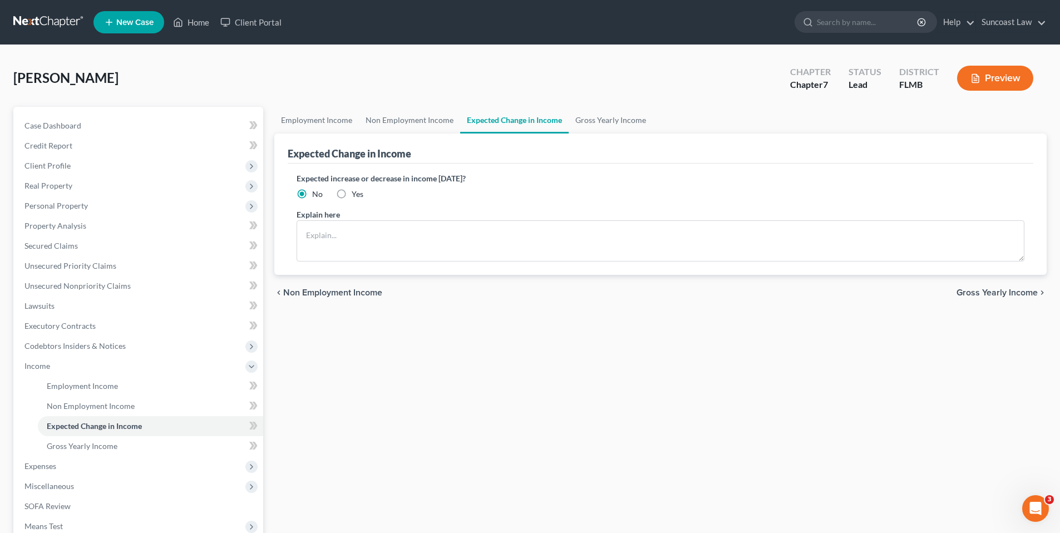
click at [976, 292] on span "Gross Yearly Income" at bounding box center [997, 292] width 81 height 9
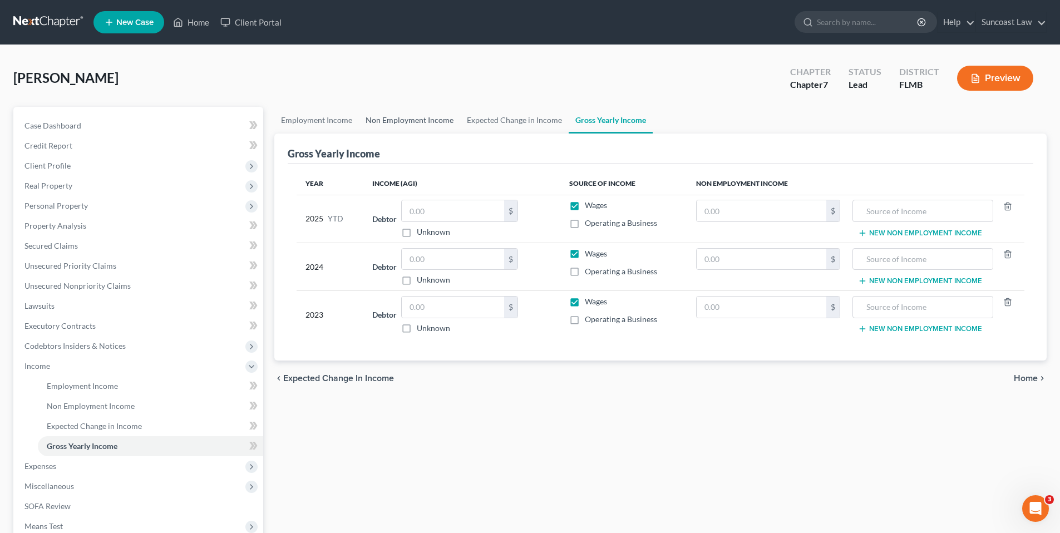
click at [402, 122] on link "Non Employment Income" at bounding box center [409, 120] width 101 height 27
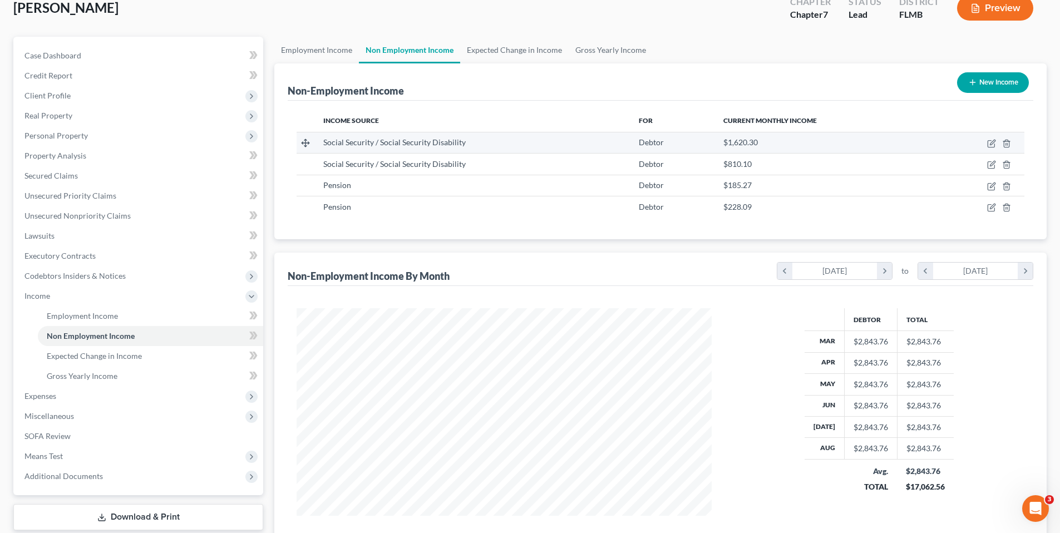
scroll to position [158, 0]
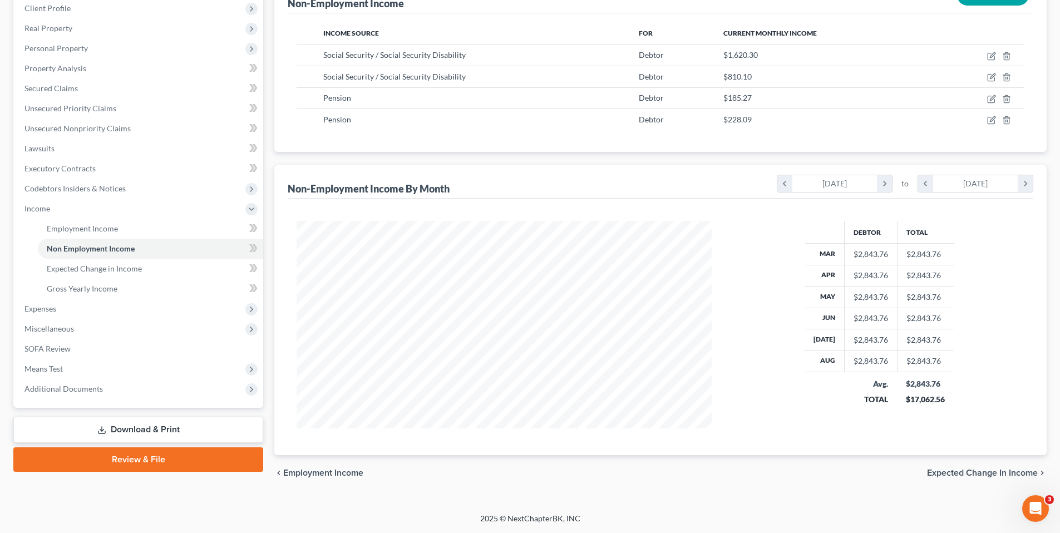
click at [960, 473] on span "Expected Change in Income" at bounding box center [982, 473] width 111 height 9
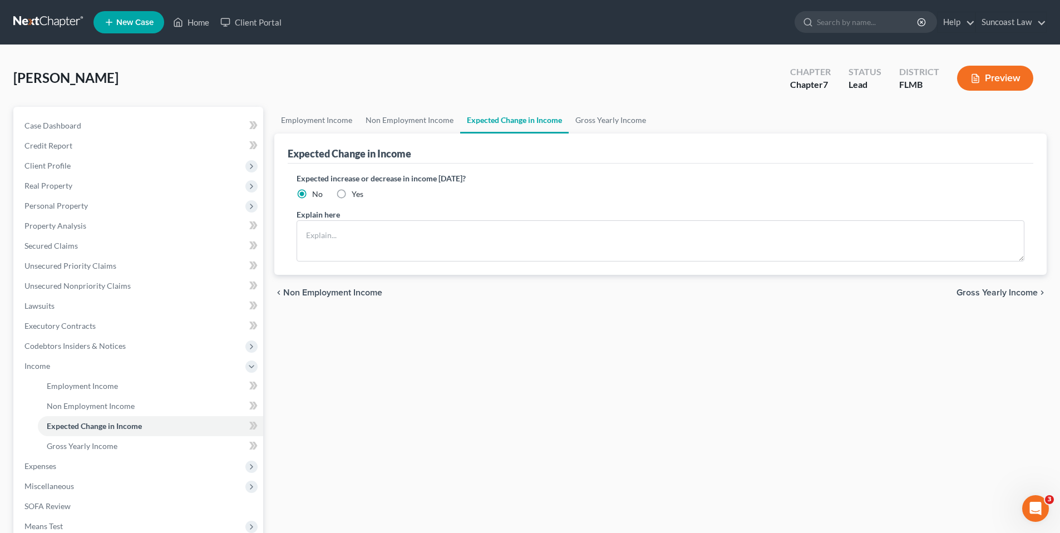
click at [1000, 288] on span "Gross Yearly Income" at bounding box center [997, 292] width 81 height 9
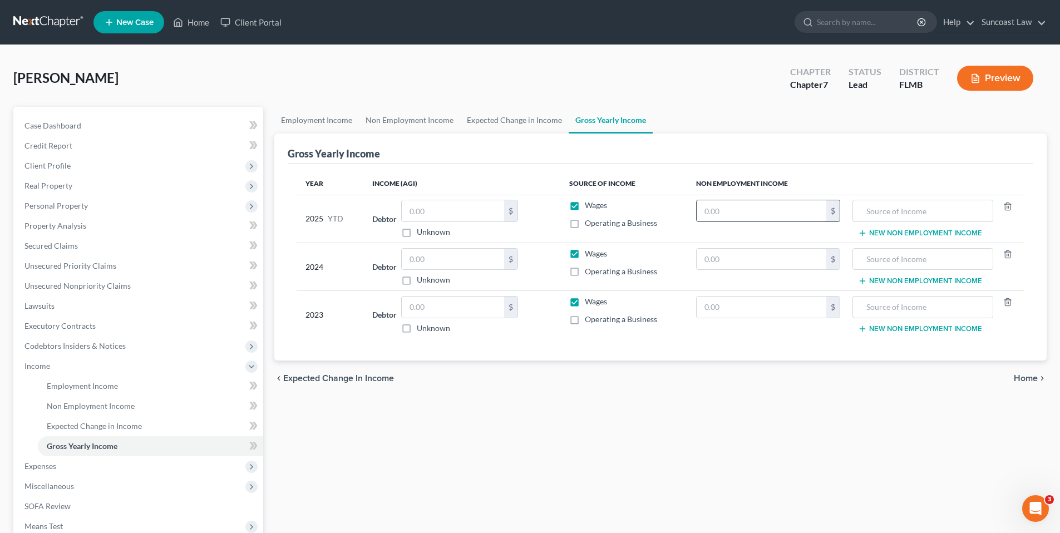
click at [766, 217] on input "text" at bounding box center [762, 210] width 130 height 21
type input "22,750.08"
click at [773, 256] on input "text" at bounding box center [762, 259] width 130 height 21
click at [891, 210] on input "text" at bounding box center [923, 210] width 128 height 21
drag, startPoint x: 937, startPoint y: 215, endPoint x: 826, endPoint y: 203, distance: 112.0
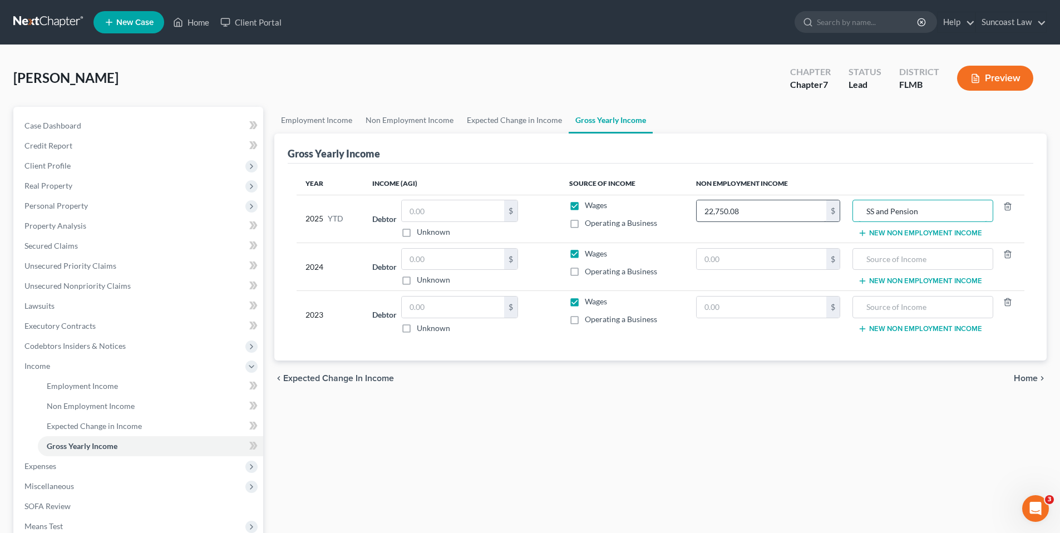
click at [826, 203] on tr "2025 YTD Debtor $ Unknown Balance Undetermined $ Unknown Wages Operating a Busi…" at bounding box center [661, 219] width 728 height 48
type input "SS and Pension"
paste input "SS and Pension"
type input "SS and Pension"
paste input "SS and Pension"
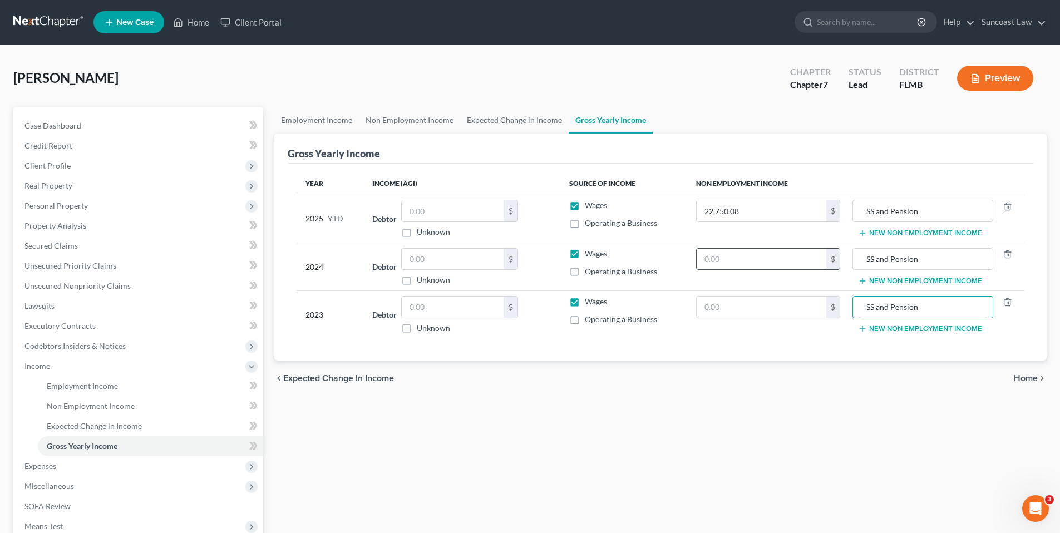
type input "SS and Pension"
click at [768, 255] on input "text" at bounding box center [762, 259] width 130 height 21
type input "34,125.12"
type input "3"
paste input "SS and Pension"
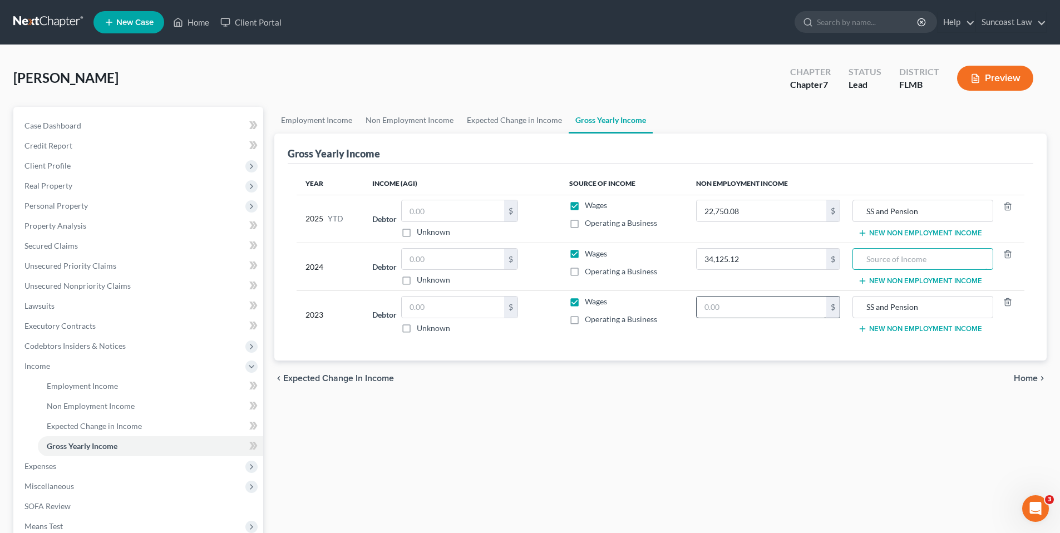
type input "SS and Pension"
click at [751, 313] on input "text" at bounding box center [762, 307] width 130 height 21
type input "34,125.12"
click at [1030, 377] on span "Home" at bounding box center [1026, 378] width 24 height 9
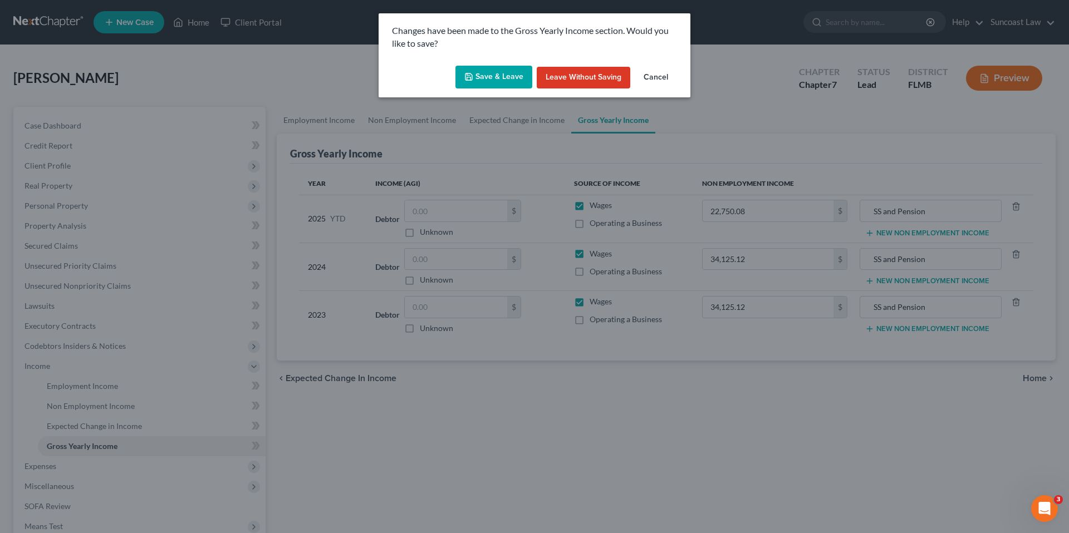
click at [492, 80] on button "Save & Leave" at bounding box center [493, 77] width 77 height 23
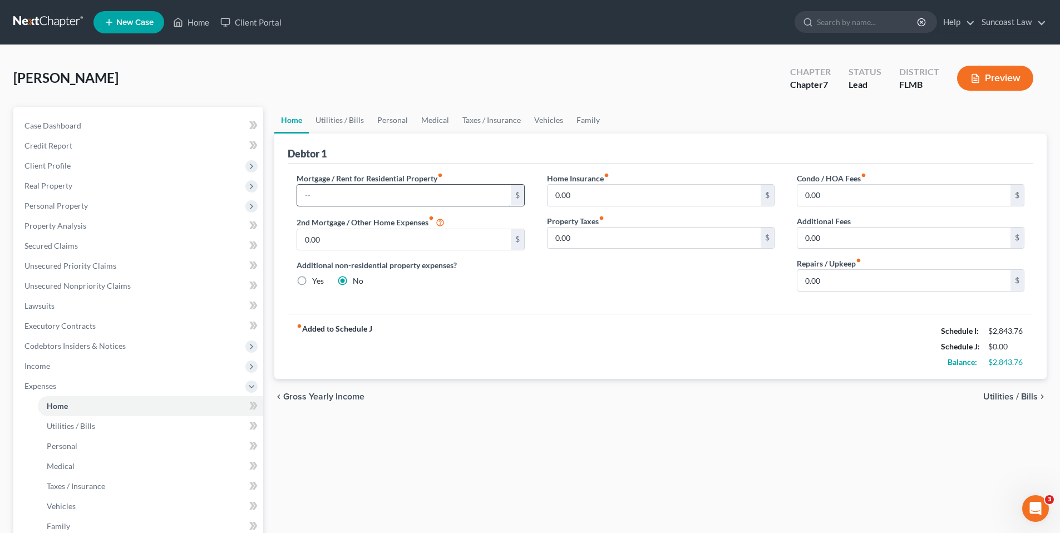
click at [425, 194] on input "text" at bounding box center [403, 195] width 213 height 21
type input "2,919.94"
click at [994, 398] on span "Utilities / Bills" at bounding box center [1011, 396] width 55 height 9
type input "0.00"
radio input "true"
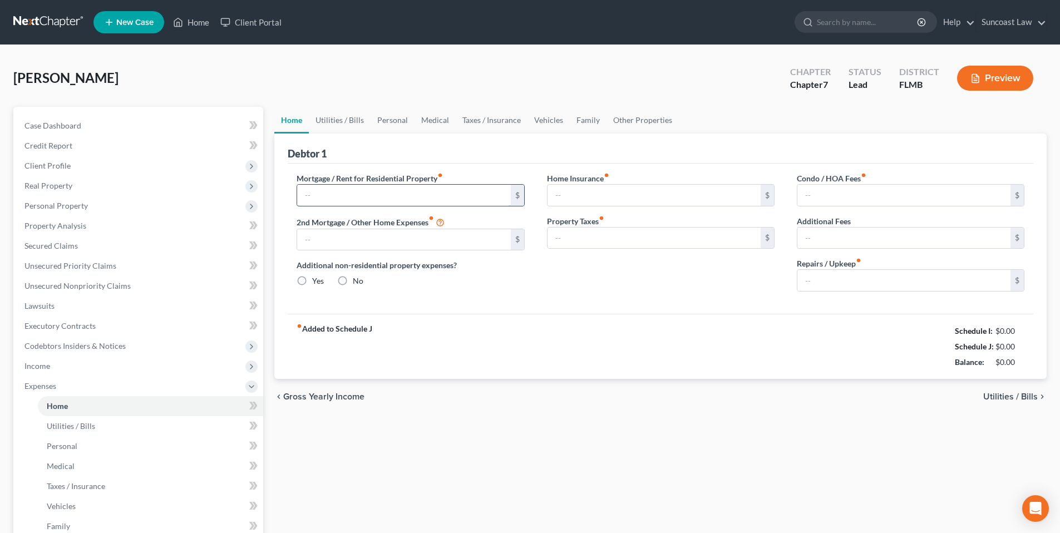
type input "0.00"
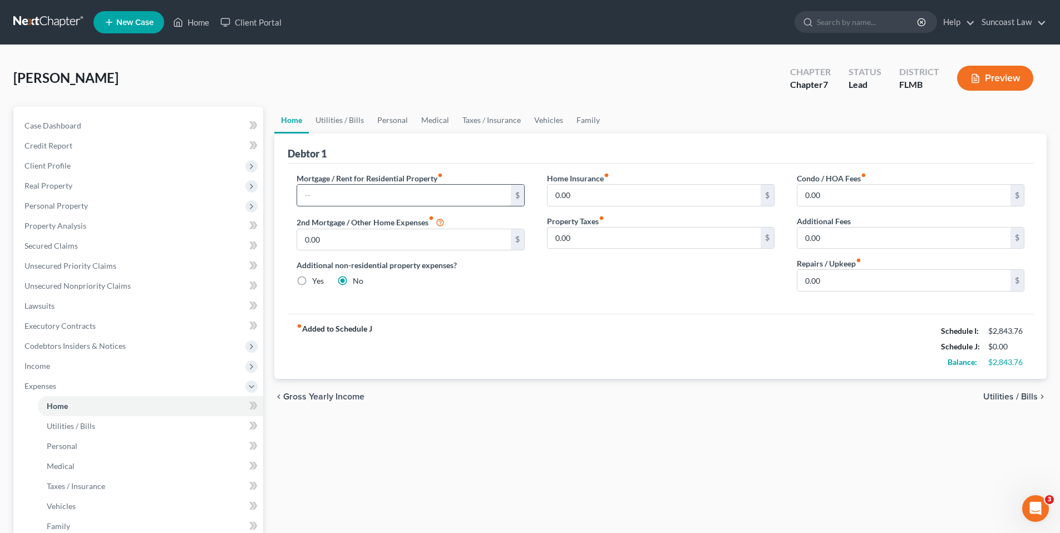
click at [351, 192] on input "text" at bounding box center [403, 195] width 213 height 21
type input "2,919.94"
click at [1036, 395] on span "Utilities / Bills" at bounding box center [1011, 396] width 55 height 9
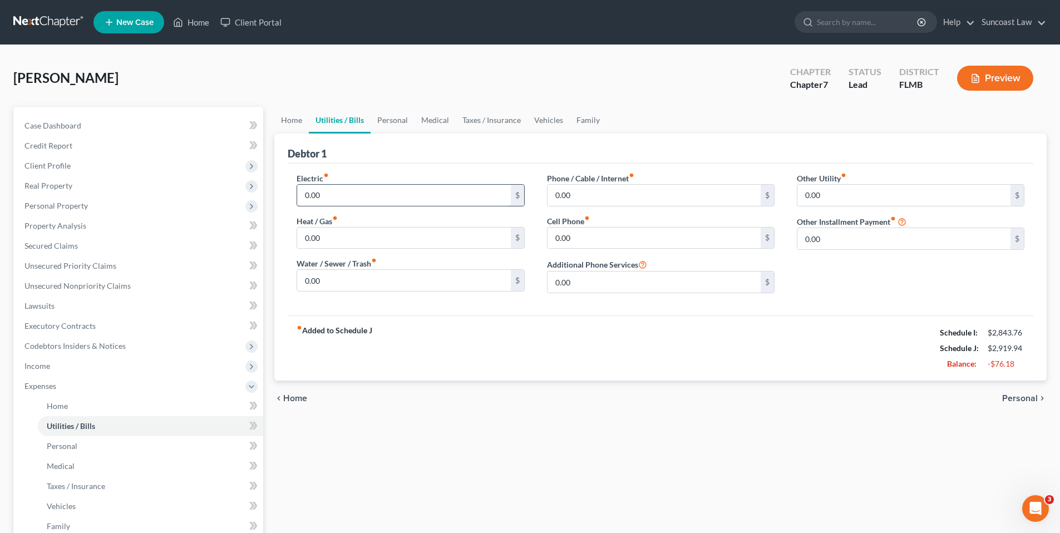
click at [418, 191] on input "0.00" at bounding box center [403, 195] width 213 height 21
type input "400.00"
click at [401, 287] on input "0.00" at bounding box center [403, 280] width 213 height 21
type input "163.00"
click at [600, 199] on input "0.00" at bounding box center [654, 195] width 213 height 21
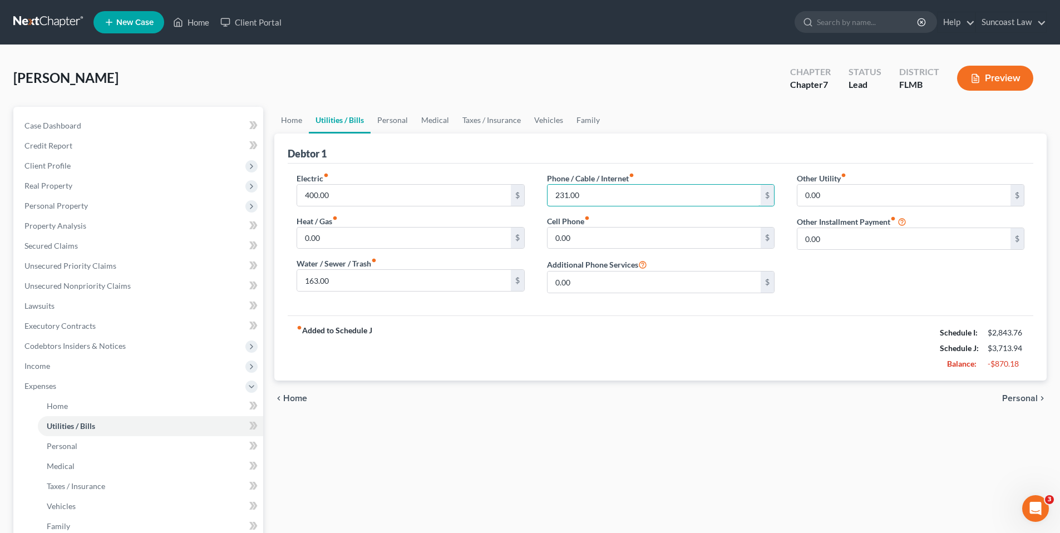
type input "231.00"
click at [1023, 398] on span "Personal" at bounding box center [1021, 398] width 36 height 9
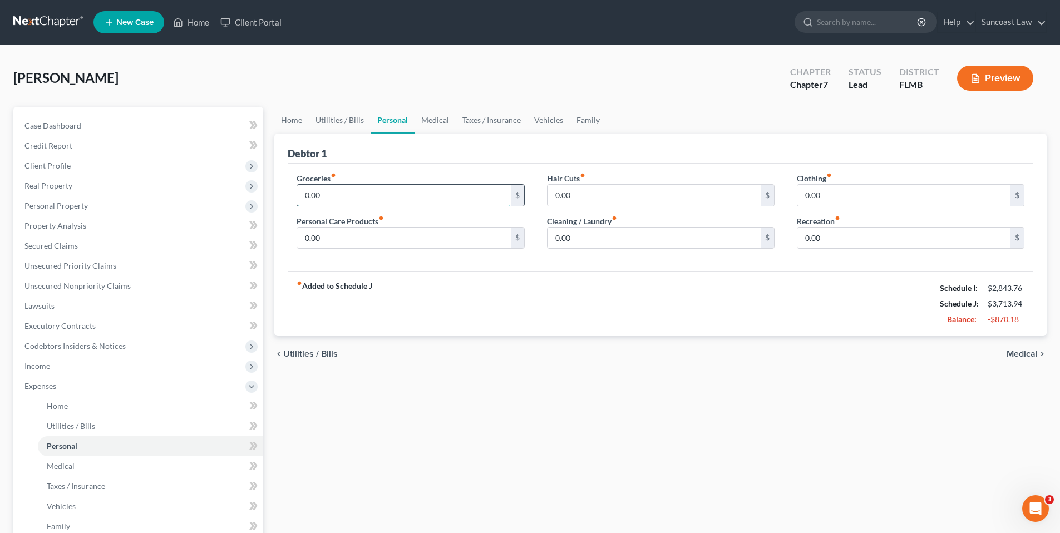
click at [366, 192] on input "0.00" at bounding box center [403, 195] width 213 height 21
type input "800.00"
click at [1020, 354] on span "Medical" at bounding box center [1022, 354] width 31 height 9
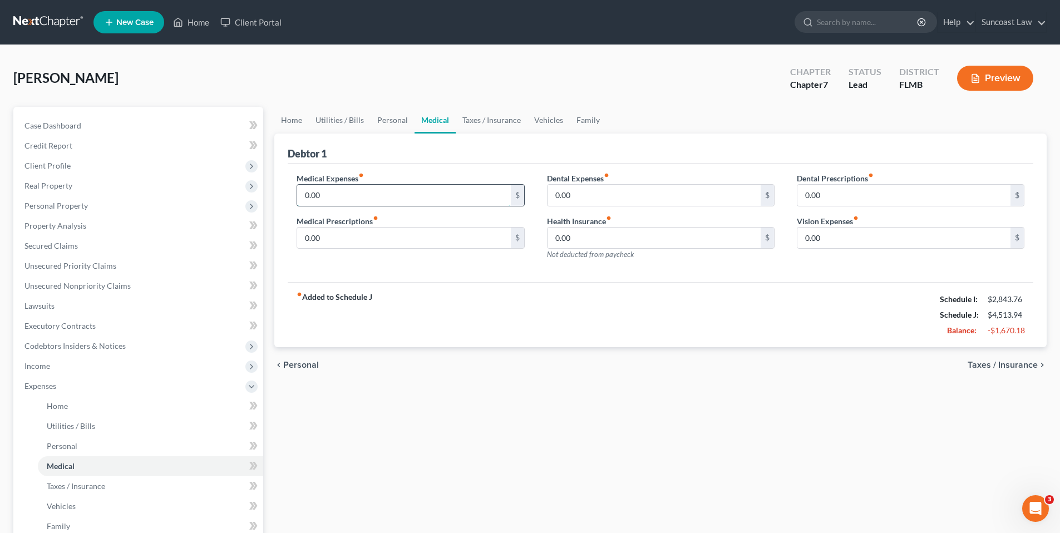
click at [350, 199] on input "0.00" at bounding box center [403, 195] width 213 height 21
type input "150.00"
click at [1007, 362] on span "Taxes / Insurance" at bounding box center [1003, 365] width 70 height 9
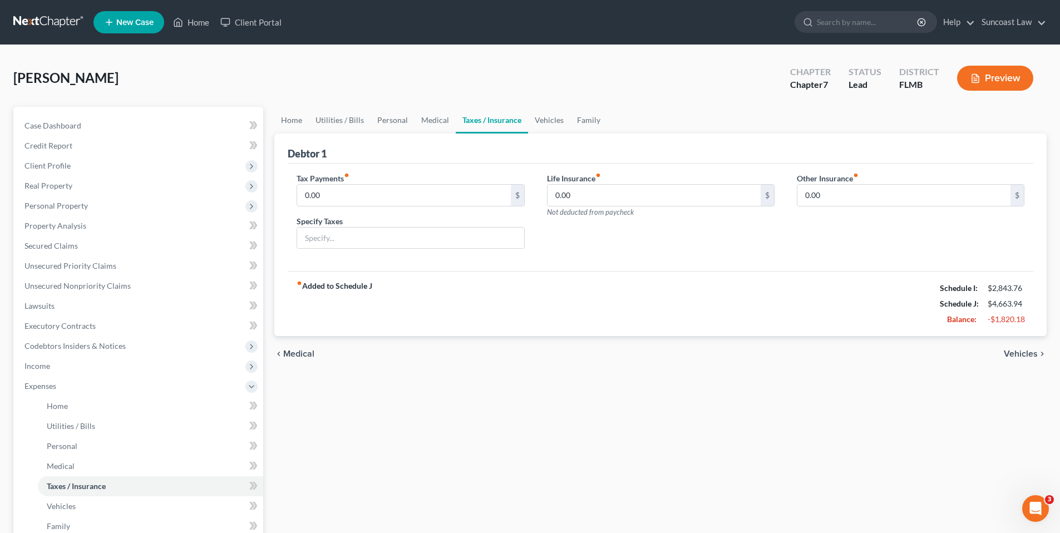
click at [1013, 353] on span "Vehicles" at bounding box center [1021, 354] width 34 height 9
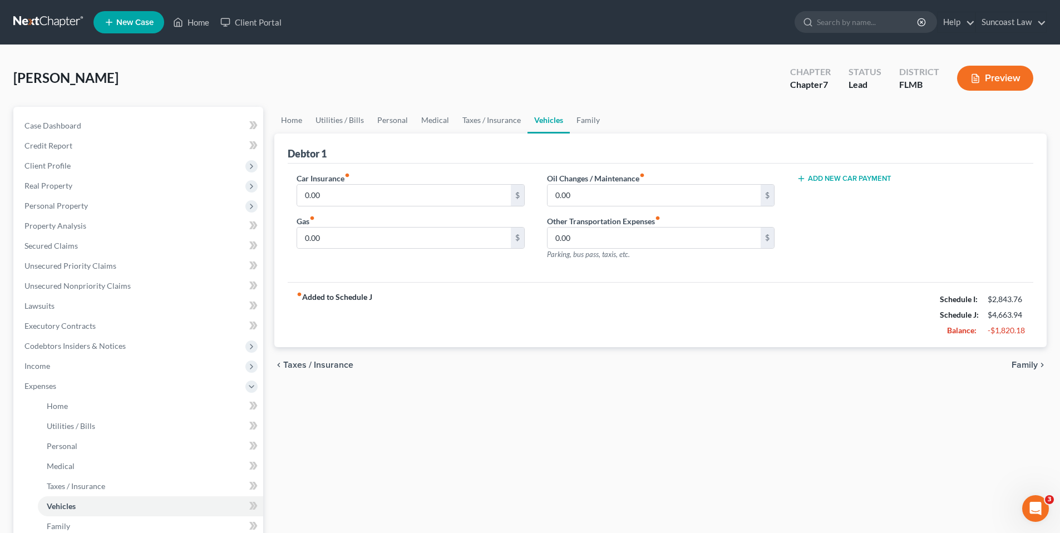
click at [1013, 353] on div "chevron_left Taxes / Insurance Family chevron_right" at bounding box center [660, 365] width 773 height 36
click at [1025, 364] on span "Family" at bounding box center [1025, 365] width 26 height 9
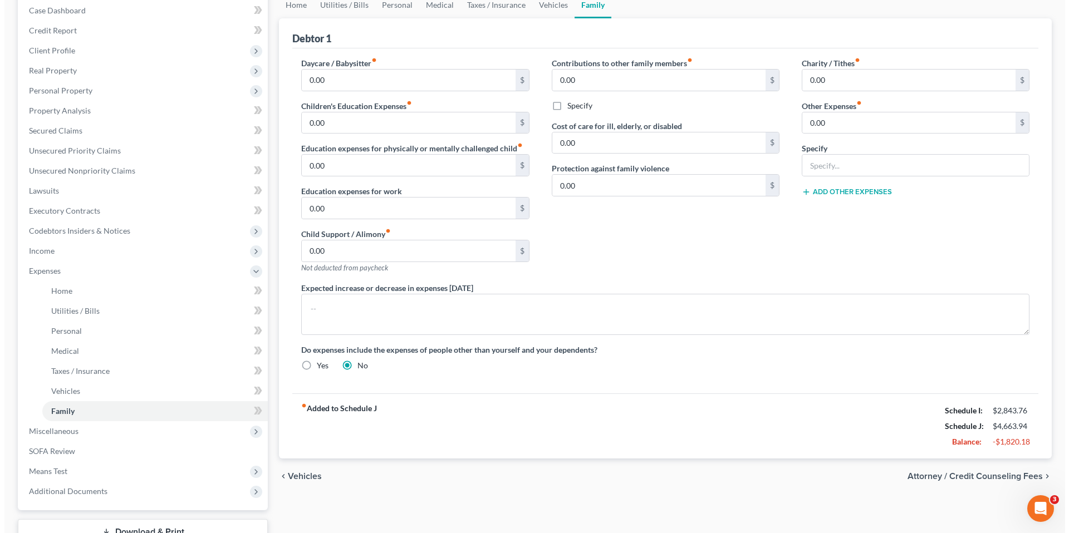
scroll to position [199, 0]
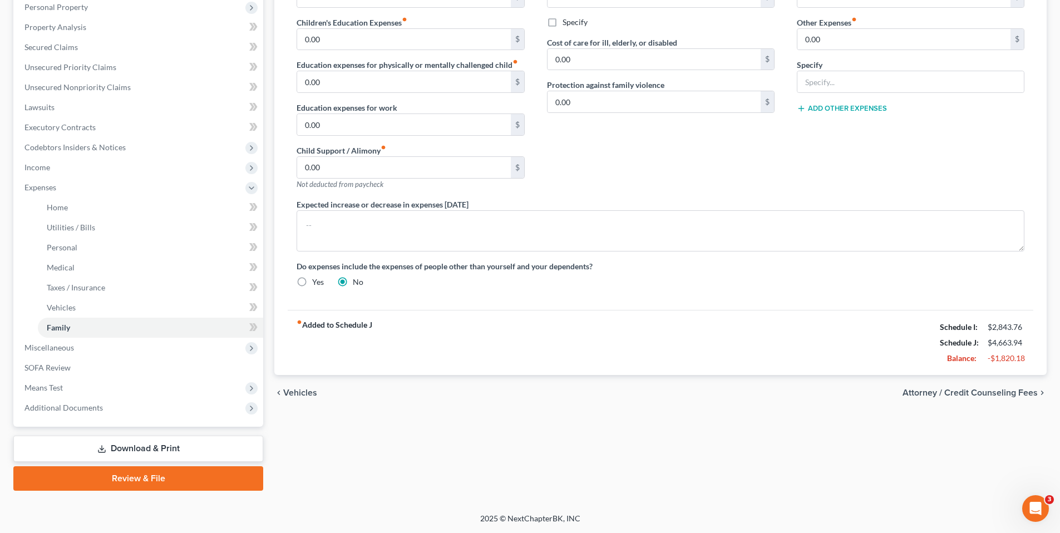
click at [967, 395] on span "Attorney / Credit Counseling Fees" at bounding box center [970, 393] width 135 height 9
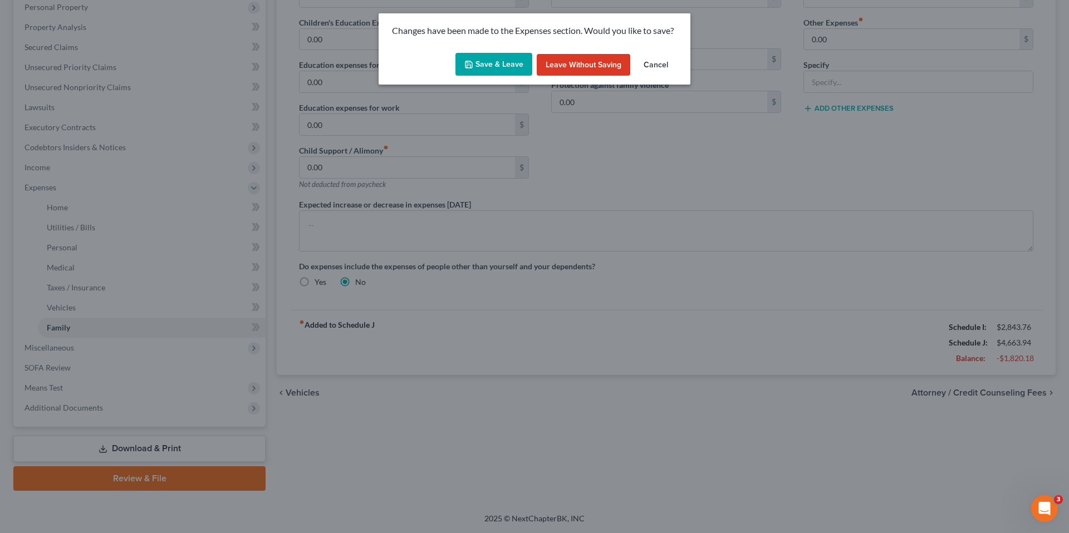
click at [495, 55] on button "Save & Leave" at bounding box center [493, 64] width 77 height 23
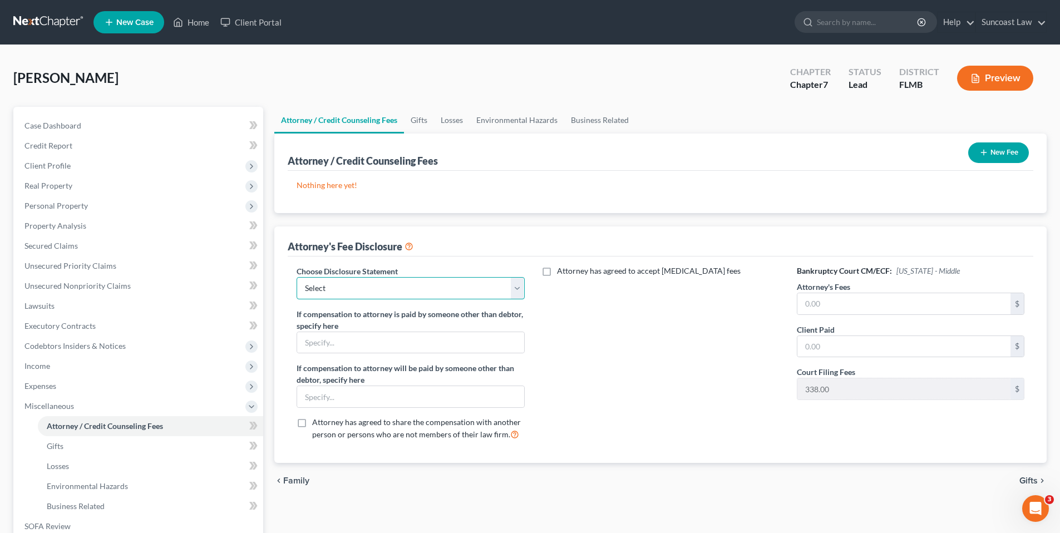
click at [381, 284] on select "Select Attorney" at bounding box center [411, 288] width 228 height 22
select select "0"
click at [297, 277] on select "Select Attorney" at bounding box center [411, 288] width 228 height 22
click at [823, 307] on input "text" at bounding box center [904, 303] width 213 height 21
type input "1,750.00"
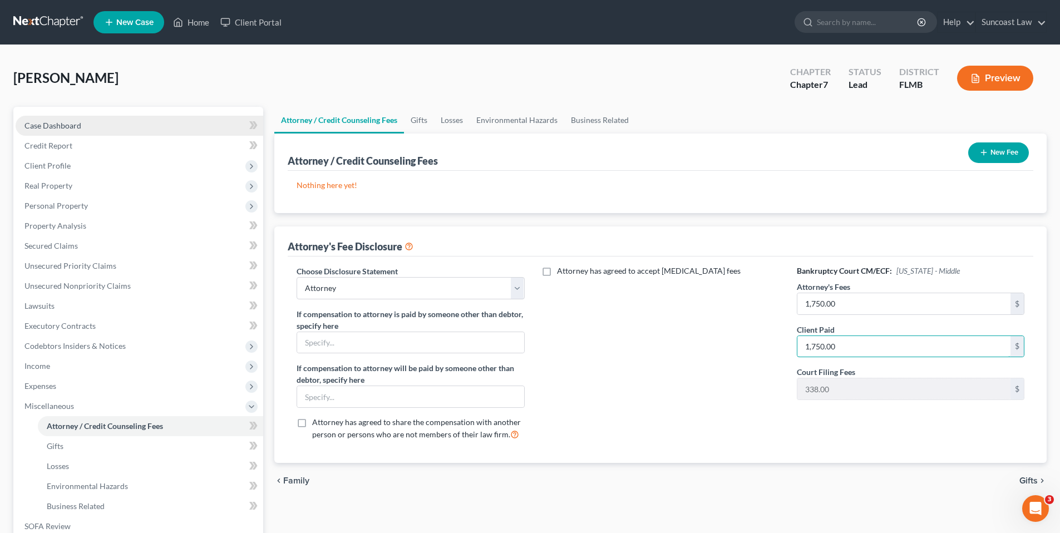
type input "1,750.00"
click at [1023, 158] on button "New Fee" at bounding box center [999, 153] width 61 height 21
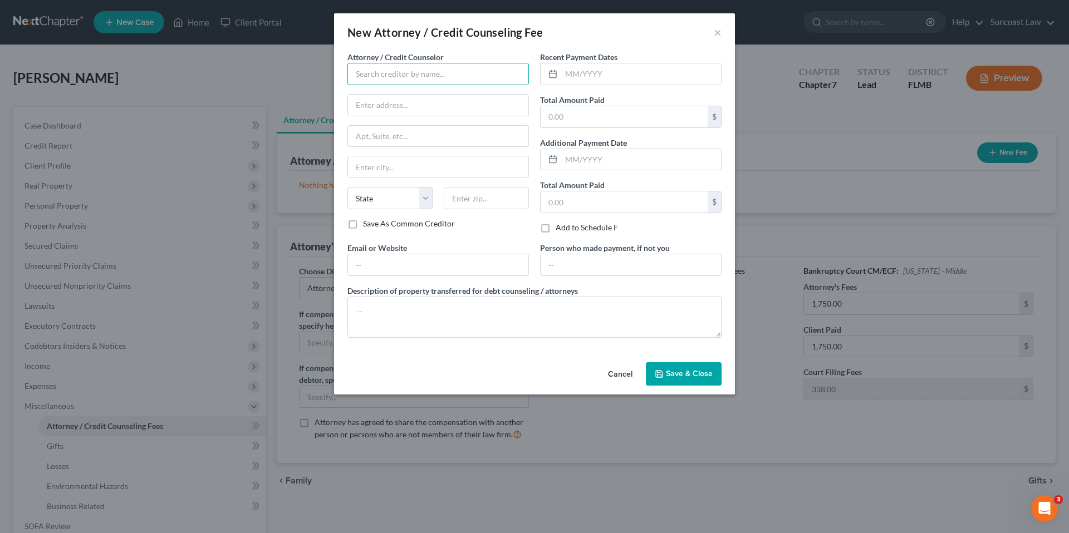
click at [372, 75] on input "text" at bounding box center [437, 74] width 181 height 22
type input "Suncoast law"
click at [589, 72] on input "text" at bounding box center [641, 73] width 160 height 21
type input "05/12/2025"
type input "1,750.00"
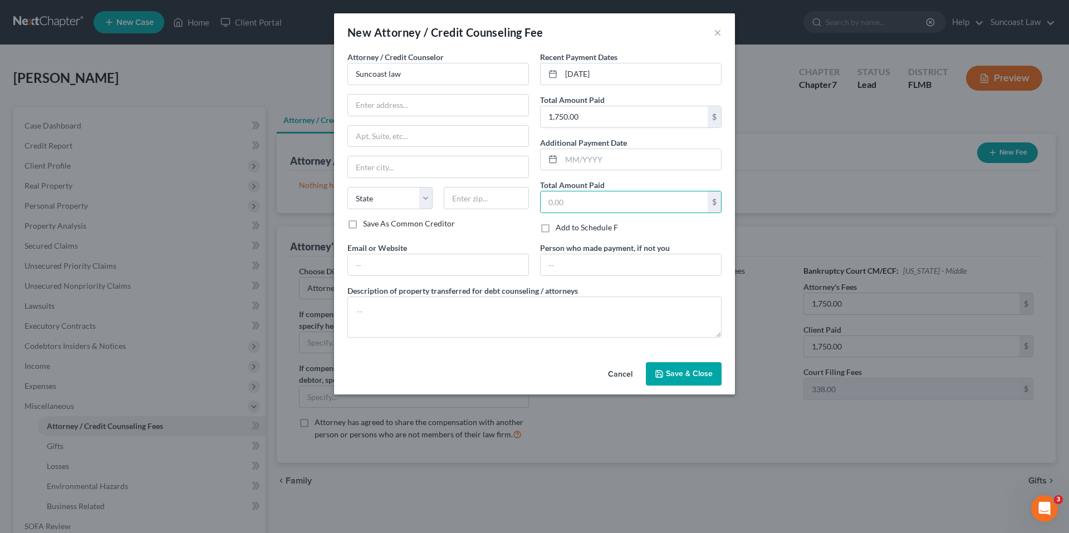
click at [659, 374] on icon "button" at bounding box center [659, 374] width 9 height 9
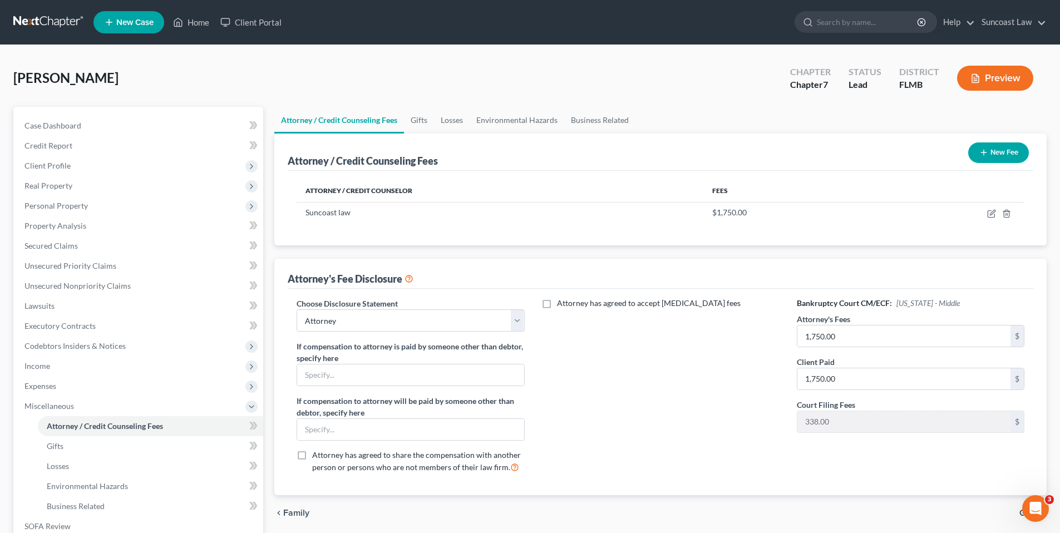
click at [1003, 153] on button "New Fee" at bounding box center [999, 153] width 61 height 21
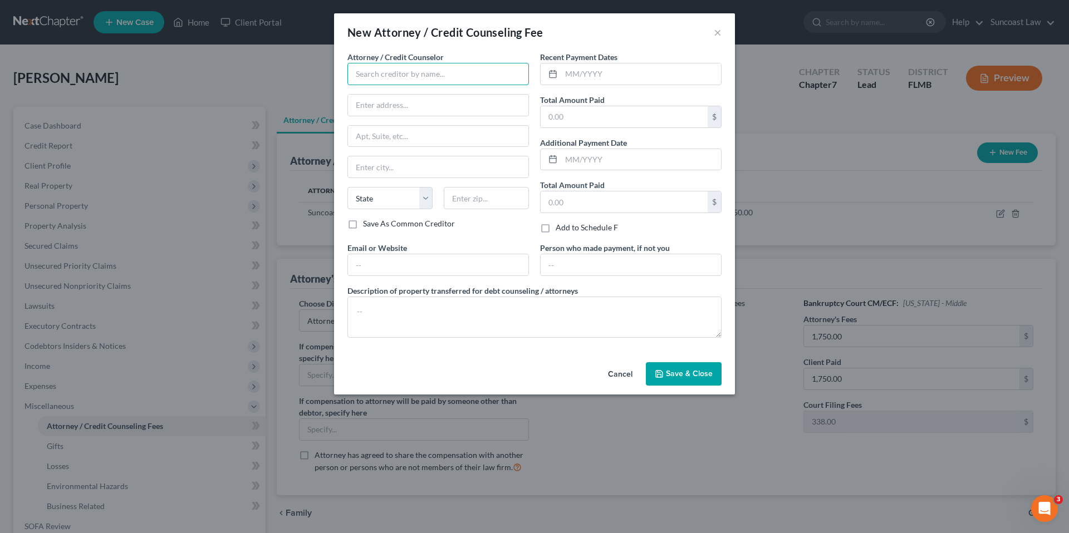
click at [368, 72] on input "text" at bounding box center [437, 74] width 181 height 22
type input "Dollar wiser"
click at [578, 70] on input "text" at bounding box center [641, 73] width 160 height 21
type input "0"
type input "08/08/2025"
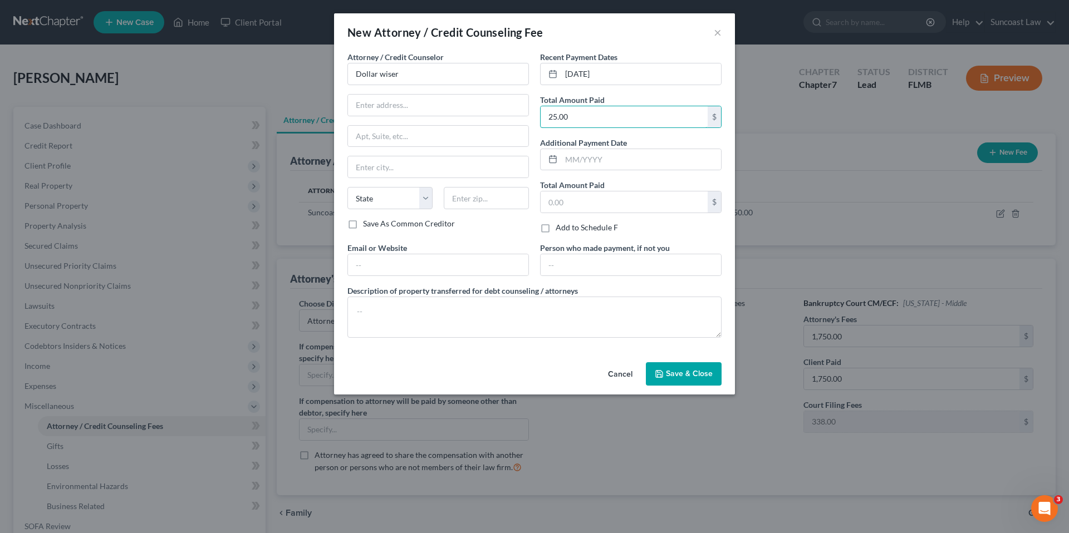
type input "25.00"
click at [672, 360] on div "Cancel Save & Close" at bounding box center [534, 376] width 401 height 37
click at [675, 365] on button "Save & Close" at bounding box center [684, 373] width 76 height 23
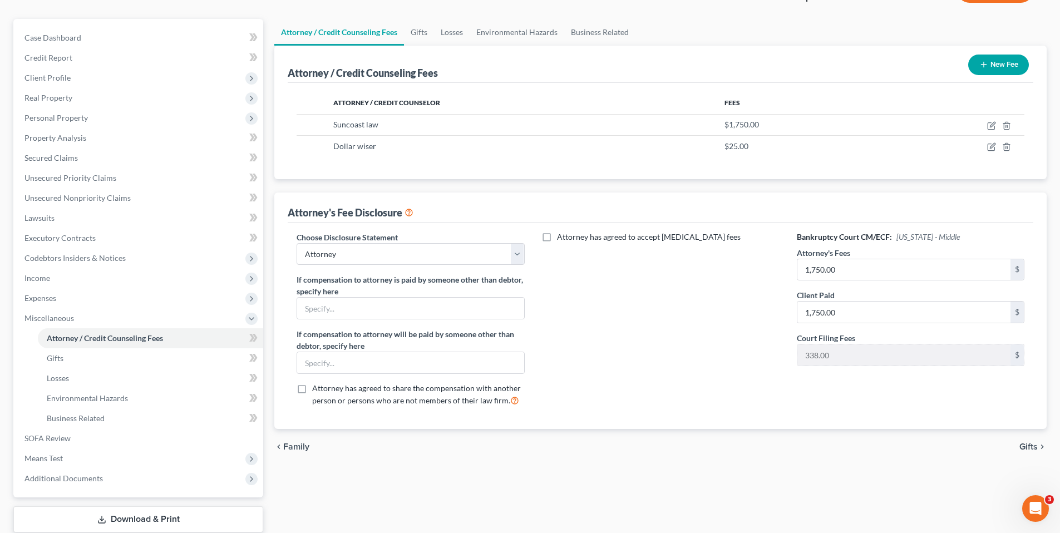
scroll to position [159, 0]
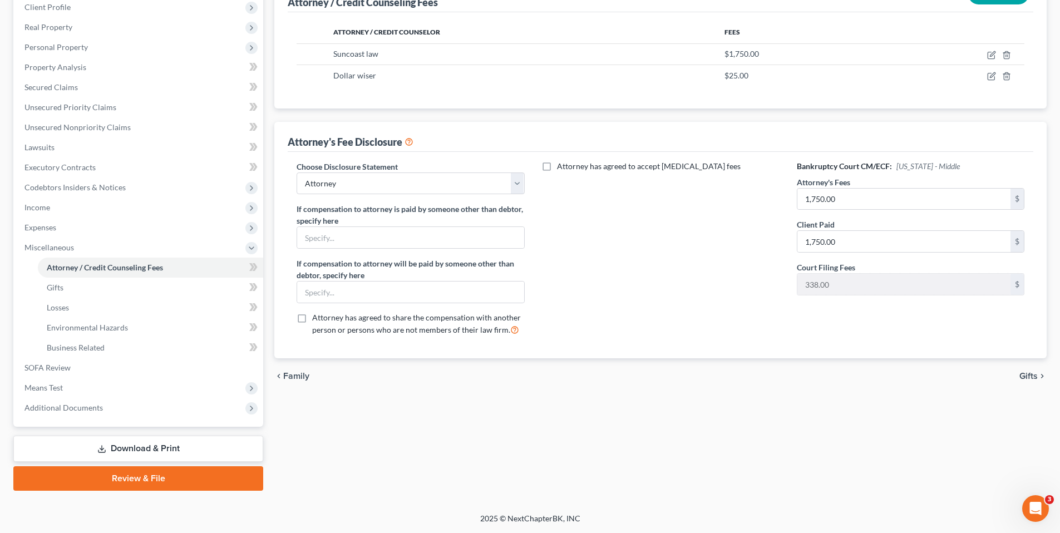
click at [1030, 376] on span "Gifts" at bounding box center [1029, 376] width 18 height 9
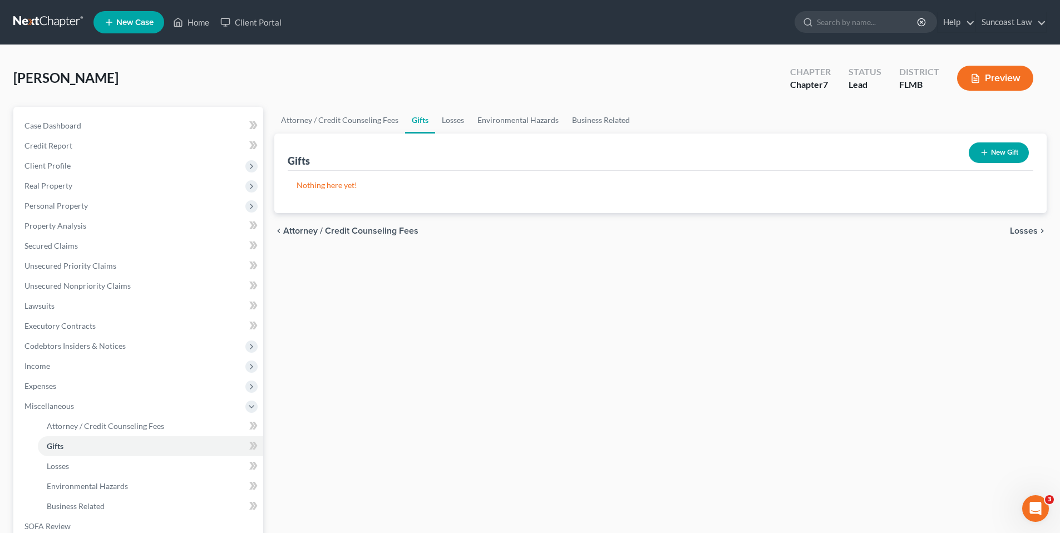
click at [1026, 234] on span "Losses" at bounding box center [1024, 231] width 28 height 9
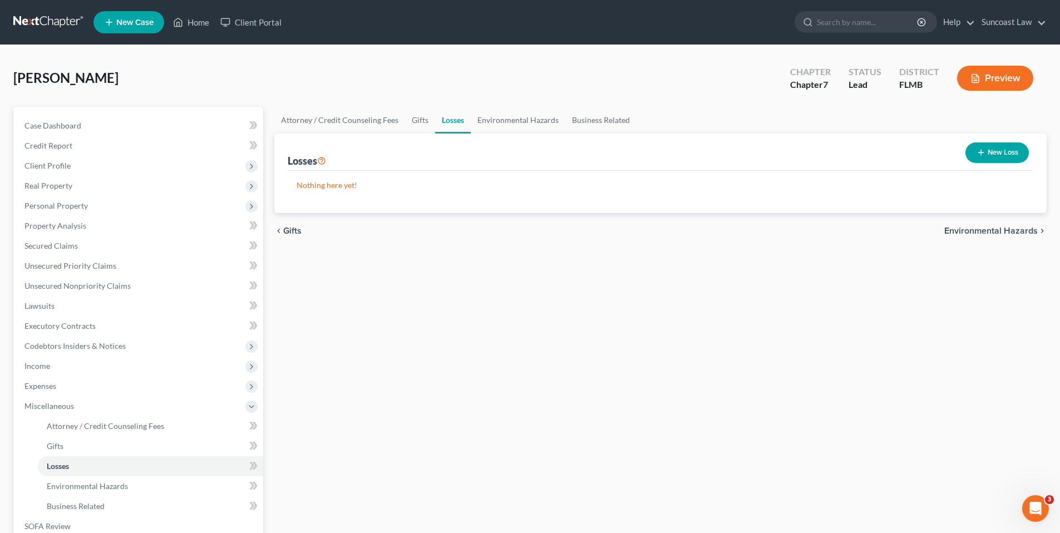
click at [1019, 232] on span "Environmental Hazards" at bounding box center [992, 231] width 94 height 9
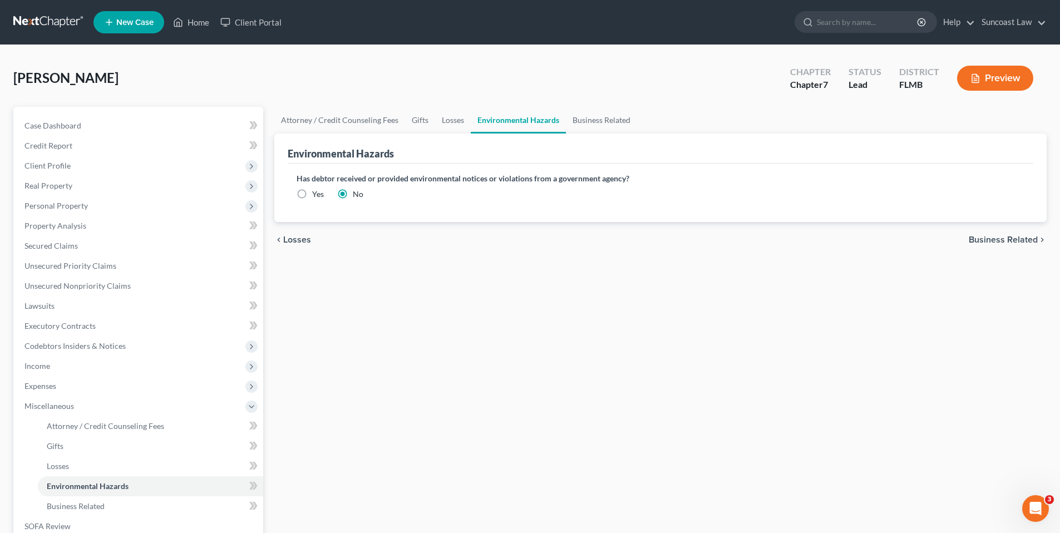
click at [998, 237] on span "Business Related" at bounding box center [1003, 239] width 69 height 9
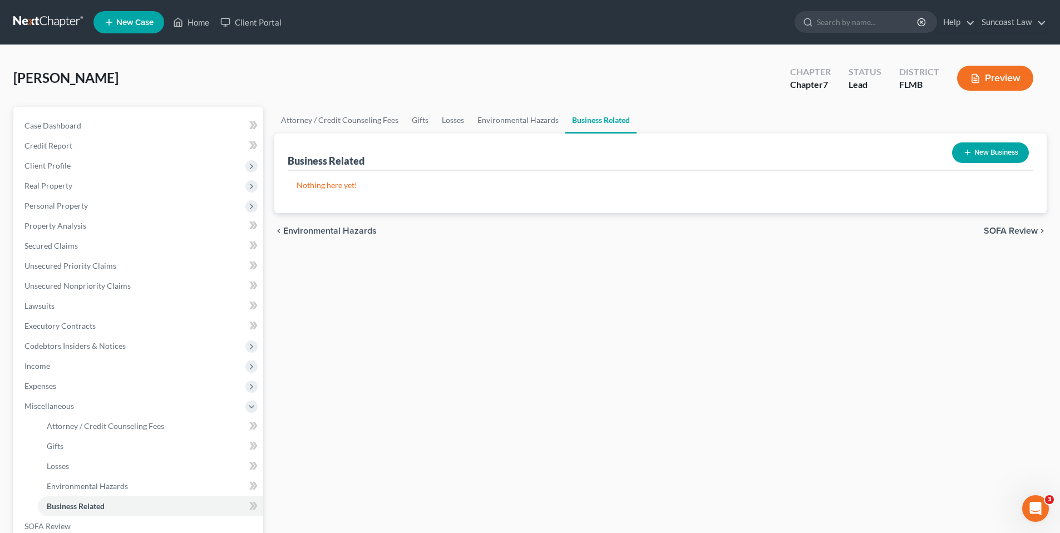
click at [993, 238] on div "chevron_left Environmental Hazards SOFA Review chevron_right" at bounding box center [660, 231] width 773 height 36
click at [992, 234] on span "SOFA Review" at bounding box center [1011, 231] width 54 height 9
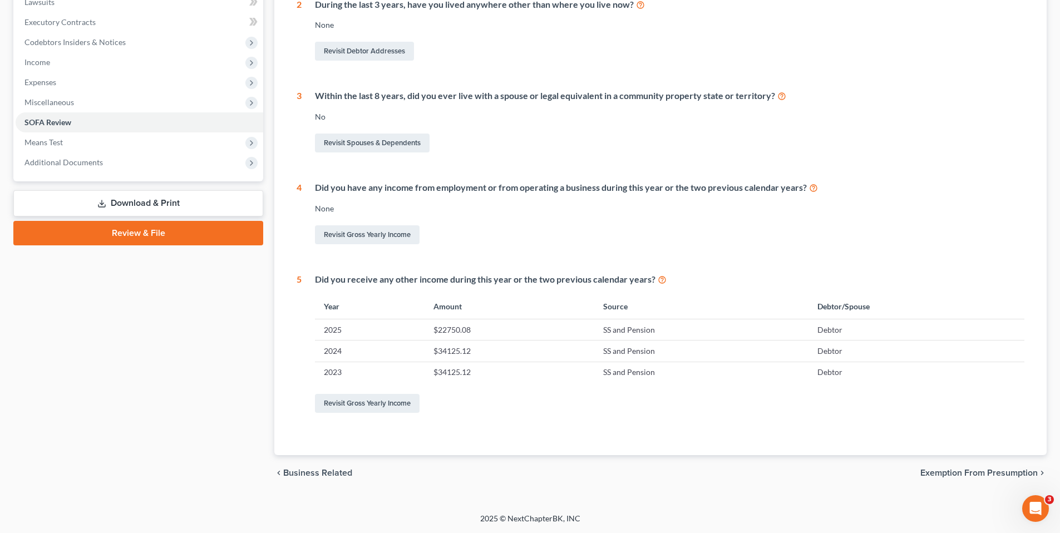
click at [995, 474] on span "Exemption from Presumption" at bounding box center [979, 473] width 117 height 9
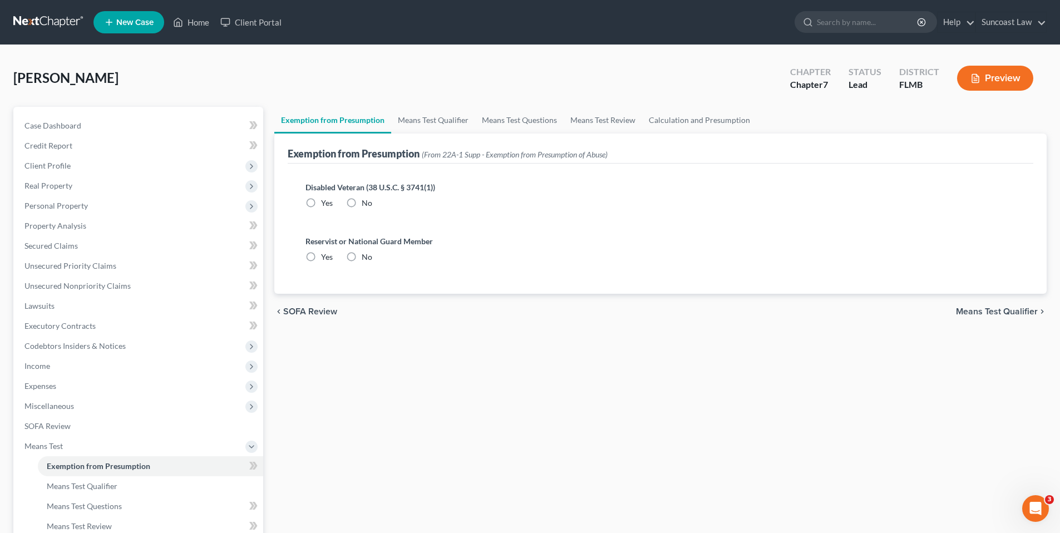
click at [362, 203] on label "No" at bounding box center [367, 203] width 11 height 11
click at [366, 203] on input "No" at bounding box center [369, 201] width 7 height 7
radio input "true"
click at [362, 253] on label "No" at bounding box center [367, 257] width 11 height 11
click at [366, 253] on input "No" at bounding box center [369, 255] width 7 height 7
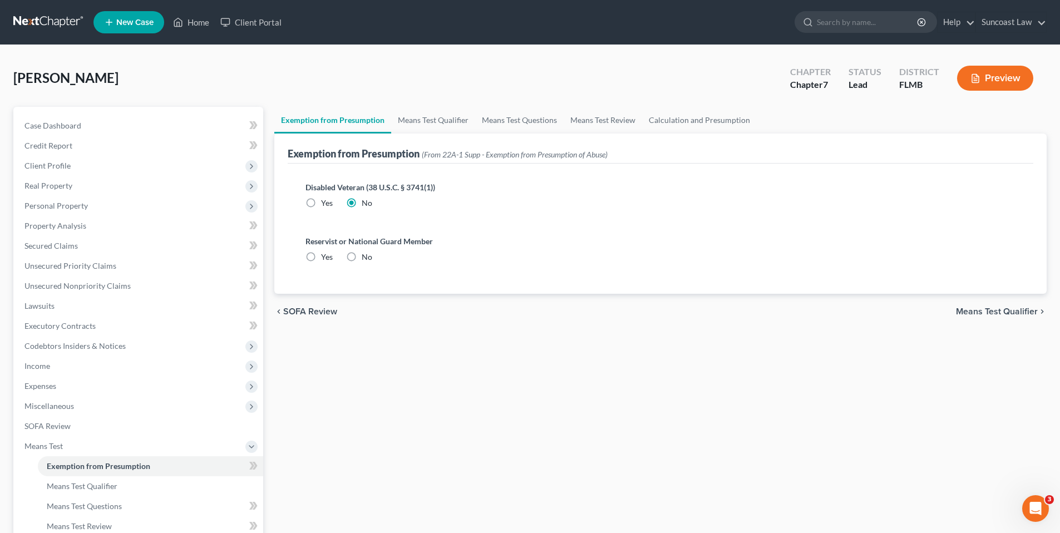
radio input "true"
click at [998, 317] on div "chevron_left SOFA Review Means Test Qualifier chevron_right" at bounding box center [660, 312] width 773 height 36
click at [996, 315] on span "Means Test Qualifier" at bounding box center [997, 311] width 82 height 9
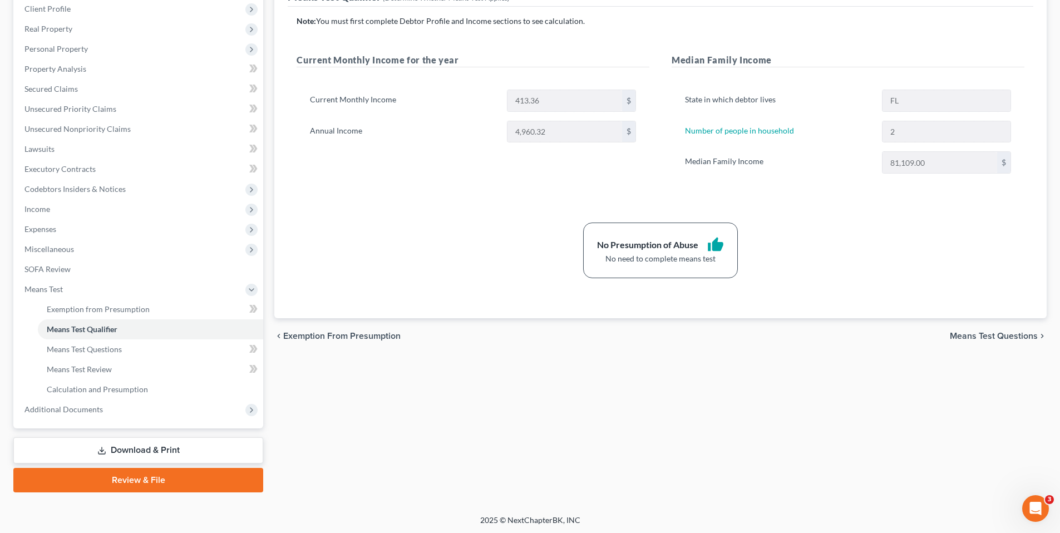
scroll to position [159, 0]
click at [992, 336] on span "Means Test Questions" at bounding box center [994, 334] width 88 height 9
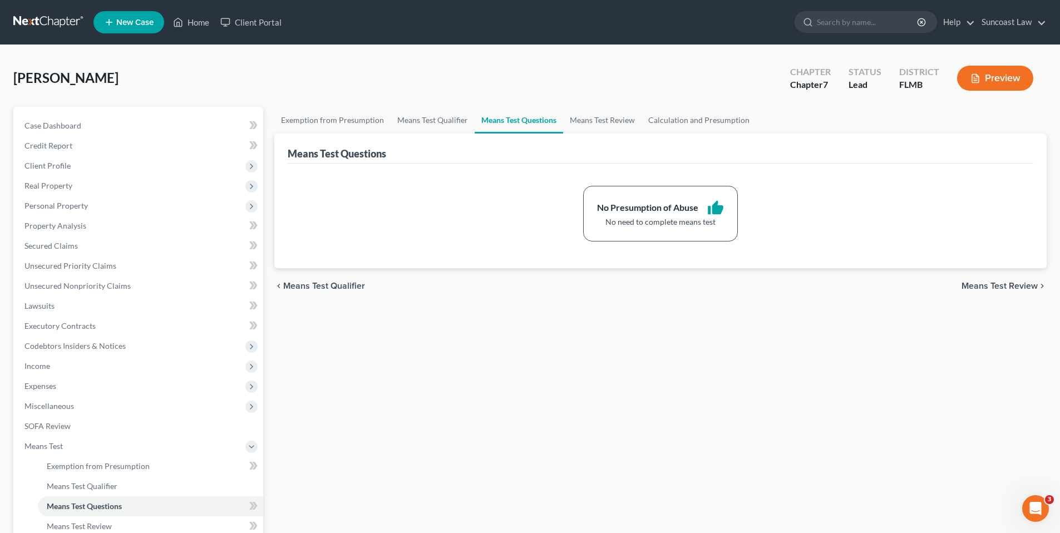
click at [997, 285] on span "Means Test Review" at bounding box center [1000, 286] width 76 height 9
